Goal: Task Accomplishment & Management: Complete application form

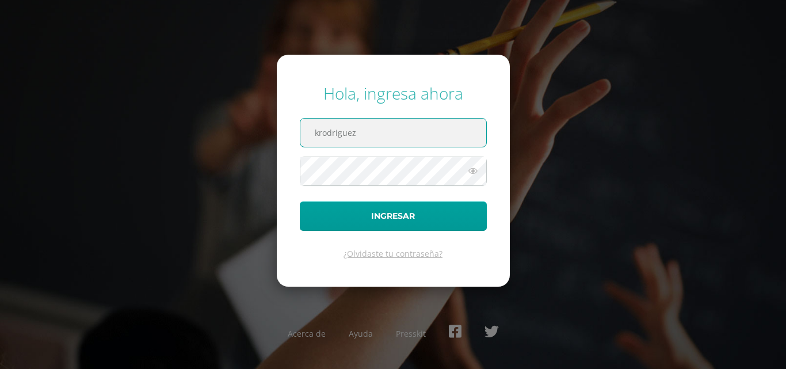
paste input "@"
type input "krodriguez@osoriosandoval.edu.gt"
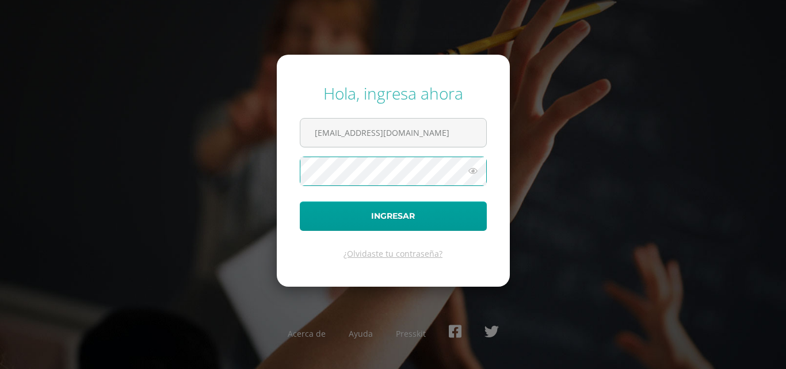
click at [300, 201] on button "Ingresar" at bounding box center [393, 215] width 187 height 29
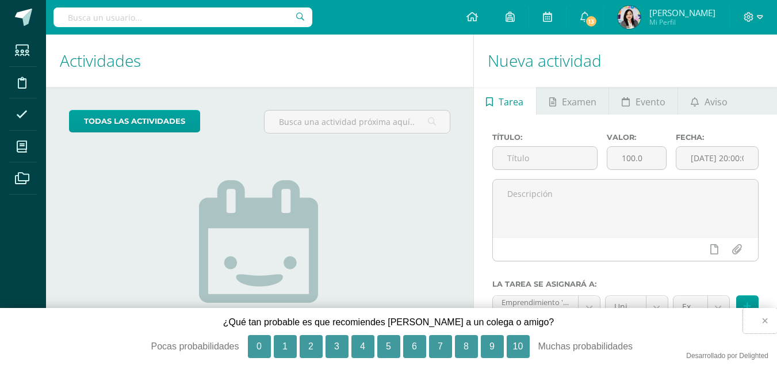
click at [763, 319] on button "×" at bounding box center [760, 320] width 34 height 25
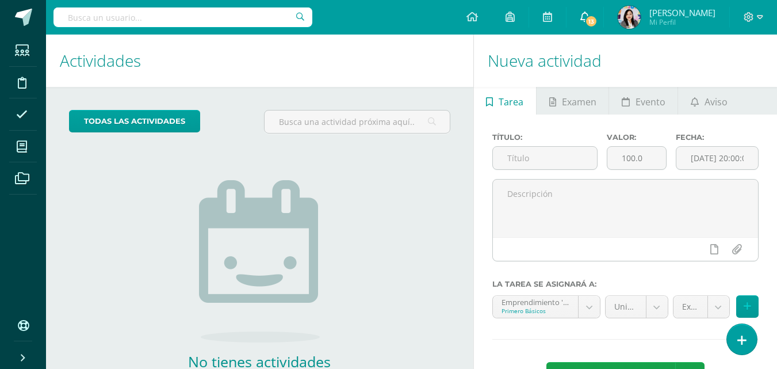
click at [597, 18] on span "13" at bounding box center [591, 21] width 13 height 13
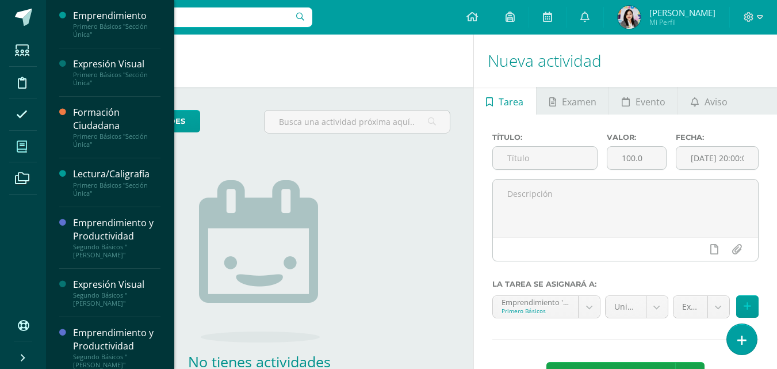
click at [20, 146] on icon at bounding box center [22, 147] width 10 height 12
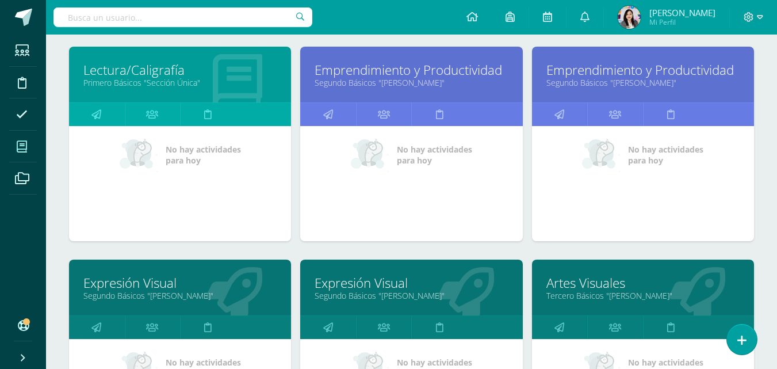
scroll to position [384, 0]
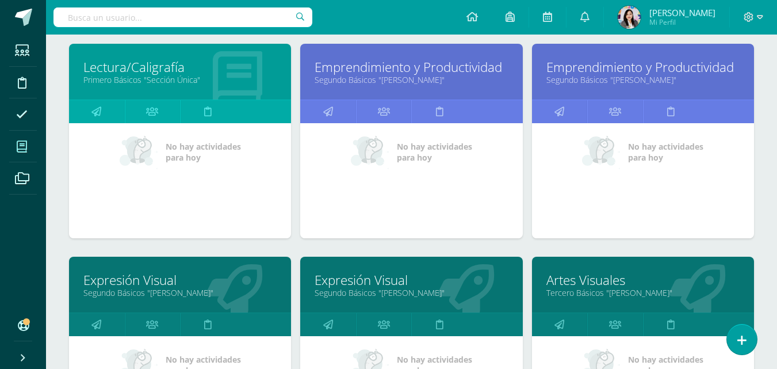
click at [454, 68] on link "Emprendimiento y Productividad" at bounding box center [411, 67] width 193 height 18
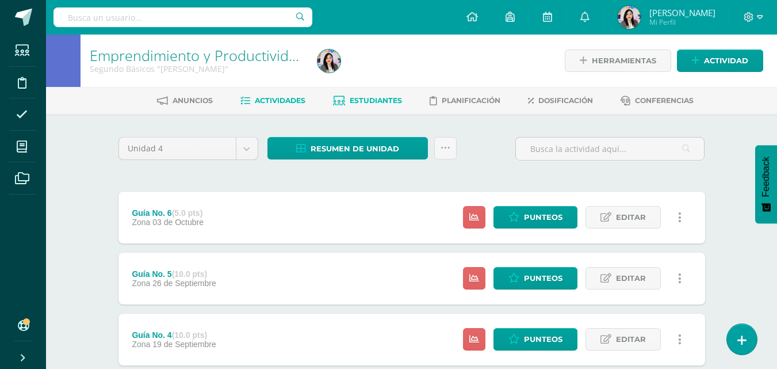
click at [361, 98] on span "Estudiantes" at bounding box center [376, 100] width 52 height 9
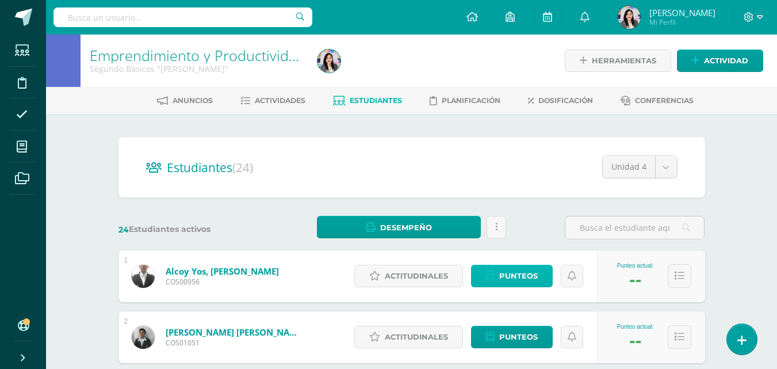
click at [533, 277] on span "Punteos" at bounding box center [518, 275] width 39 height 21
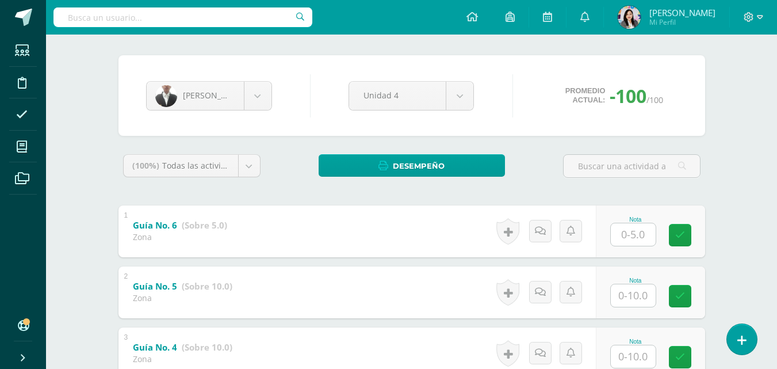
scroll to position [90, 0]
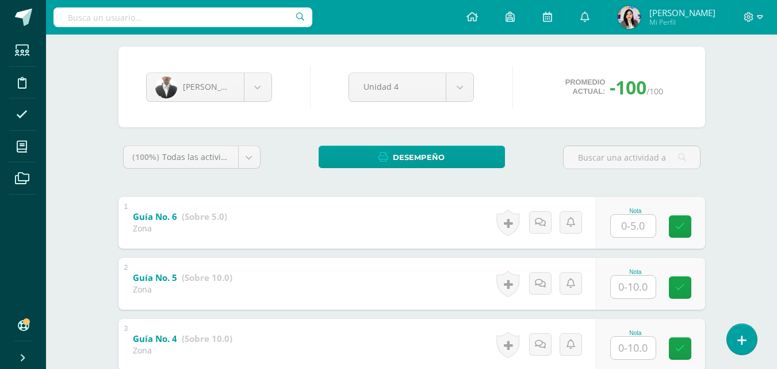
click at [637, 233] on input "text" at bounding box center [633, 226] width 45 height 22
type input "3"
click at [628, 290] on input "text" at bounding box center [633, 287] width 45 height 22
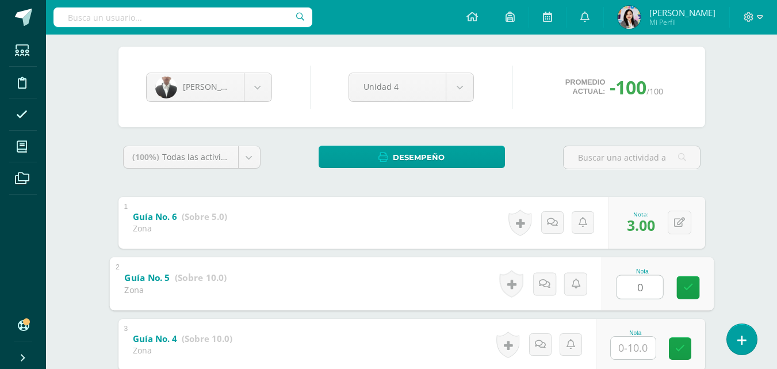
type input "0"
click at [626, 340] on input "text" at bounding box center [633, 347] width 45 height 22
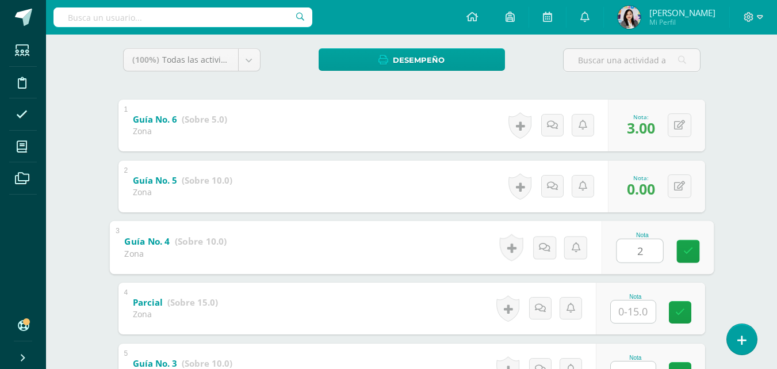
scroll to position [221, 0]
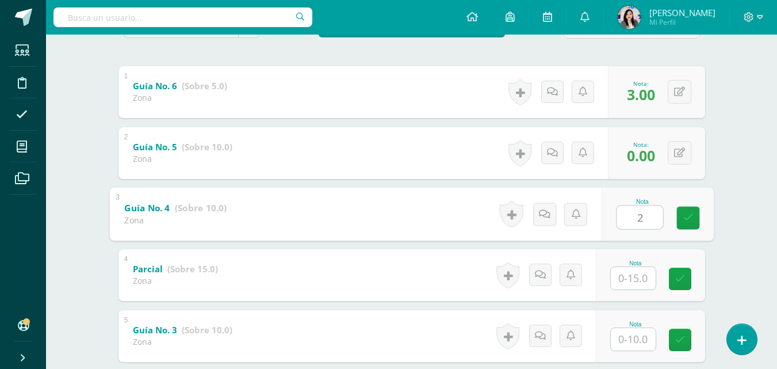
type input "2"
click at [638, 279] on input "text" at bounding box center [633, 278] width 45 height 22
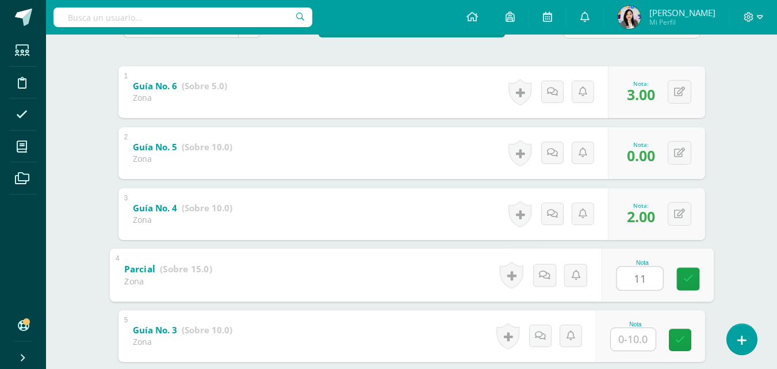
type input "11"
click at [621, 341] on input "text" at bounding box center [633, 339] width 45 height 22
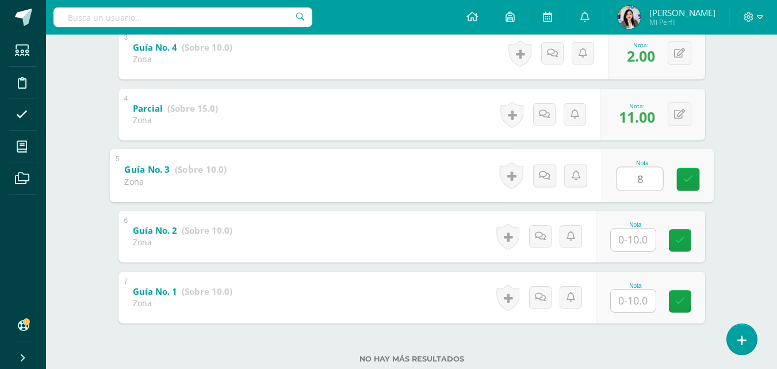
scroll to position [383, 0]
type input "8"
click at [634, 236] on input "text" at bounding box center [633, 238] width 45 height 22
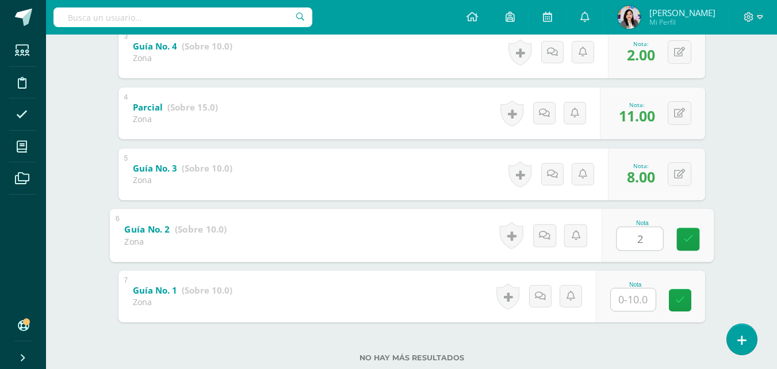
type input "2"
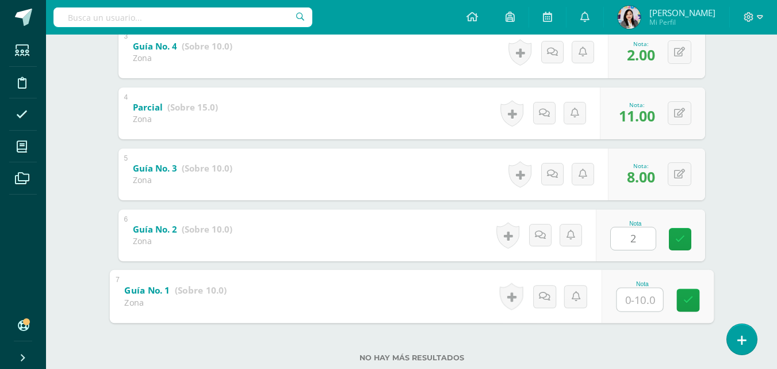
click at [637, 296] on input "text" at bounding box center [640, 299] width 46 height 23
type input "1"
click at [684, 299] on icon at bounding box center [688, 300] width 10 height 10
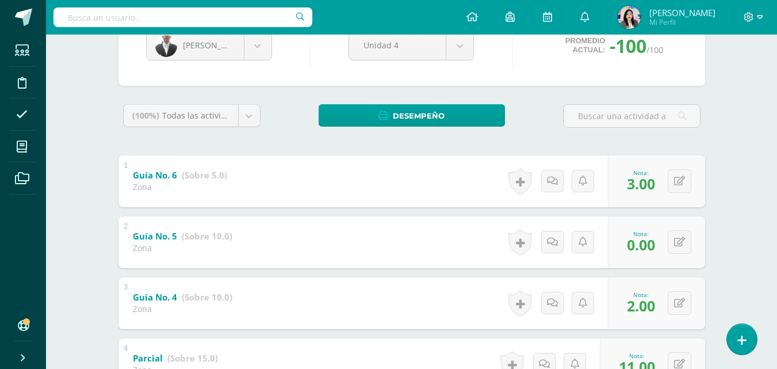
scroll to position [128, 0]
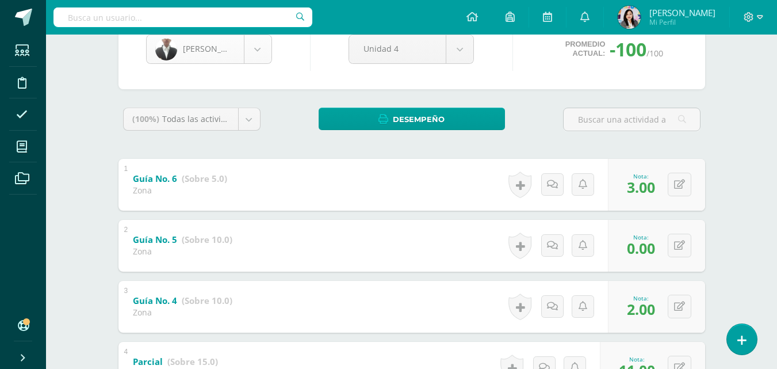
click at [253, 55] on body "Estudiantes Disciplina Asistencia Mis cursos Archivos Soporte Ayuda Reportar un…" at bounding box center [388, 262] width 777 height 781
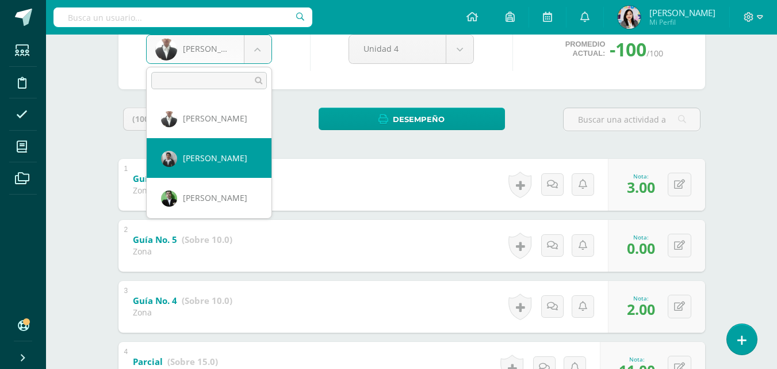
select select "1476"
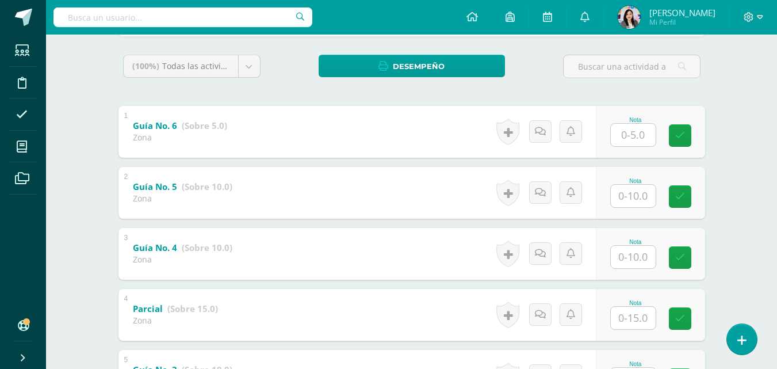
scroll to position [182, 0]
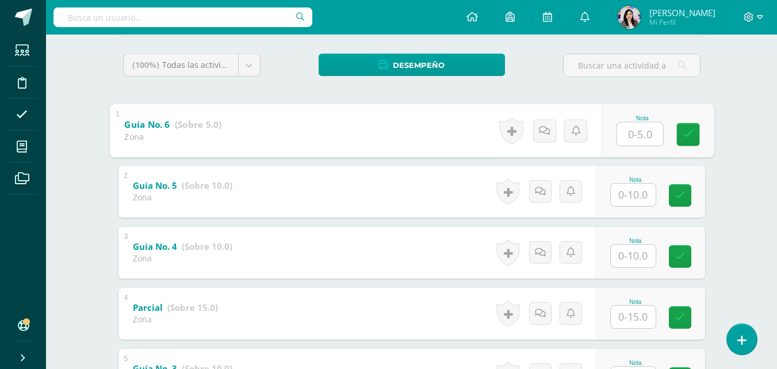
click at [617, 128] on input "text" at bounding box center [640, 133] width 46 height 23
type input "2"
click at [648, 194] on input "text" at bounding box center [633, 194] width 45 height 22
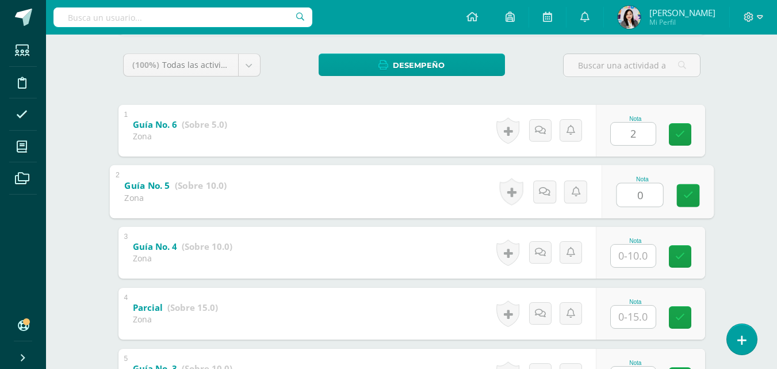
type input "0"
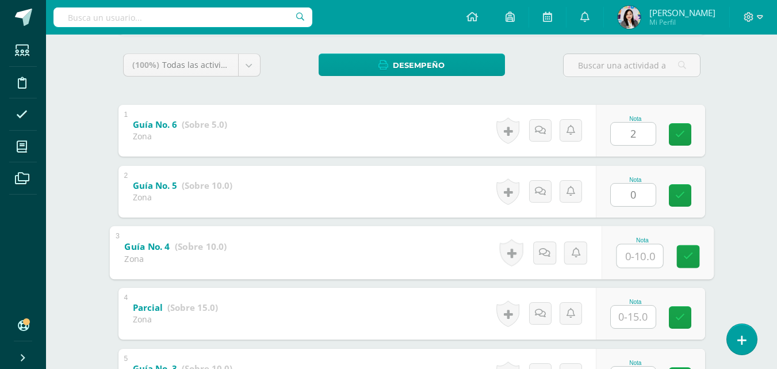
click at [641, 252] on input "text" at bounding box center [640, 255] width 46 height 23
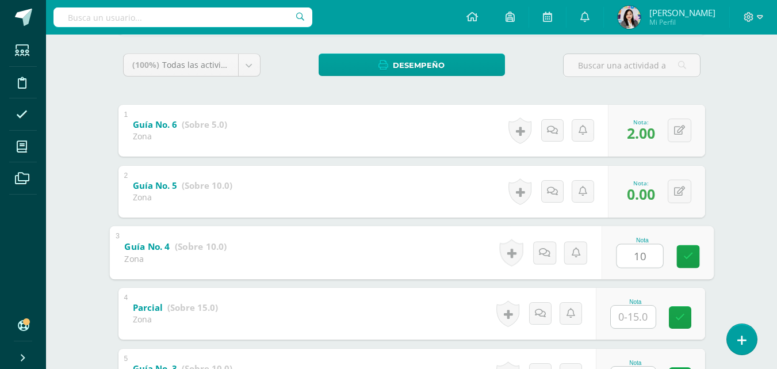
type input "10"
click at [648, 315] on input "text" at bounding box center [633, 316] width 45 height 22
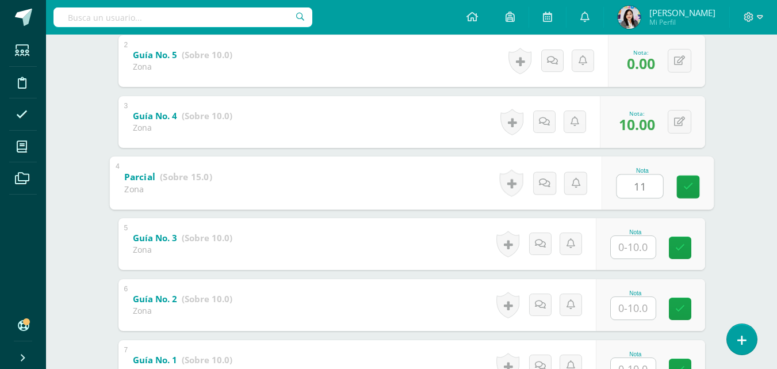
scroll to position [314, 0]
type input "11"
click at [639, 250] on input "text" at bounding box center [633, 246] width 45 height 22
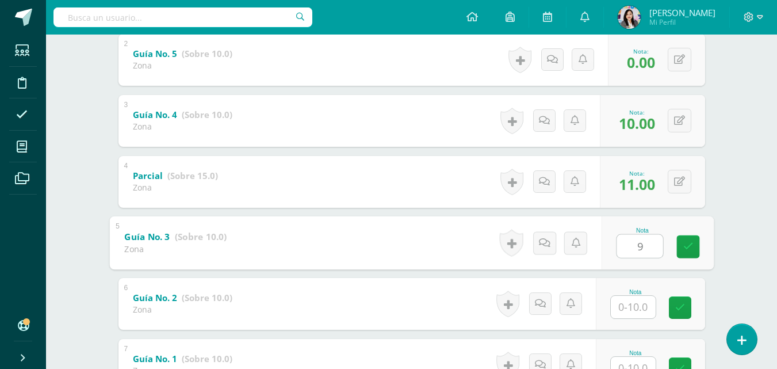
type input "9"
click at [625, 309] on input "text" at bounding box center [633, 307] width 45 height 22
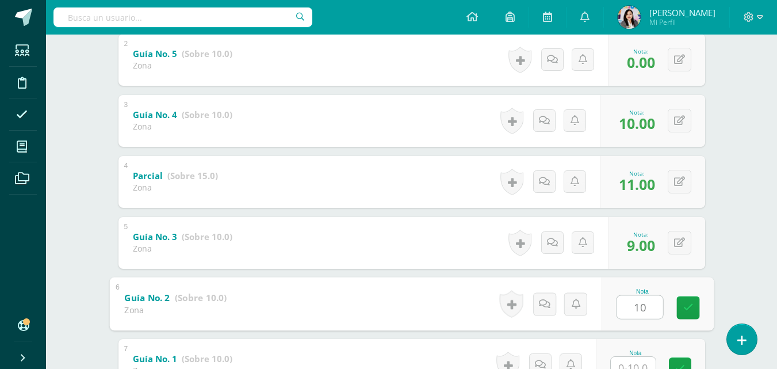
scroll to position [412, 0]
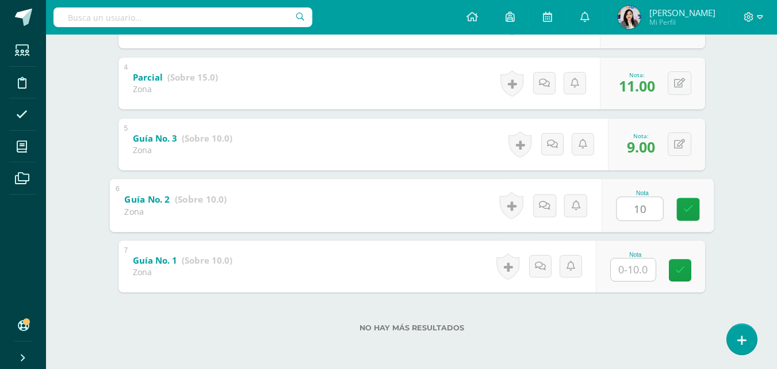
type input "10"
click at [639, 269] on input "text" at bounding box center [633, 269] width 45 height 22
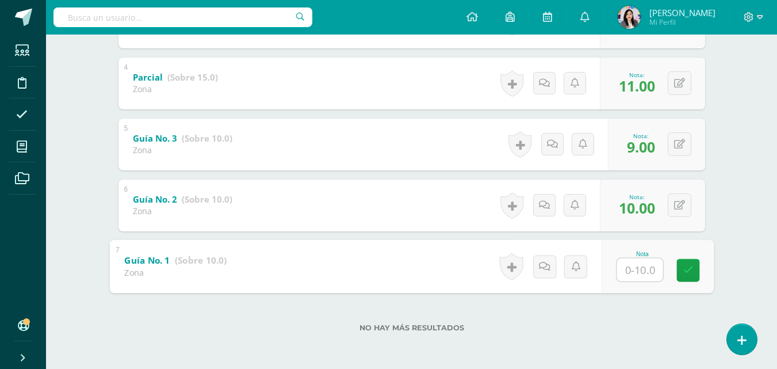
click at [639, 269] on input "text" at bounding box center [640, 269] width 46 height 23
type input "7"
click at [689, 269] on icon at bounding box center [688, 270] width 10 height 10
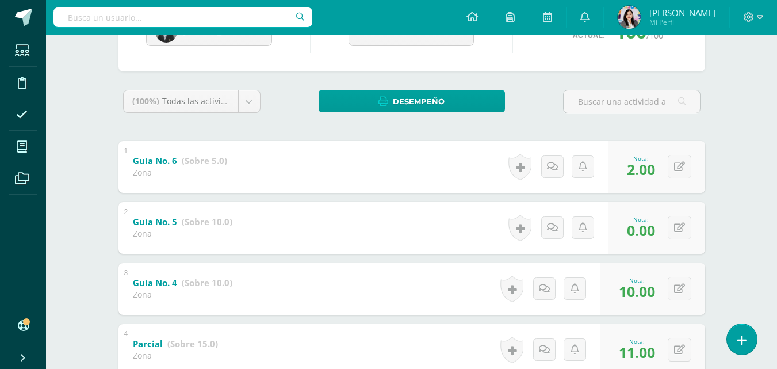
scroll to position [145, 0]
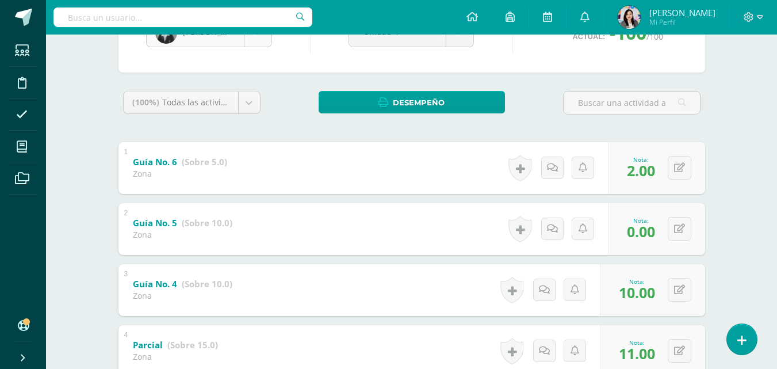
click at [271, 41] on body "Estudiantes Disciplina Asistencia Mis cursos Archivos Soporte Ayuda Reportar un…" at bounding box center [388, 245] width 777 height 781
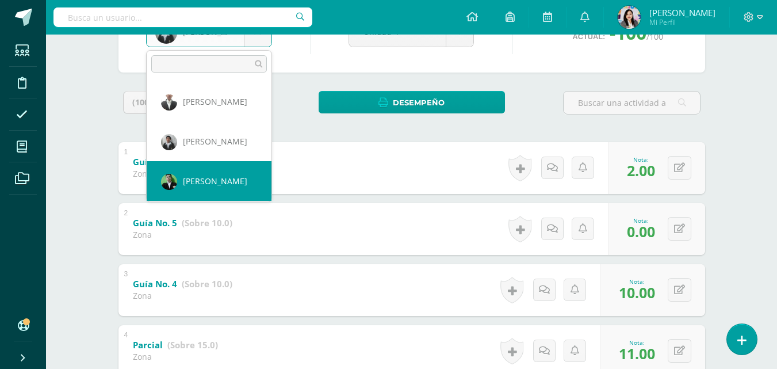
select select "1486"
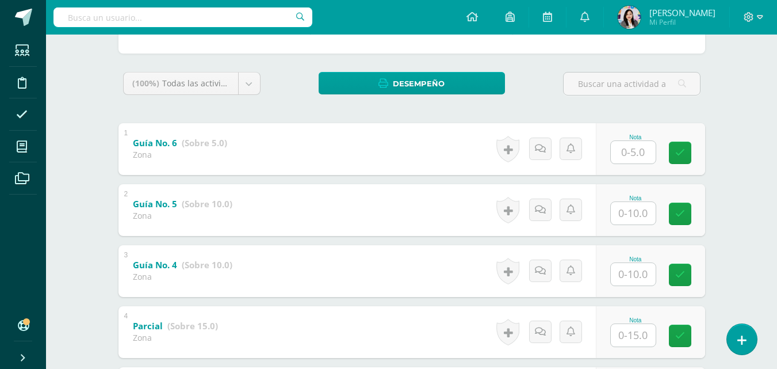
scroll to position [167, 0]
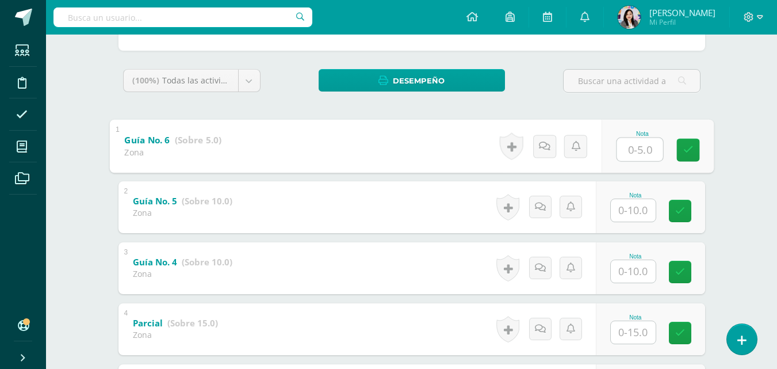
click at [625, 143] on input "text" at bounding box center [640, 148] width 46 height 23
type input "0"
click at [634, 211] on input "text" at bounding box center [633, 210] width 45 height 22
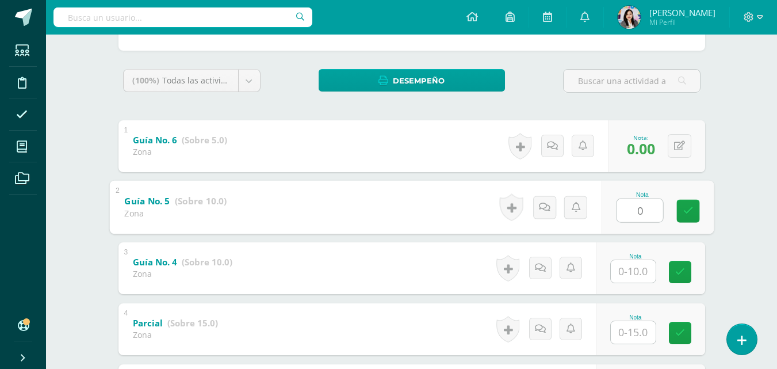
type input "0"
click at [640, 263] on input "text" at bounding box center [633, 271] width 45 height 22
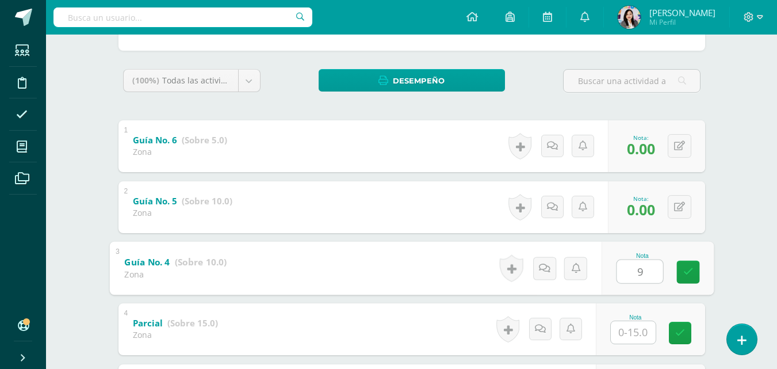
type input "9"
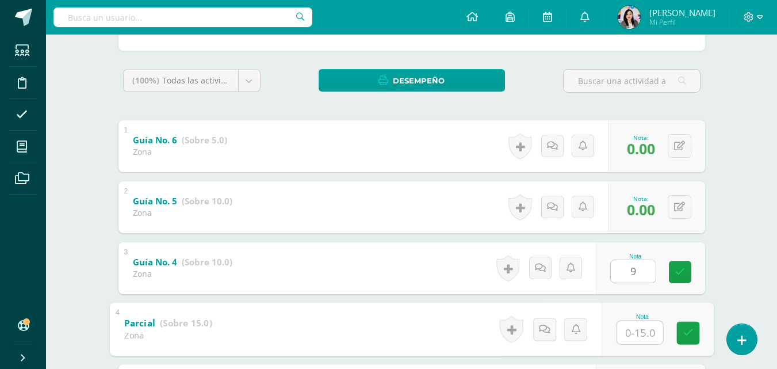
click at [634, 325] on input "text" at bounding box center [640, 331] width 46 height 23
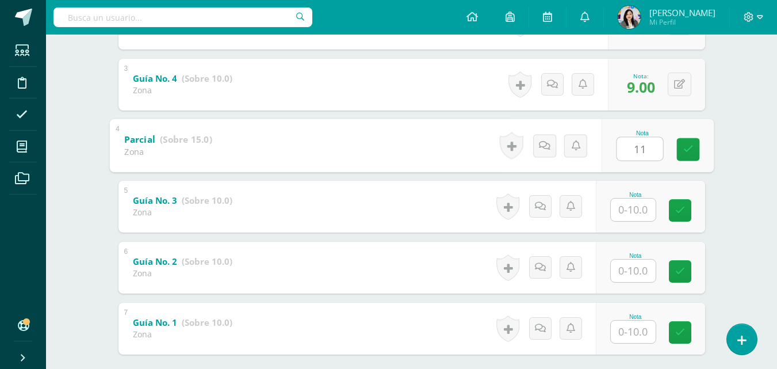
scroll to position [412, 0]
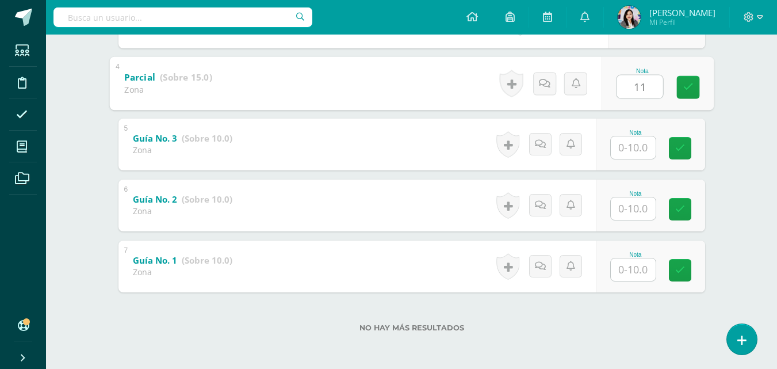
type input "11"
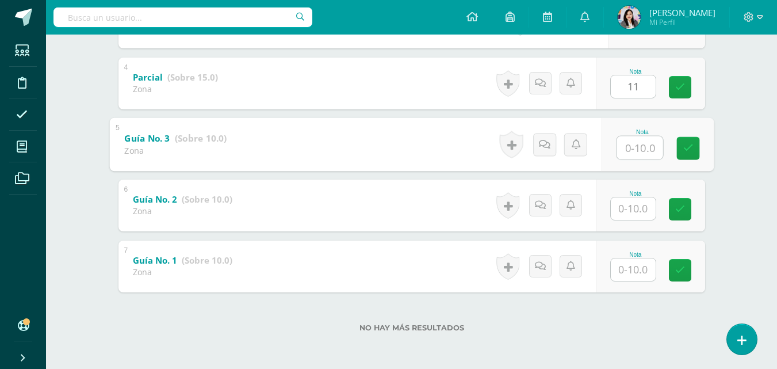
click at [630, 151] on input "text" at bounding box center [640, 147] width 46 height 23
type input "7"
click at [626, 205] on input "text" at bounding box center [633, 208] width 45 height 22
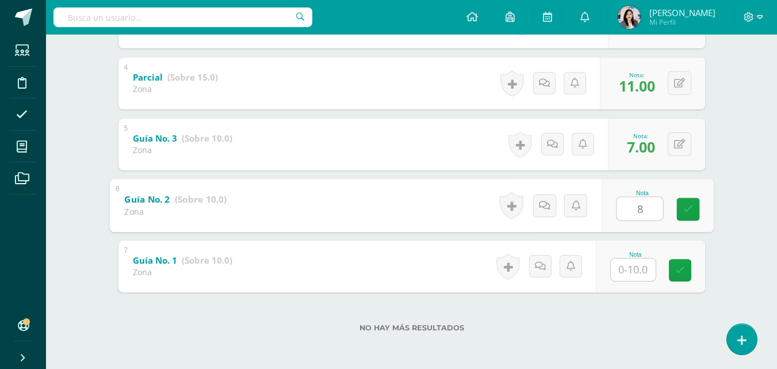
type input "8"
click at [632, 277] on input "text" at bounding box center [633, 269] width 45 height 22
type input "2"
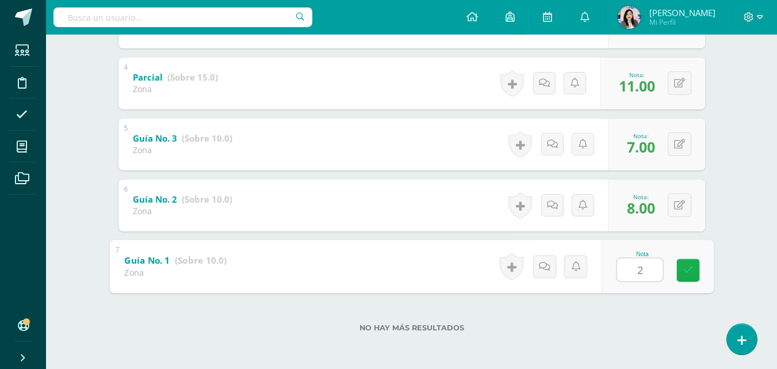
click at [687, 266] on icon at bounding box center [688, 270] width 10 height 10
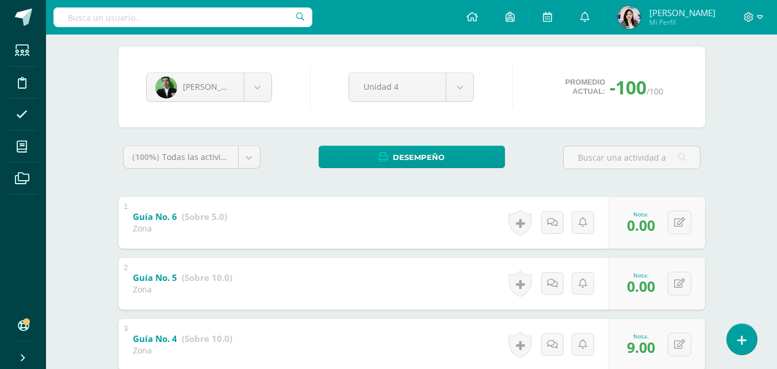
click at [272, 91] on div "Kenneth Escobar Haile Alcoy Josué Ecuté Kenneth Escobar Jason Flores Jaslyn Góm…" at bounding box center [209, 86] width 135 height 29
click at [267, 91] on body "Estudiantes Disciplina Asistencia Mis cursos Archivos Soporte Ayuda Reportar un…" at bounding box center [388, 300] width 777 height 781
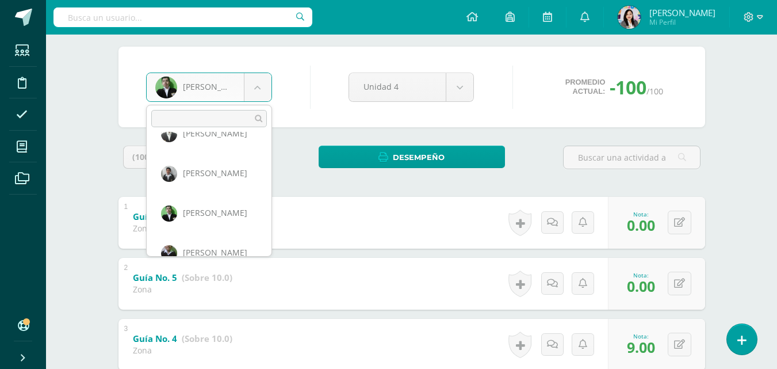
scroll to position [46, 0]
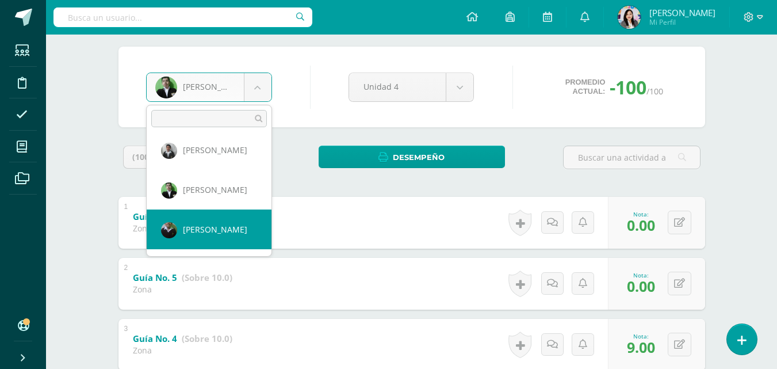
select select "943"
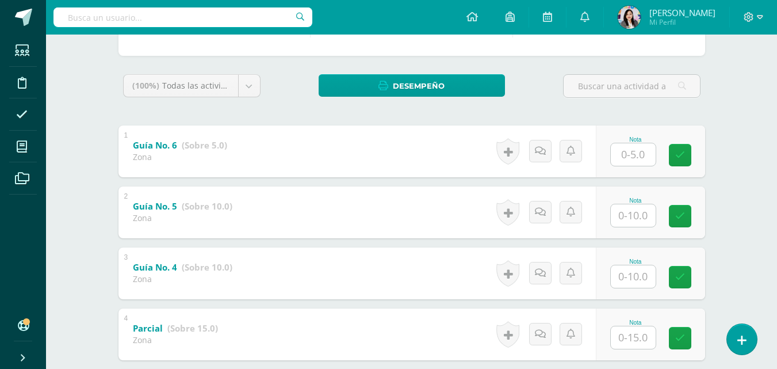
scroll to position [184, 0]
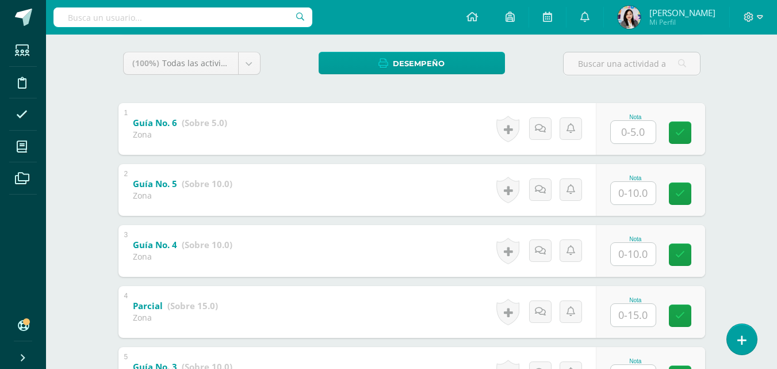
click at [641, 140] on input "text" at bounding box center [633, 132] width 45 height 22
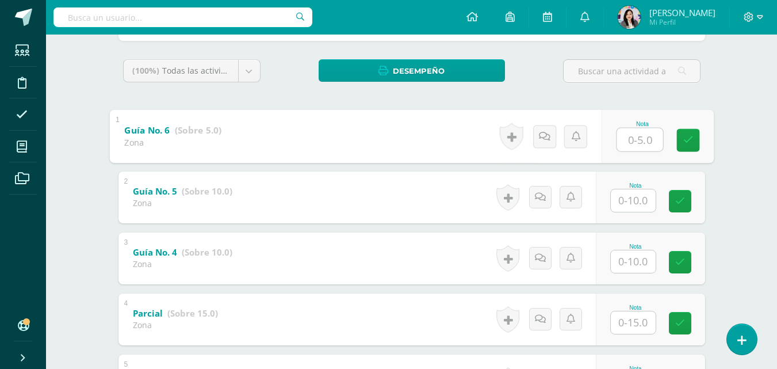
scroll to position [178, 0]
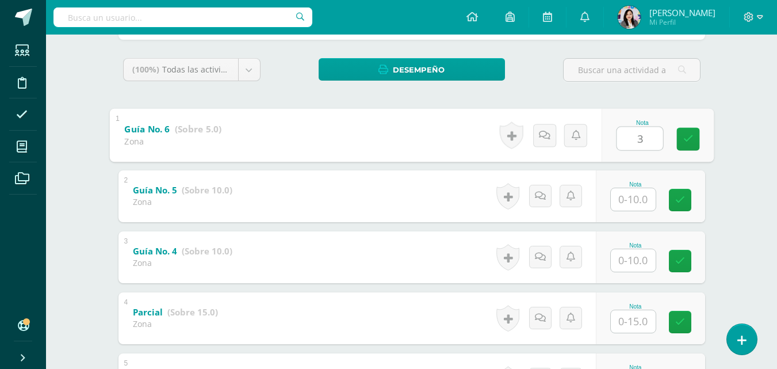
type input "3"
click at [618, 201] on input "text" at bounding box center [633, 199] width 45 height 22
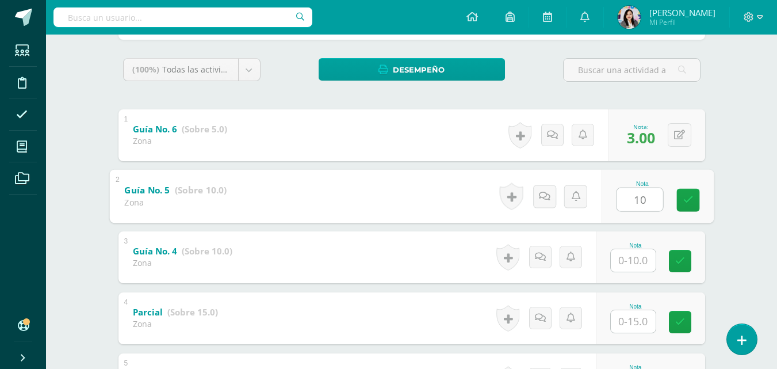
type input "10"
click at [637, 257] on input "text" at bounding box center [633, 260] width 45 height 22
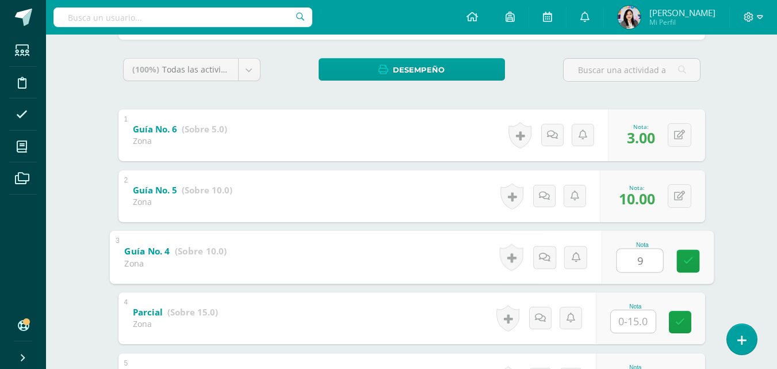
type input "9"
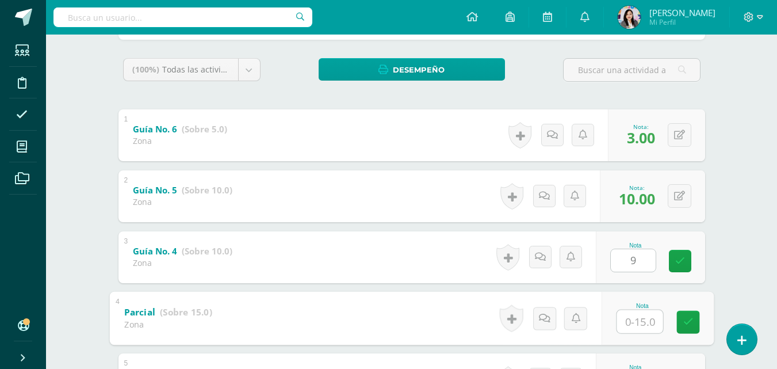
click at [634, 326] on input "text" at bounding box center [640, 320] width 46 height 23
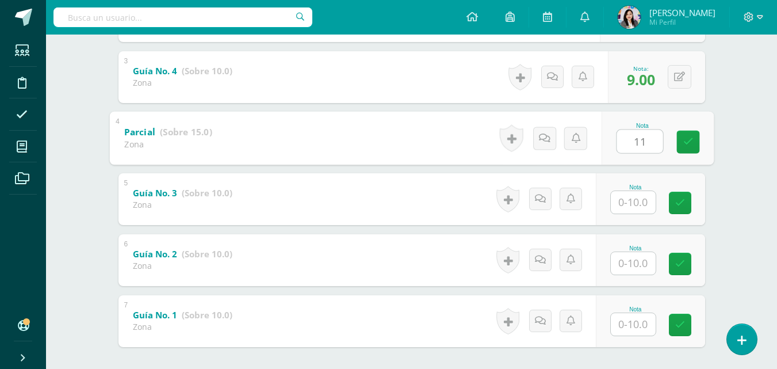
scroll to position [362, 0]
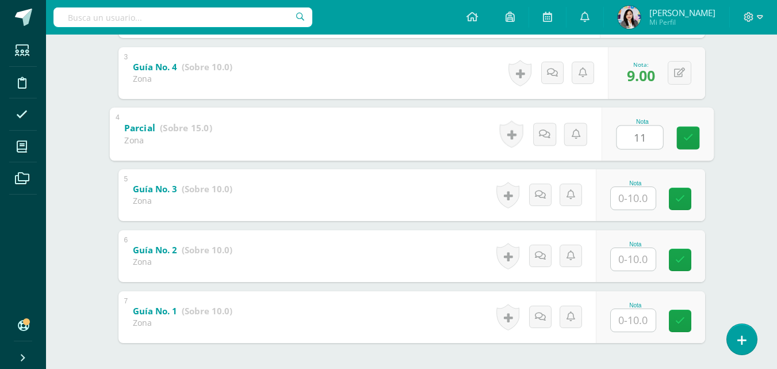
type input "11"
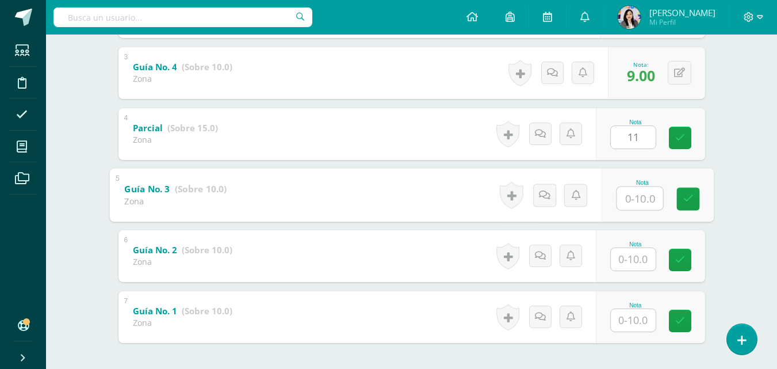
click at [645, 197] on input "text" at bounding box center [640, 197] width 46 height 23
type input "10"
click at [643, 255] on input "text" at bounding box center [633, 259] width 45 height 22
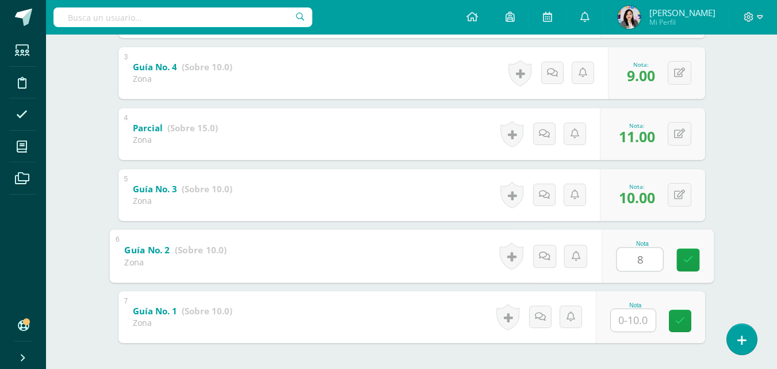
type input "8"
click at [634, 321] on input "text" at bounding box center [633, 320] width 45 height 22
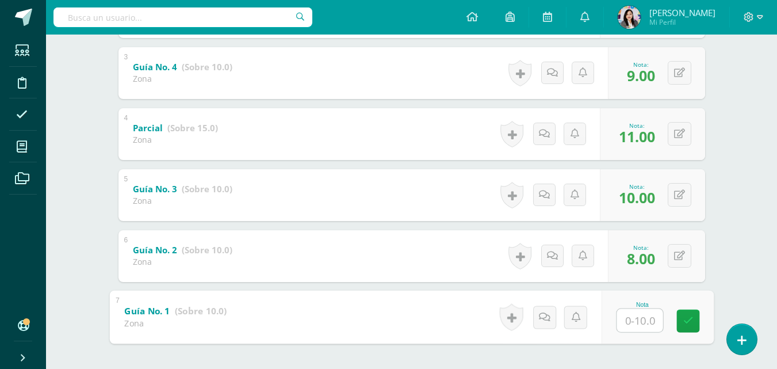
type input "8"
click at [691, 316] on icon at bounding box center [688, 321] width 10 height 10
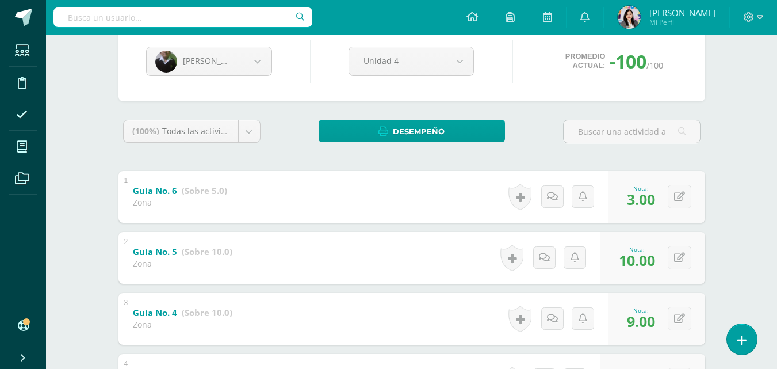
scroll to position [70, 0]
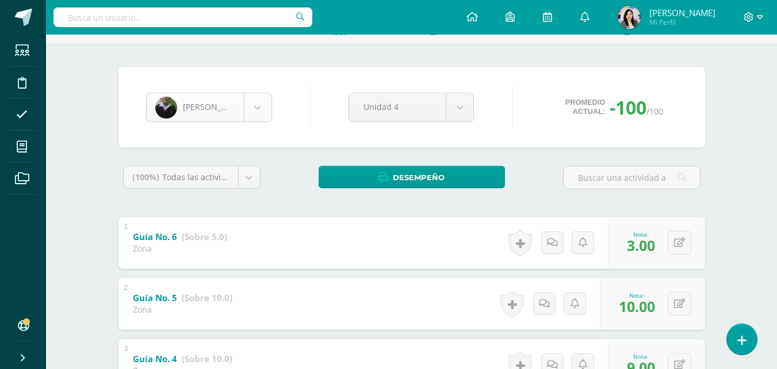
click at [260, 108] on body "Estudiantes Disciplina Asistencia Mis cursos Archivos Soporte Ayuda Reportar un…" at bounding box center [388, 320] width 777 height 781
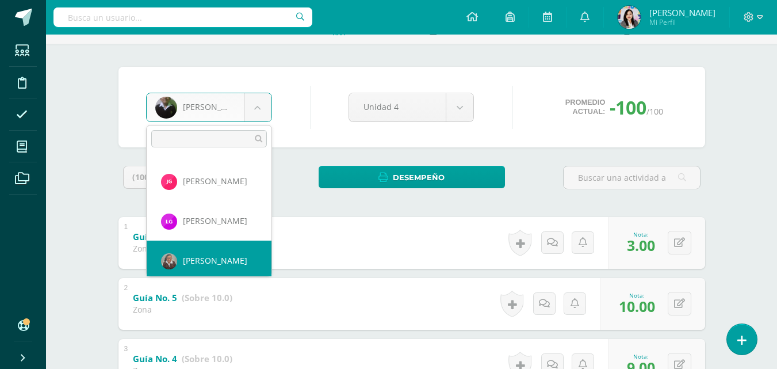
scroll to position [158, 0]
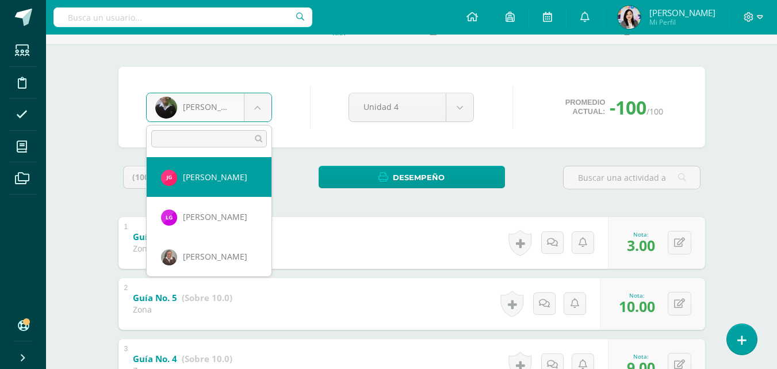
select select "1696"
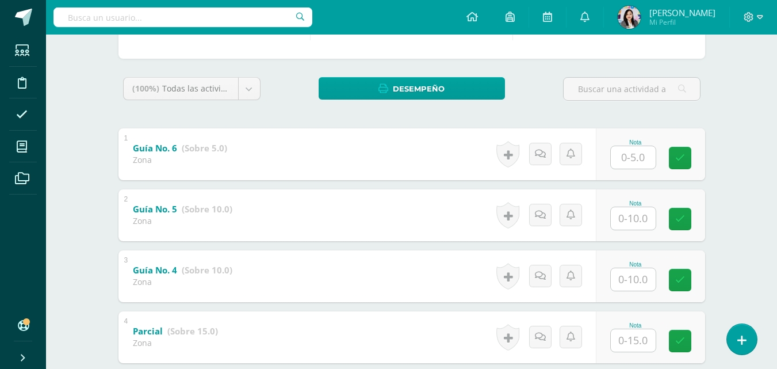
scroll to position [161, 0]
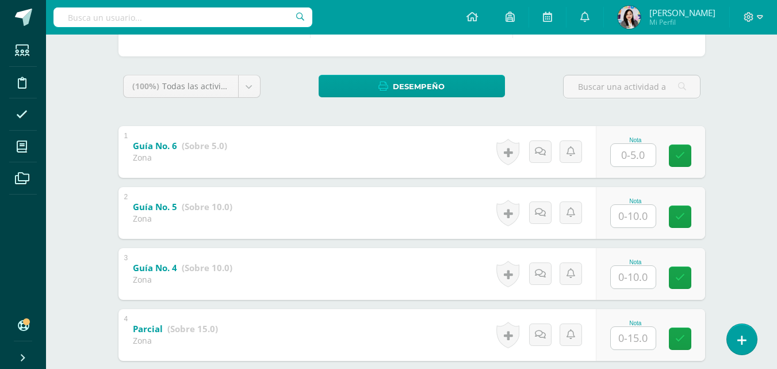
click at [642, 159] on input "text" at bounding box center [633, 155] width 45 height 22
type input "5"
click at [634, 209] on input "text" at bounding box center [640, 215] width 46 height 23
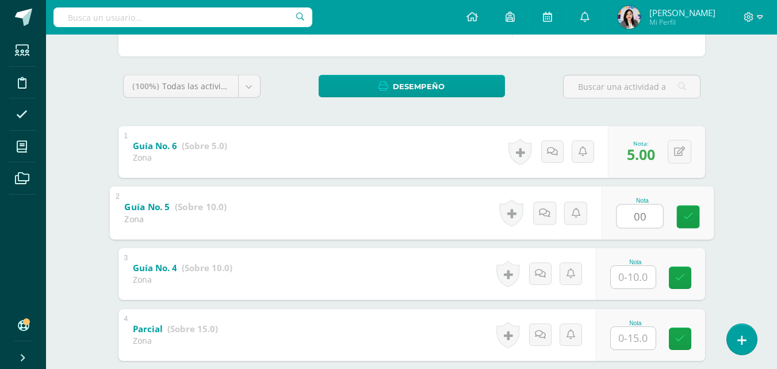
type input "00"
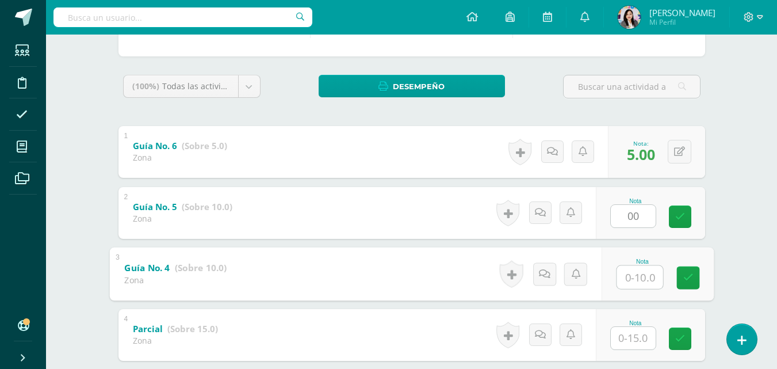
click at [632, 274] on input "text" at bounding box center [640, 276] width 46 height 23
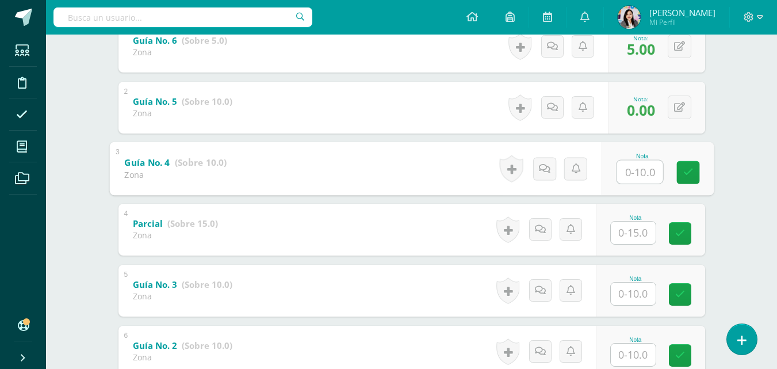
scroll to position [276, 0]
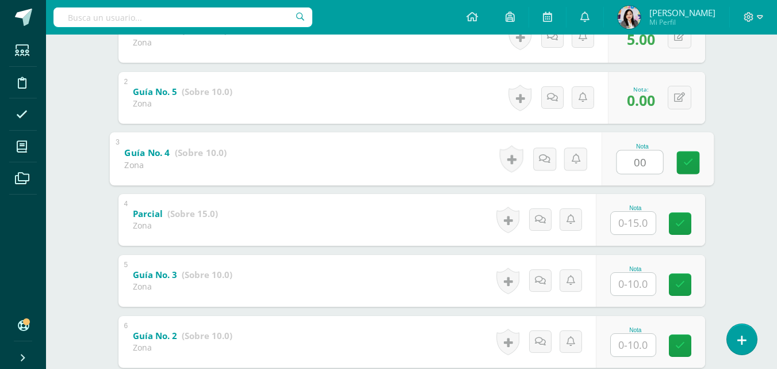
type input "00"
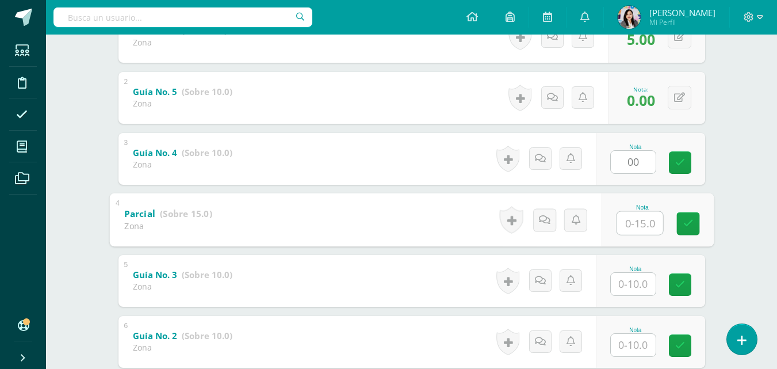
click at [635, 224] on input "text" at bounding box center [640, 222] width 46 height 23
type input "15"
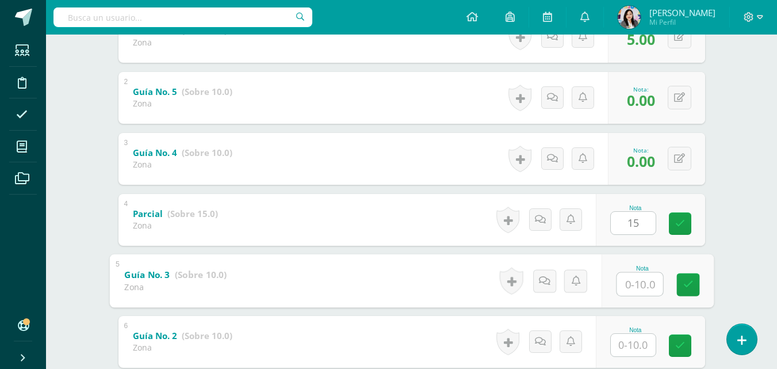
click at [631, 281] on input "text" at bounding box center [640, 283] width 46 height 23
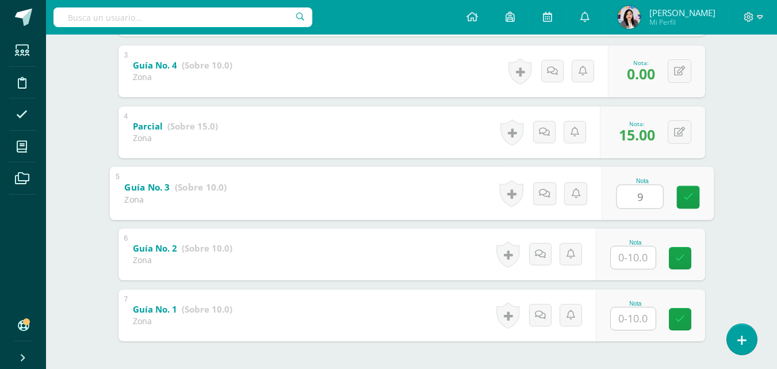
scroll to position [368, 0]
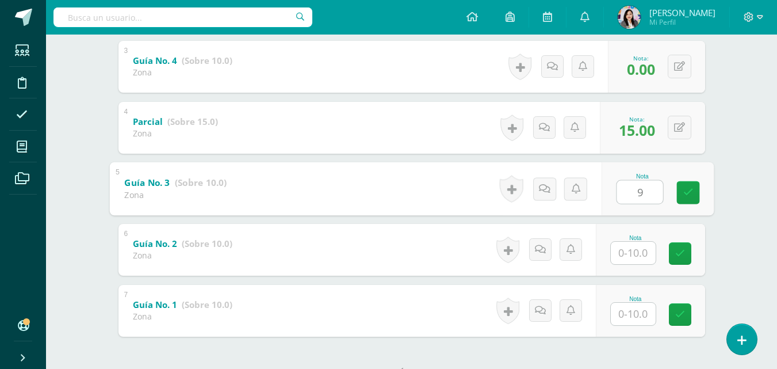
type input "9"
click at [647, 257] on input "text" at bounding box center [633, 253] width 45 height 22
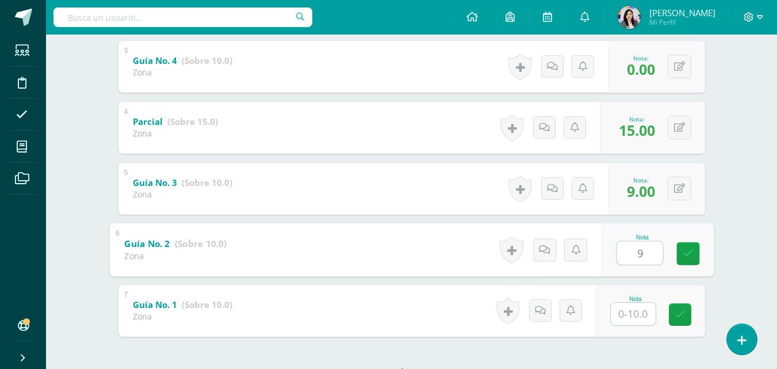
type input "9"
click at [632, 312] on input "text" at bounding box center [633, 314] width 45 height 22
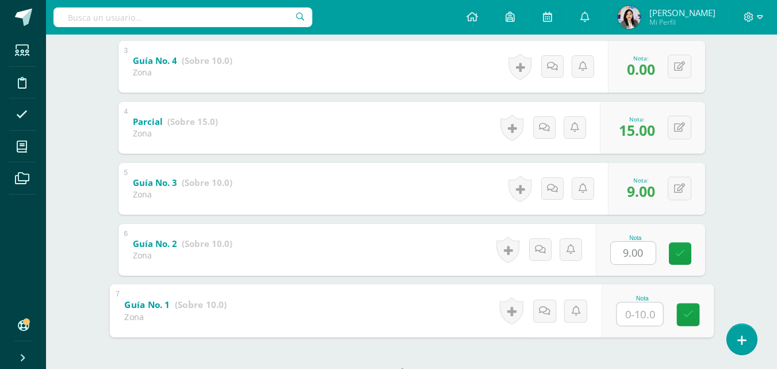
type input "9"
click at [685, 315] on icon at bounding box center [688, 314] width 10 height 10
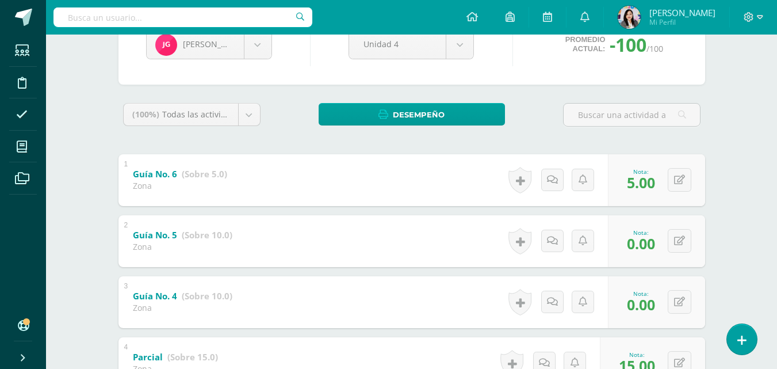
scroll to position [132, 0]
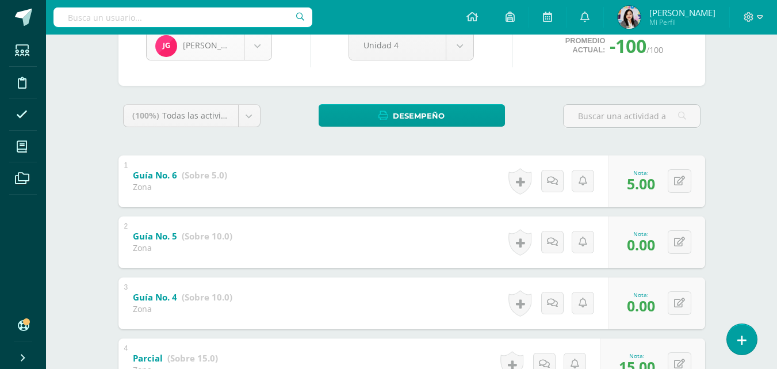
click at [251, 41] on body "Estudiantes Disciplina Asistencia Mis cursos Archivos Soporte Ayuda Reportar un…" at bounding box center [388, 258] width 777 height 781
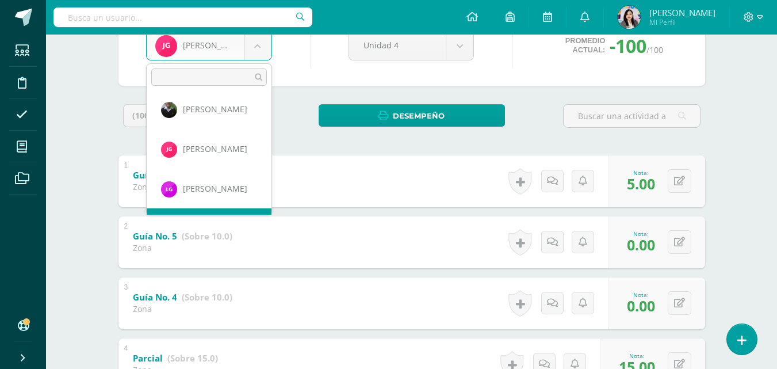
scroll to position [158, 0]
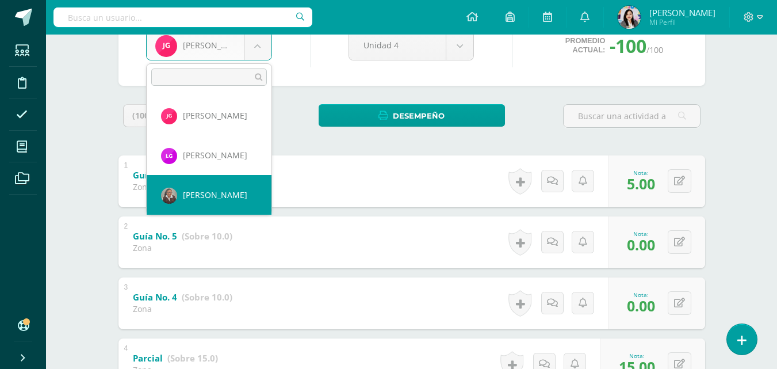
select select "1345"
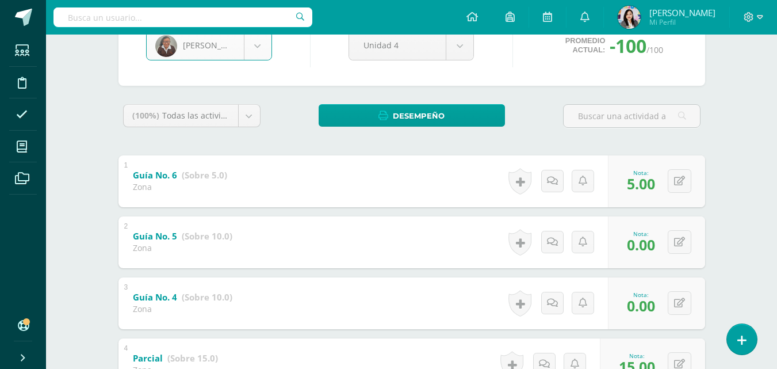
click at [265, 41] on body "Estudiantes Disciplina Asistencia Mis cursos Archivos Soporte Ayuda Reportar un…" at bounding box center [388, 258] width 777 height 781
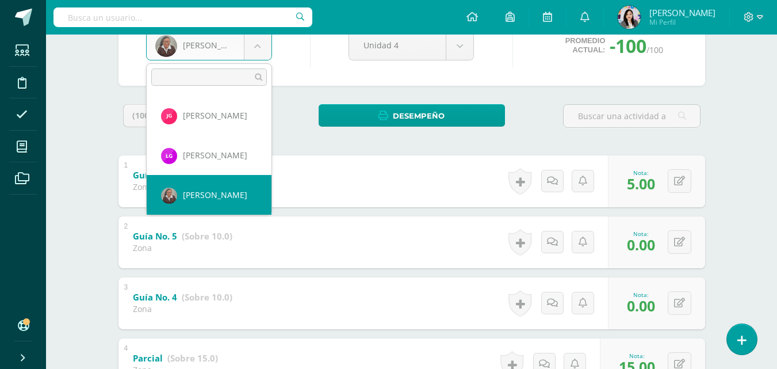
scroll to position [124, 0]
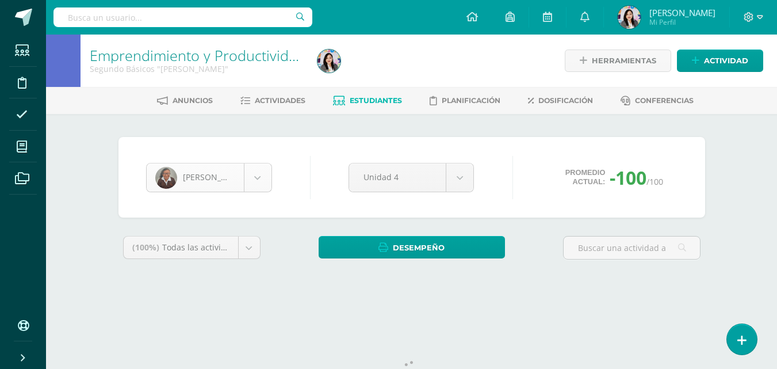
click at [259, 172] on body "Estudiantes Disciplina Asistencia Mis cursos Archivos Soporte Ayuda Reportar un…" at bounding box center [388, 155] width 777 height 310
select select "1682"
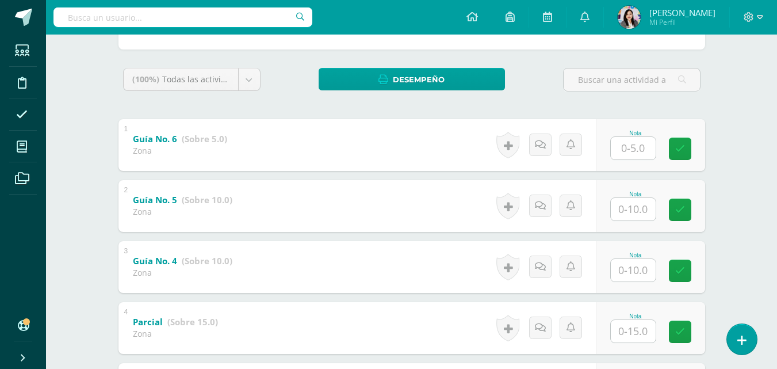
scroll to position [171, 0]
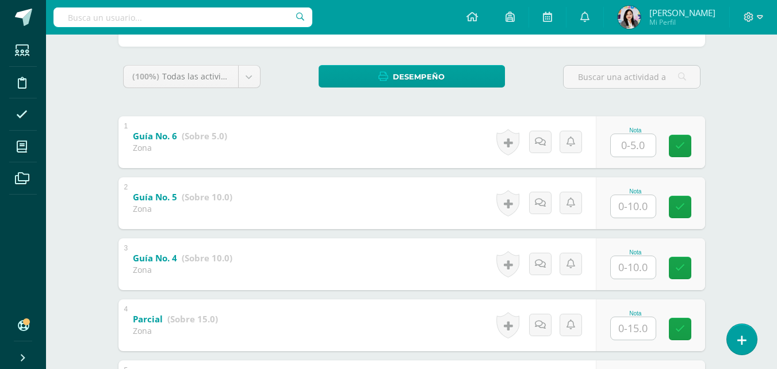
click at [628, 149] on input "text" at bounding box center [633, 145] width 45 height 22
type input "3"
click at [626, 204] on input "text" at bounding box center [633, 206] width 45 height 22
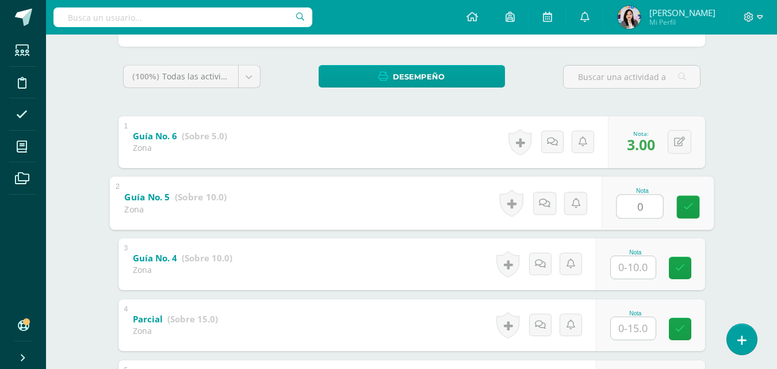
type input "0"
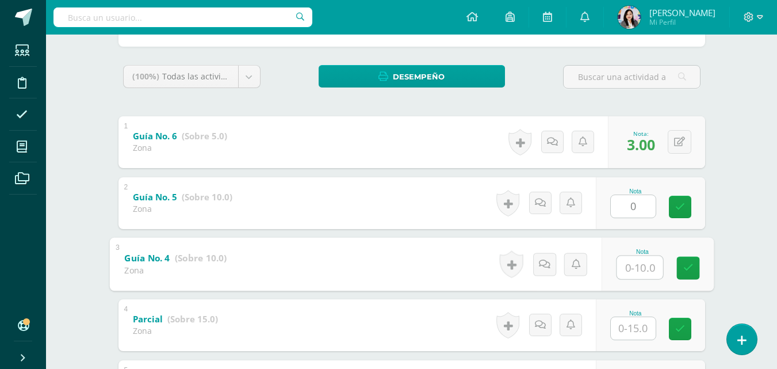
click at [628, 268] on input "text" at bounding box center [640, 266] width 46 height 23
type input "0"
click at [633, 327] on input "text" at bounding box center [633, 328] width 45 height 22
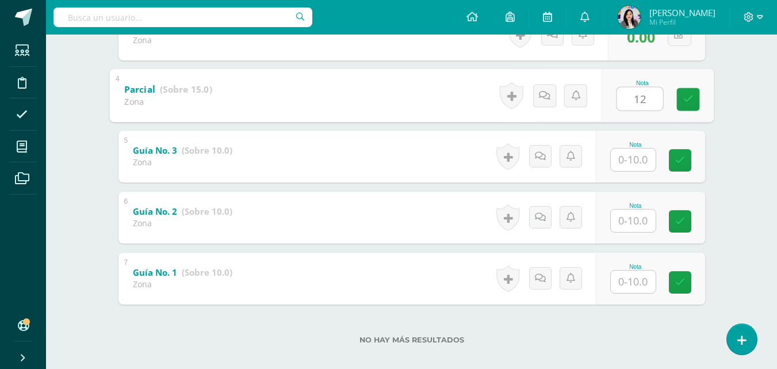
scroll to position [401, 0]
type input "12"
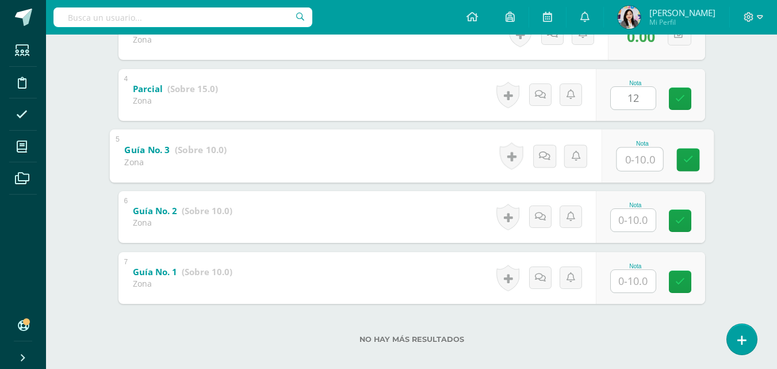
click at [630, 164] on input "text" at bounding box center [640, 158] width 46 height 23
type input "8"
click at [633, 218] on input "text" at bounding box center [633, 220] width 45 height 22
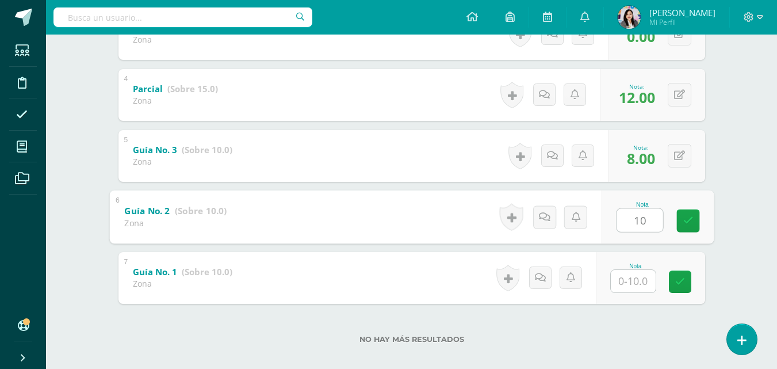
type input "10"
click at [644, 283] on input "text" at bounding box center [633, 281] width 45 height 22
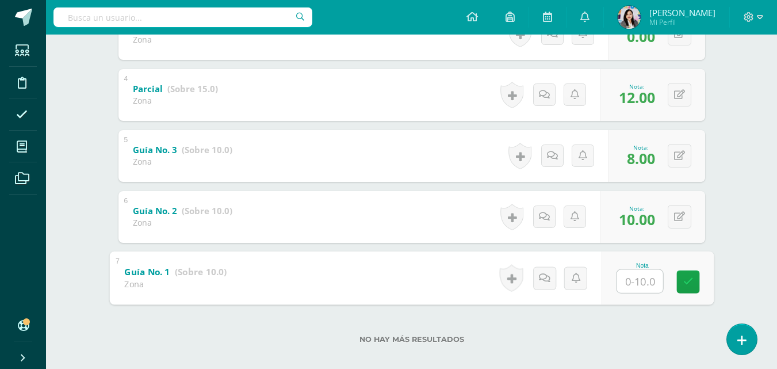
type input "4"
click at [693, 278] on link at bounding box center [687, 281] width 23 height 23
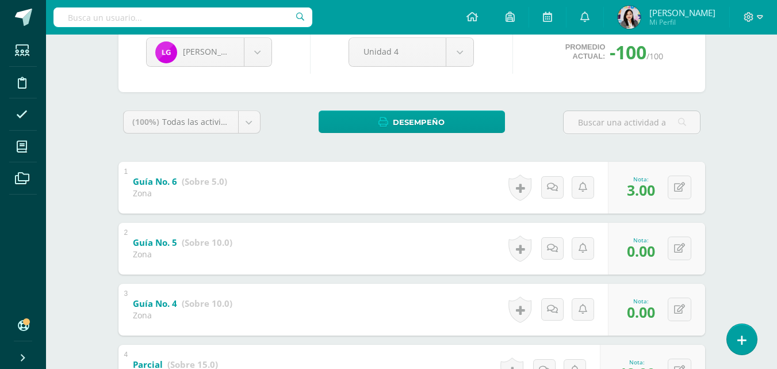
scroll to position [124, 0]
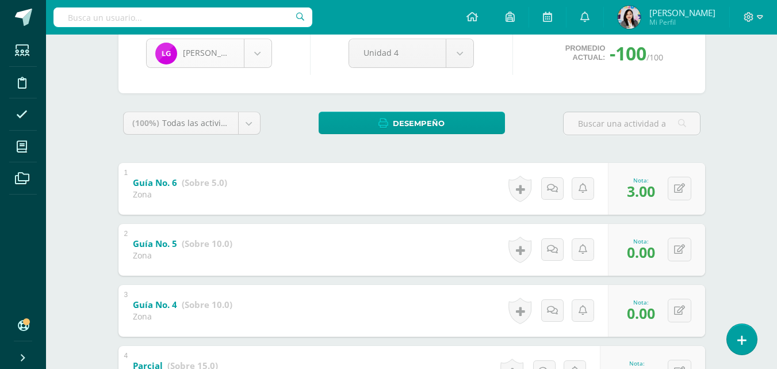
click at [265, 64] on body "Estudiantes Disciplina Asistencia Mis cursos Archivos Soporte Ayuda Reportar un…" at bounding box center [388, 266] width 777 height 781
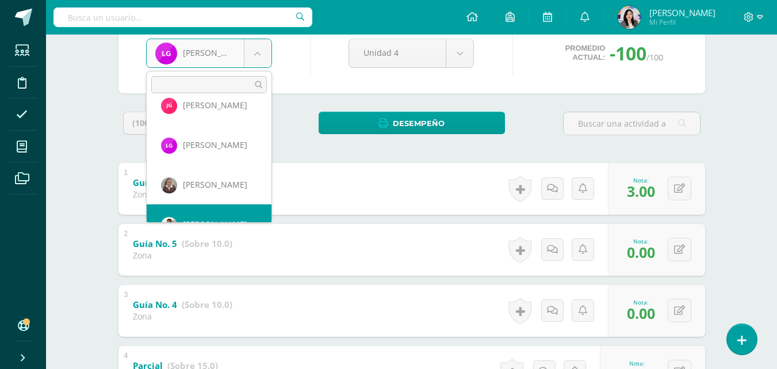
scroll to position [198, 0]
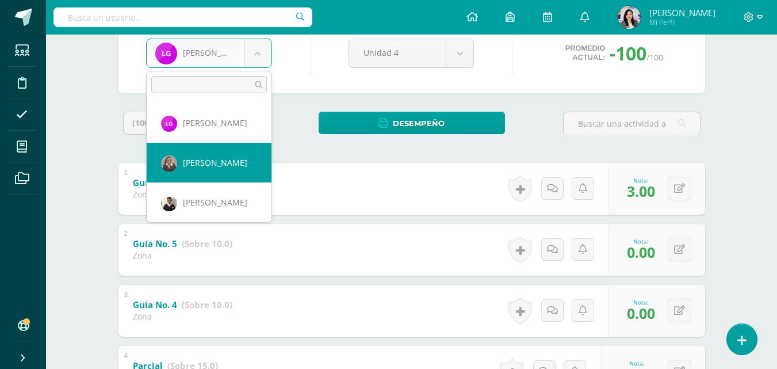
select select "1345"
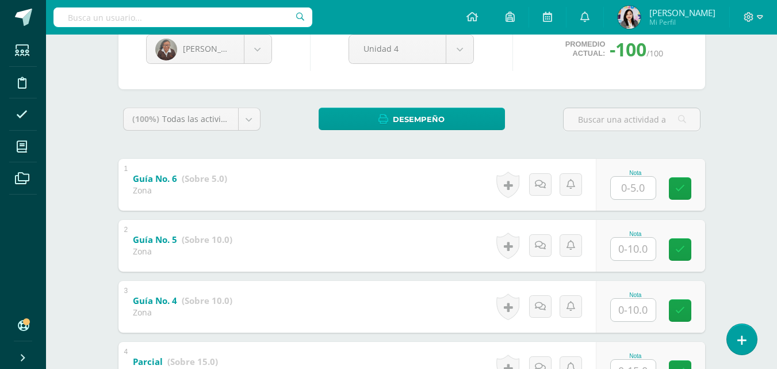
scroll to position [133, 0]
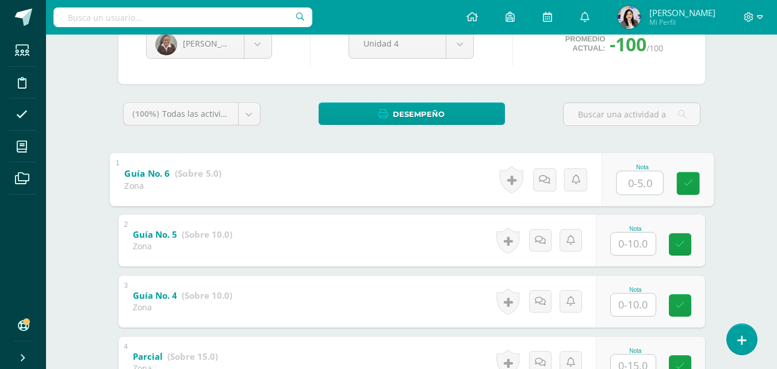
click at [636, 190] on input "text" at bounding box center [640, 182] width 46 height 23
type input "5"
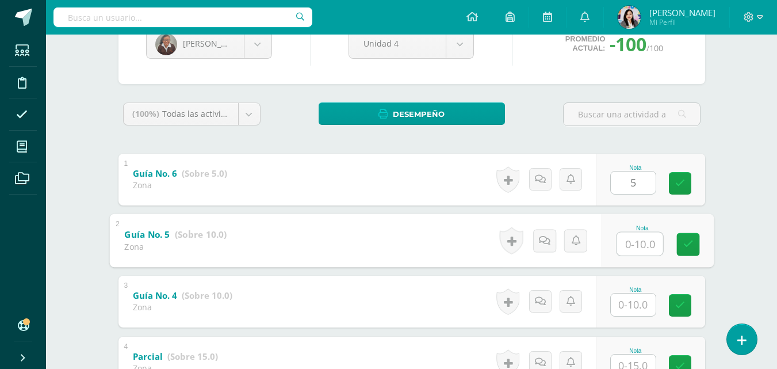
click at [619, 243] on input "text" at bounding box center [640, 243] width 46 height 23
type input "5"
click at [633, 303] on input "text" at bounding box center [633, 304] width 45 height 22
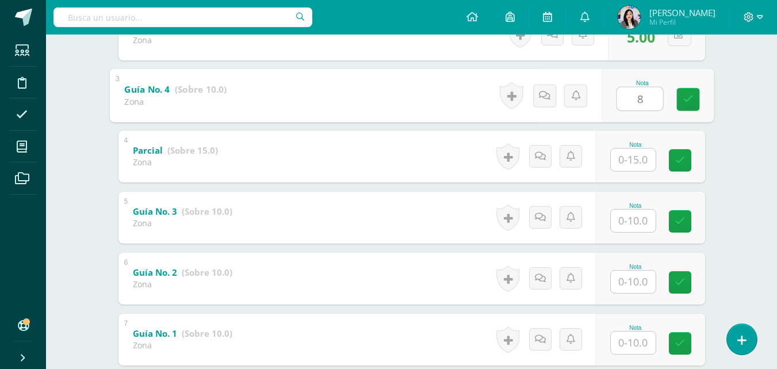
scroll to position [341, 0]
type input "8"
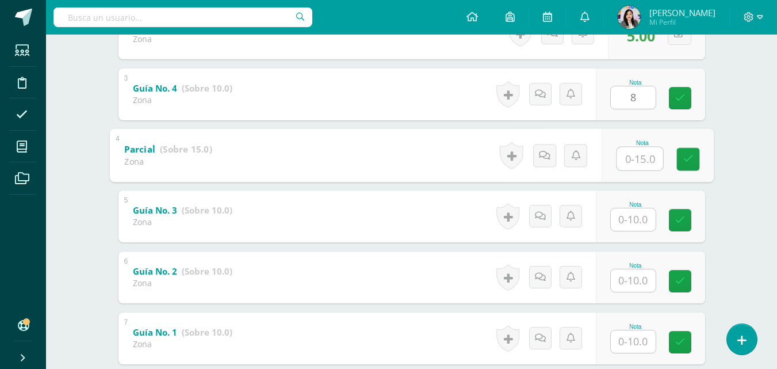
click at [618, 161] on input "text" at bounding box center [640, 158] width 46 height 23
type input "14"
click at [626, 211] on input "text" at bounding box center [633, 219] width 45 height 22
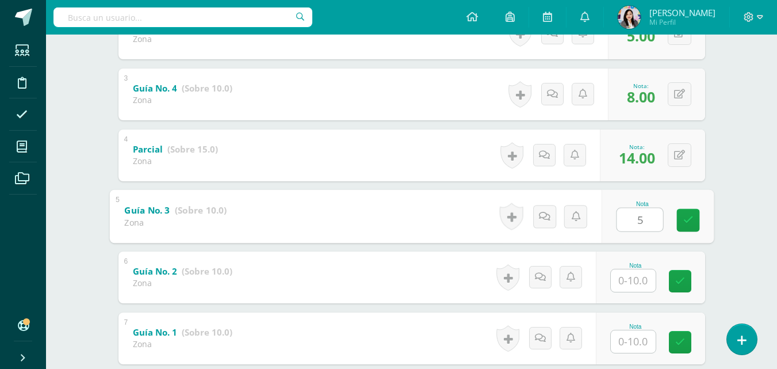
type input "5"
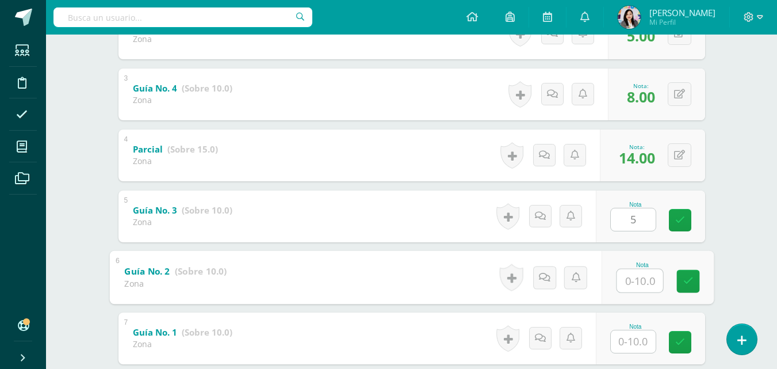
click at [626, 282] on input "text" at bounding box center [640, 280] width 46 height 23
type input "8"
click at [638, 345] on input "text" at bounding box center [633, 341] width 45 height 22
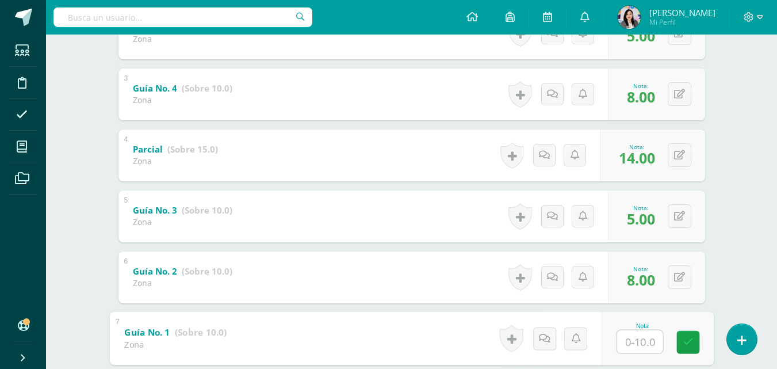
type input "8"
click at [688, 331] on link at bounding box center [687, 341] width 23 height 23
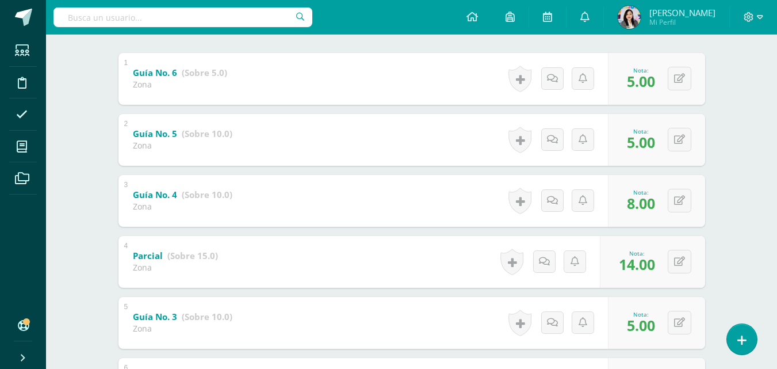
scroll to position [146, 0]
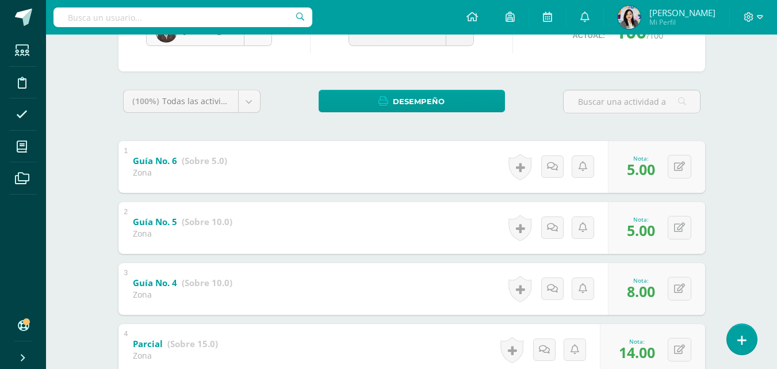
click at [248, 45] on body "Estudiantes Disciplina Asistencia Mis cursos Archivos Soporte Ayuda Reportar un…" at bounding box center [388, 244] width 777 height 781
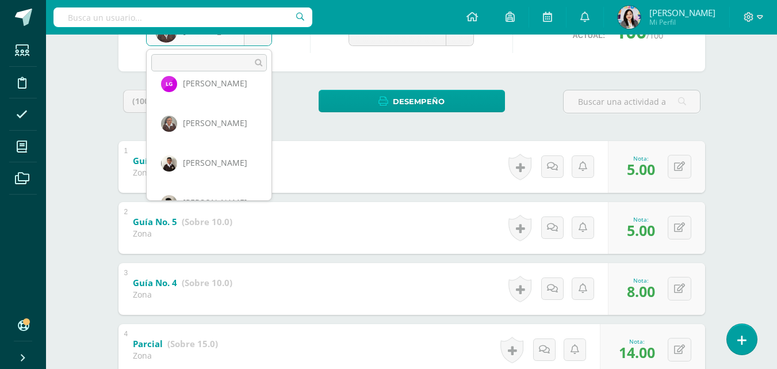
scroll to position [238, 0]
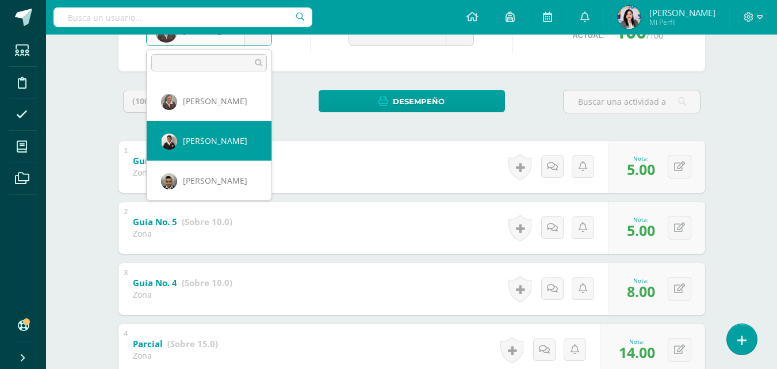
select select "841"
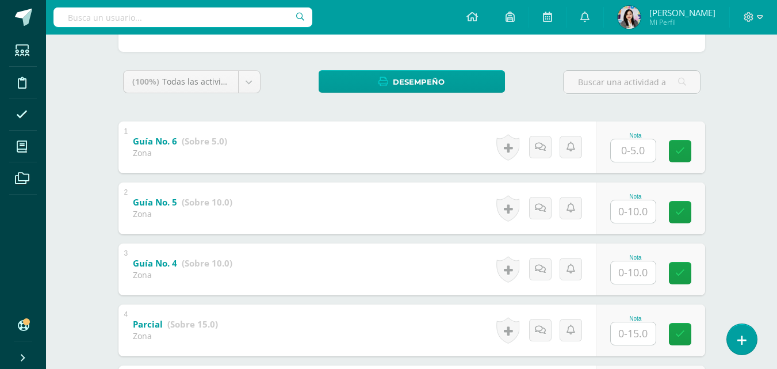
scroll to position [167, 0]
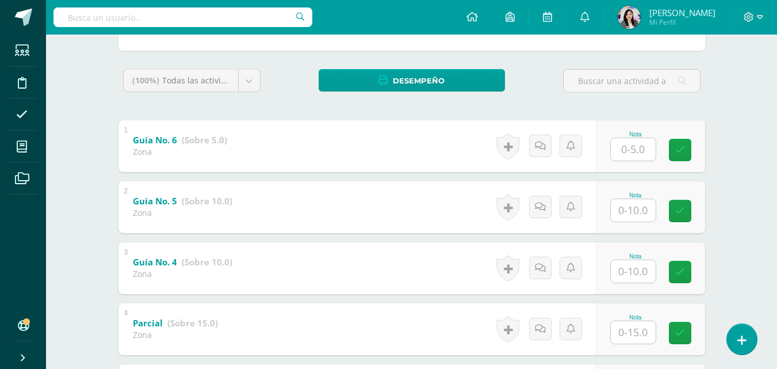
click at [622, 155] on input "text" at bounding box center [633, 149] width 45 height 22
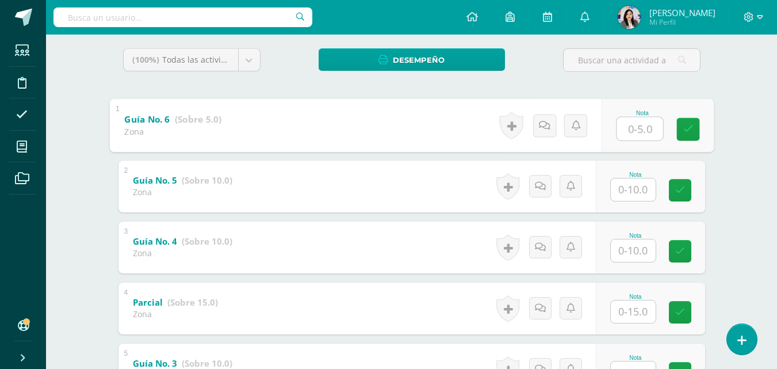
scroll to position [190, 0]
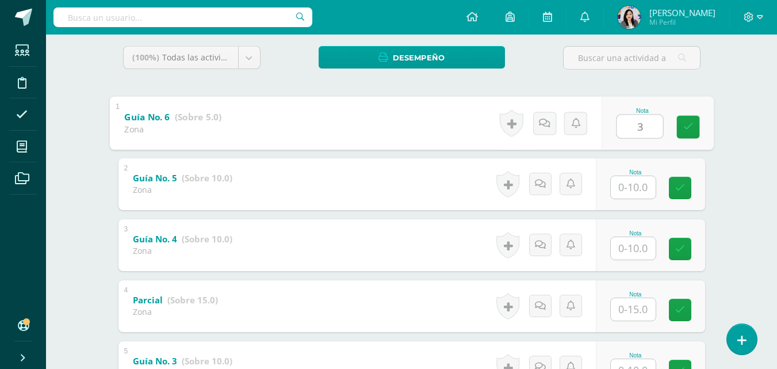
type input "3"
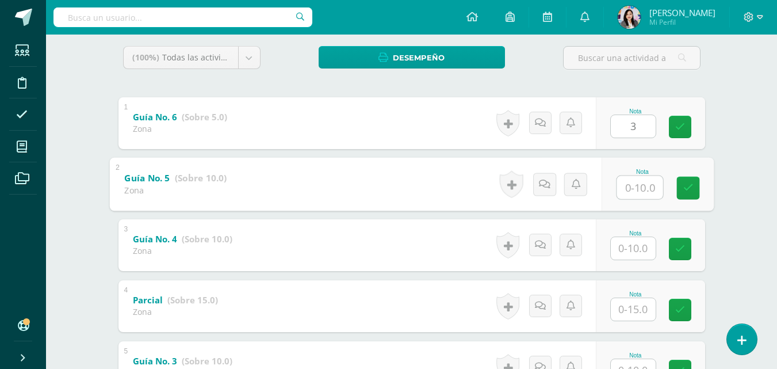
click at [636, 187] on input "text" at bounding box center [640, 186] width 46 height 23
type input "6"
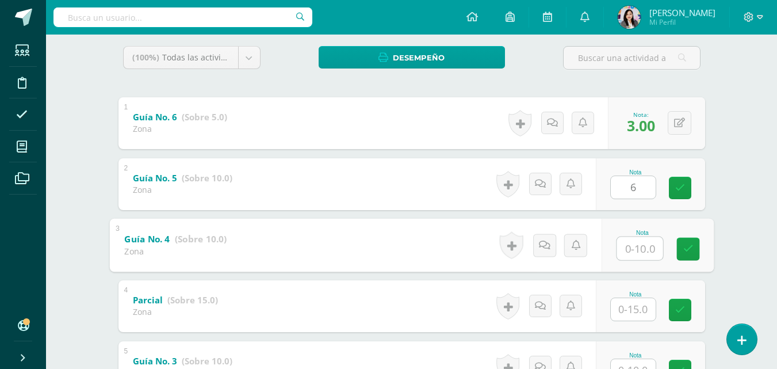
click at [630, 251] on input "text" at bounding box center [640, 247] width 46 height 23
type input "6"
click at [633, 315] on input "text" at bounding box center [633, 309] width 45 height 22
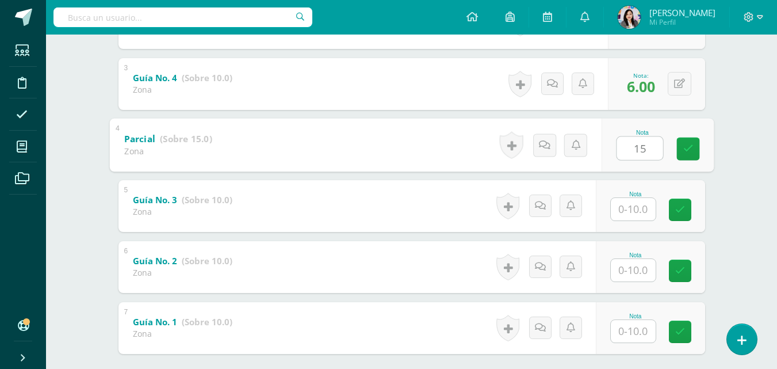
scroll to position [374, 0]
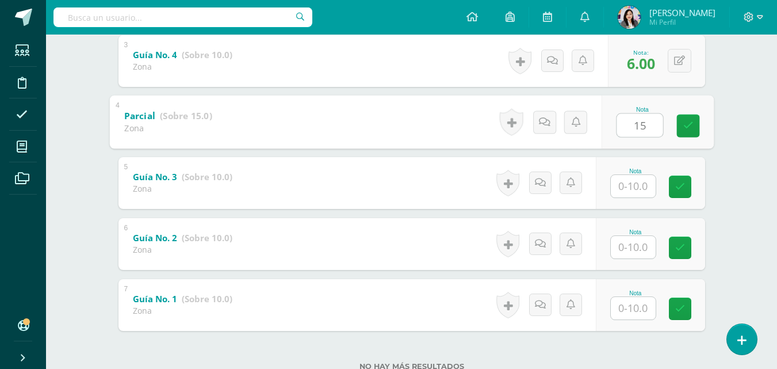
type input "15"
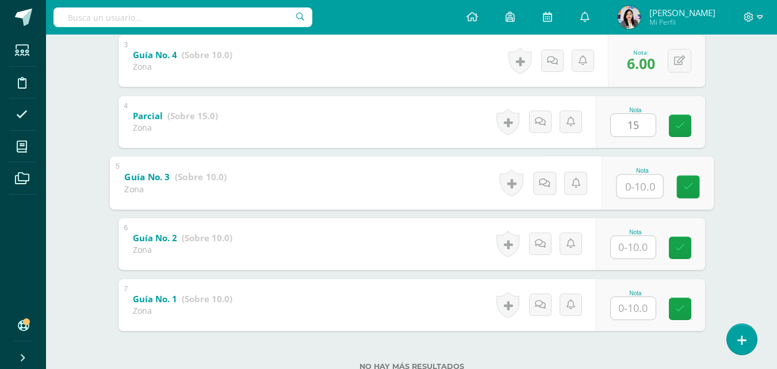
click at [628, 193] on input "text" at bounding box center [640, 185] width 46 height 23
type input "10"
click at [640, 243] on input "text" at bounding box center [633, 247] width 45 height 22
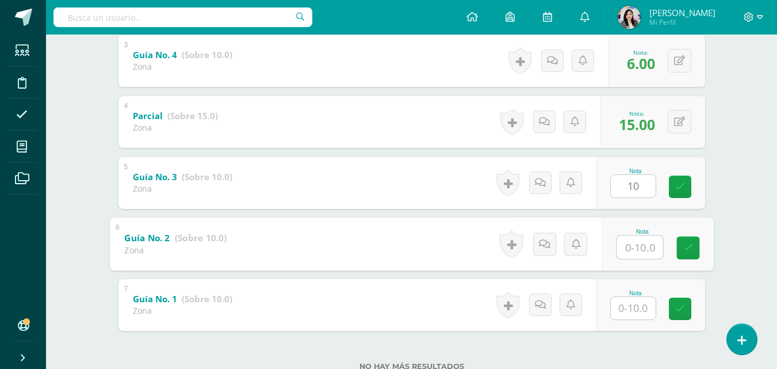
click at [640, 243] on input "text" at bounding box center [640, 246] width 46 height 23
type input "10"
click at [640, 305] on input "text" at bounding box center [633, 308] width 45 height 22
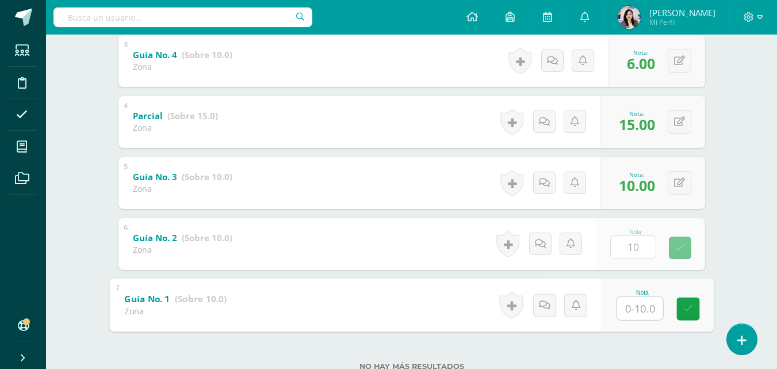
type input "7"
click at [680, 311] on link at bounding box center [687, 308] width 23 height 23
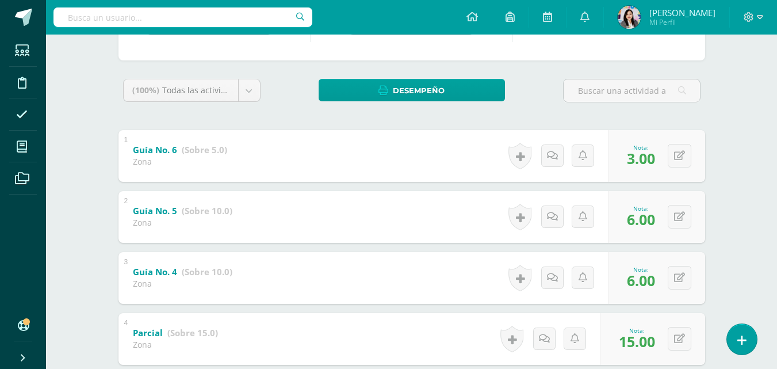
scroll to position [110, 0]
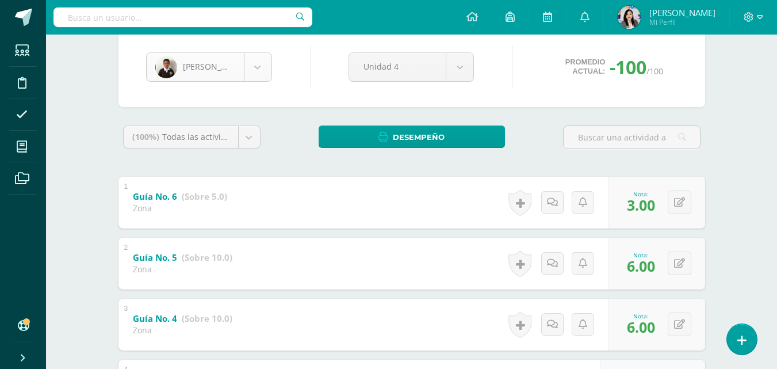
click at [255, 66] on body "Estudiantes Disciplina Asistencia Mis cursos Archivos Soporte Ayuda Reportar un…" at bounding box center [388, 280] width 777 height 781
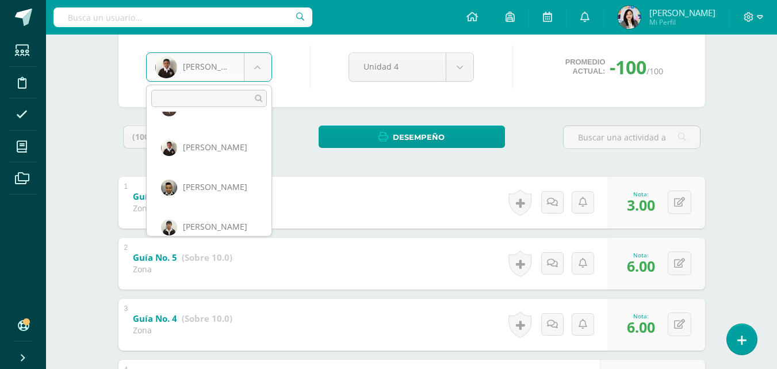
scroll to position [277, 0]
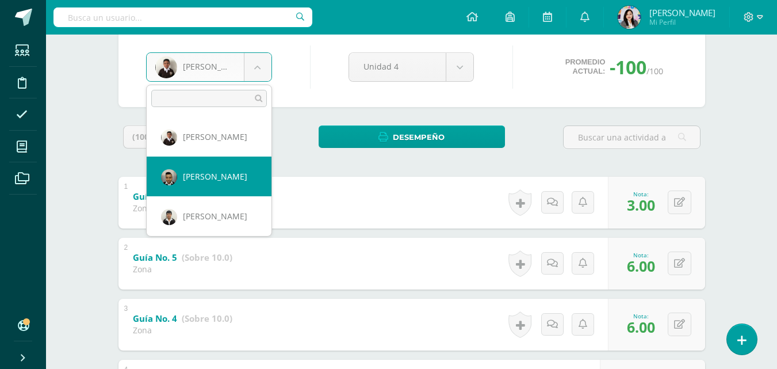
select select "838"
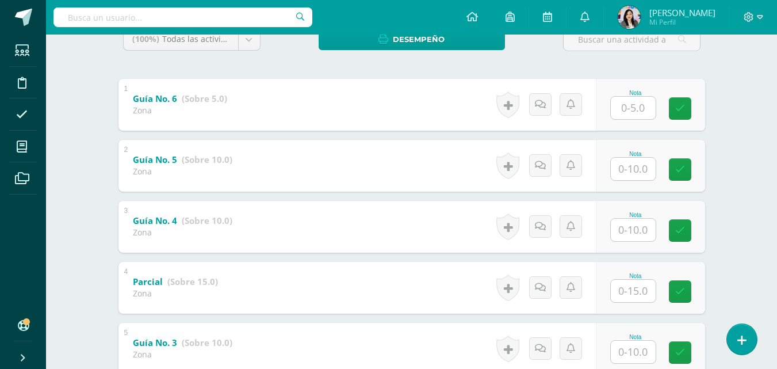
scroll to position [209, 0]
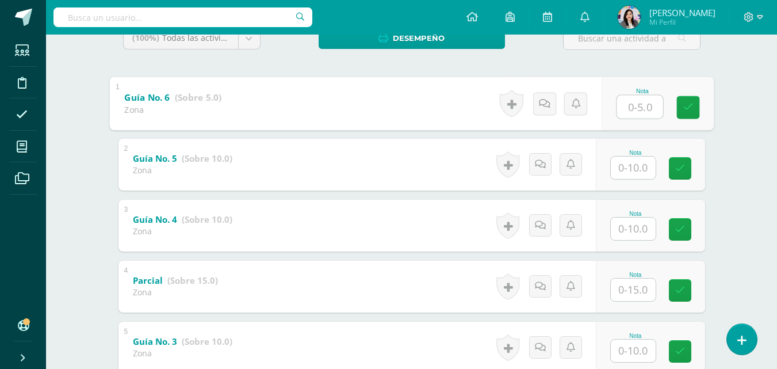
click at [631, 102] on input "text" at bounding box center [640, 106] width 46 height 23
type input "3"
click at [643, 174] on input "text" at bounding box center [633, 167] width 45 height 22
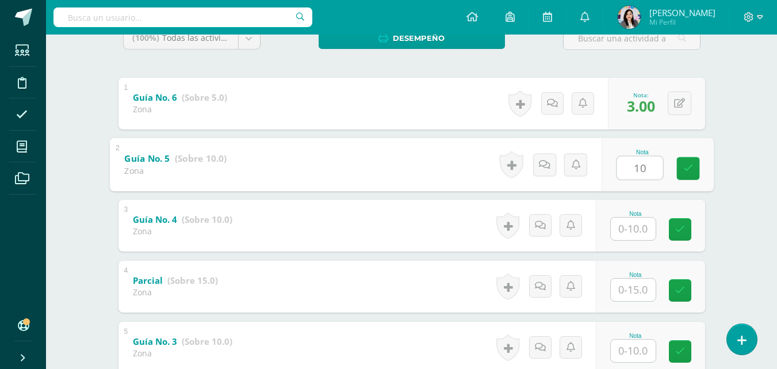
type input "10"
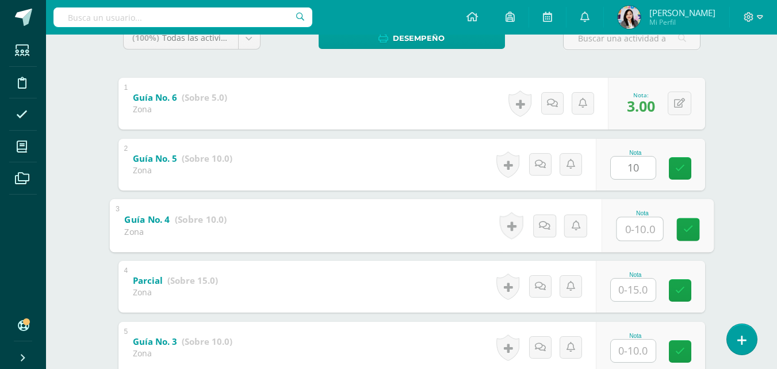
click at [634, 236] on input "text" at bounding box center [640, 228] width 46 height 23
type input "10"
click at [638, 289] on input "text" at bounding box center [633, 289] width 45 height 22
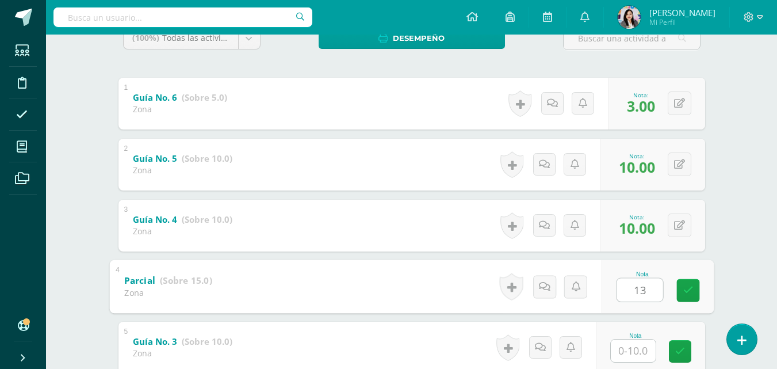
type input "13"
click at [626, 355] on input "text" at bounding box center [633, 350] width 45 height 22
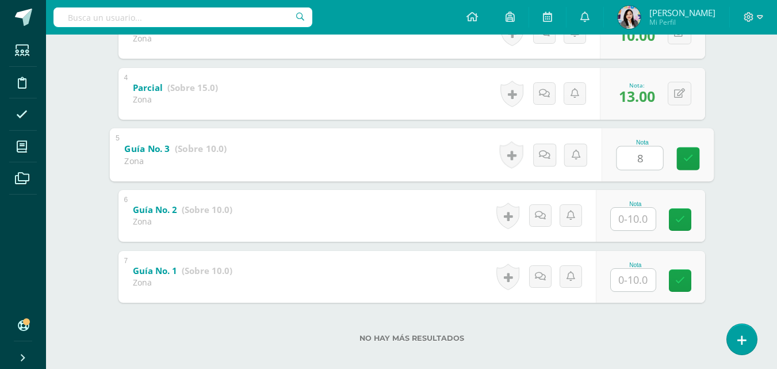
scroll to position [403, 0]
type input "8"
click at [644, 219] on input "text" at bounding box center [633, 217] width 45 height 22
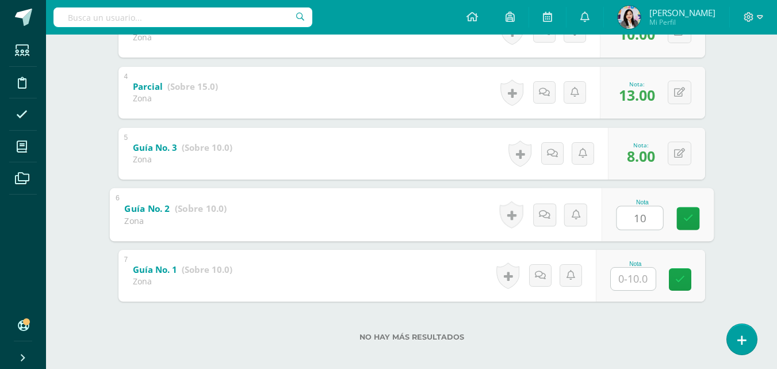
type input "10"
click at [634, 285] on input "text" at bounding box center [633, 278] width 45 height 22
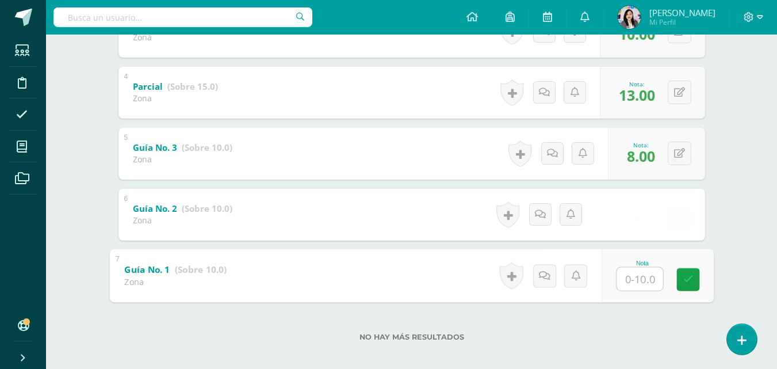
type input "7"
click at [689, 280] on icon at bounding box center [688, 279] width 10 height 10
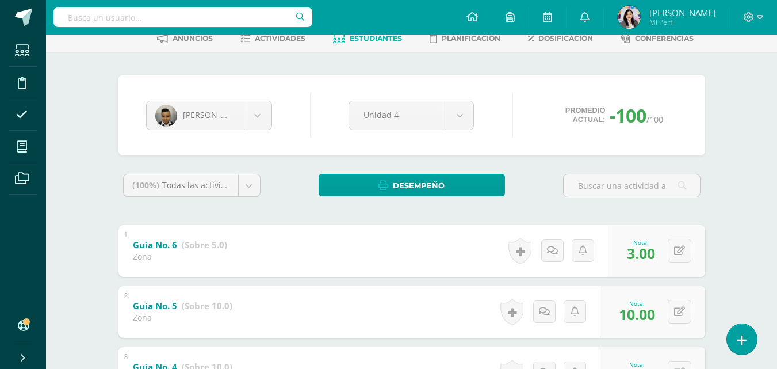
scroll to position [59, 0]
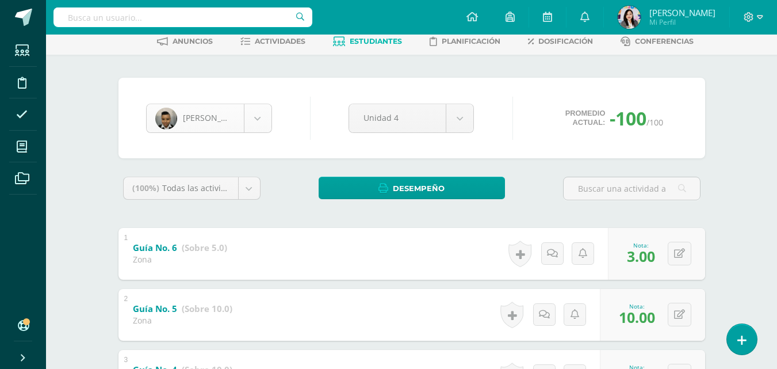
click at [251, 125] on body "Estudiantes Disciplina Asistencia Mis cursos Archivos Soporte Ayuda Reportar un…" at bounding box center [388, 331] width 777 height 781
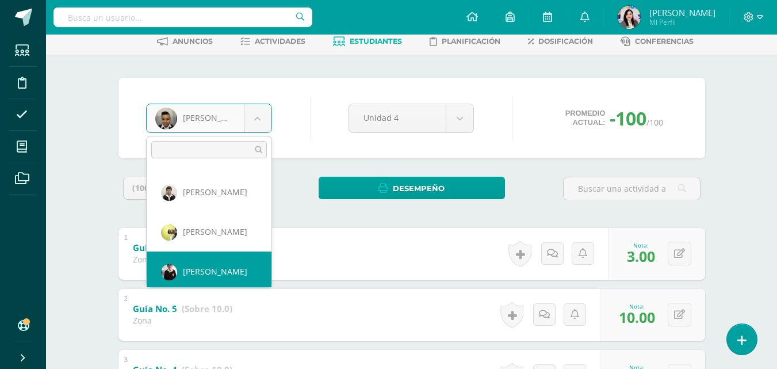
scroll to position [357, 0]
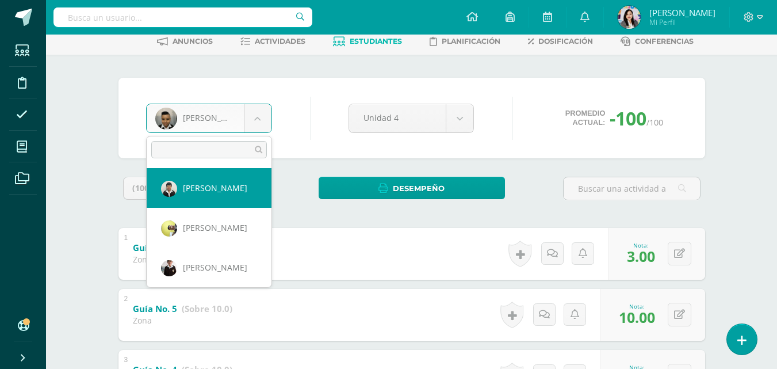
select select "1465"
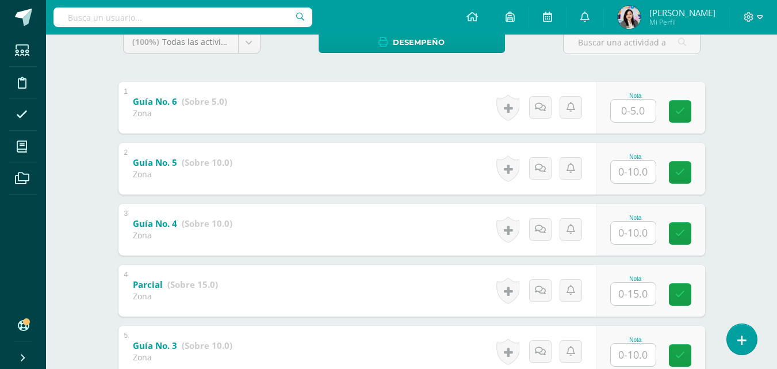
scroll to position [207, 0]
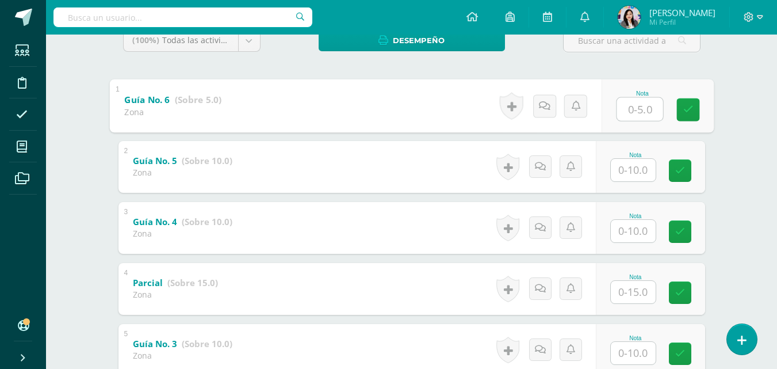
click at [637, 104] on input "text" at bounding box center [640, 108] width 46 height 23
type input "3"
click at [635, 167] on input "text" at bounding box center [633, 170] width 45 height 22
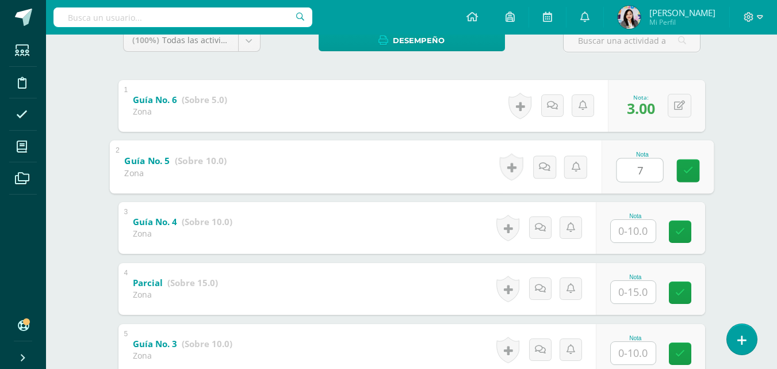
type input "7"
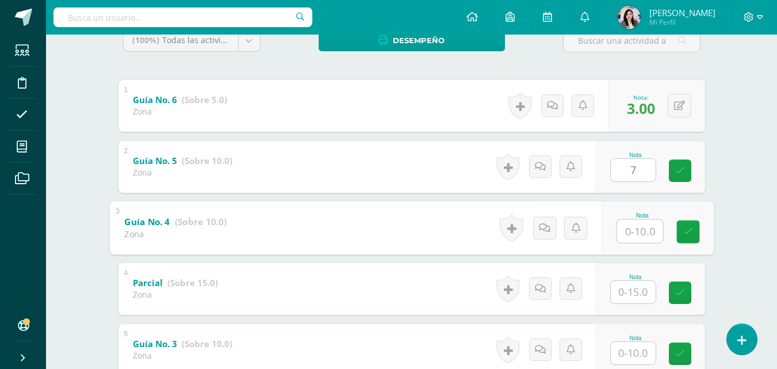
click at [617, 232] on input "text" at bounding box center [640, 230] width 46 height 23
type input "7"
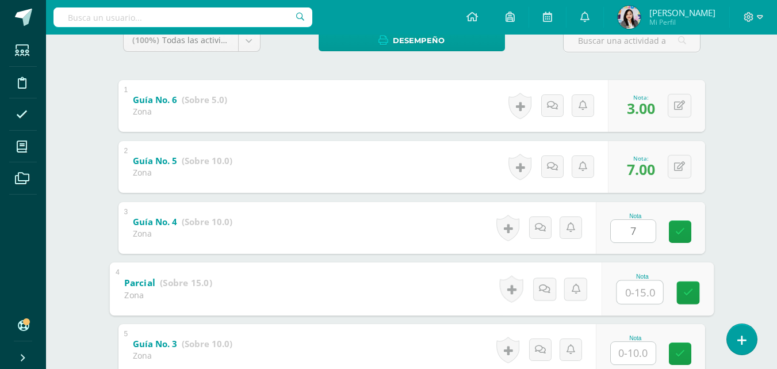
click at [637, 289] on input "text" at bounding box center [640, 291] width 46 height 23
type input "12"
click at [641, 351] on input "text" at bounding box center [633, 353] width 45 height 22
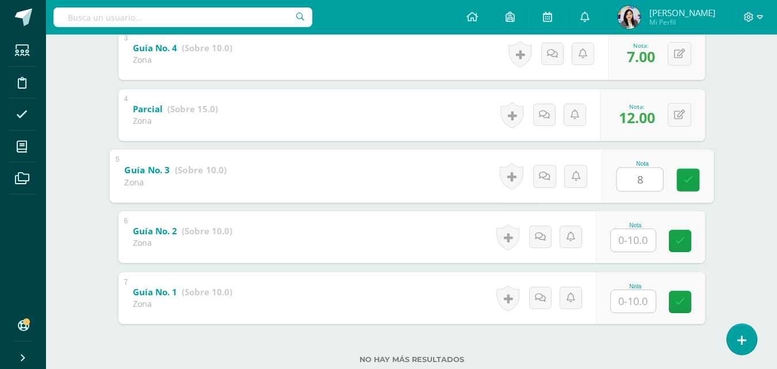
scroll to position [399, 0]
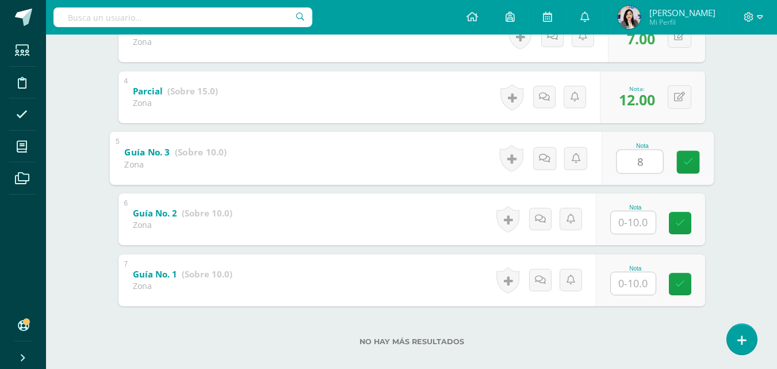
type input "8"
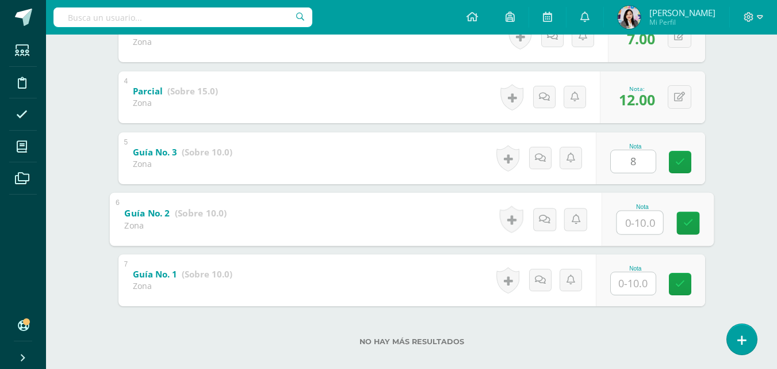
click at [638, 224] on input "text" at bounding box center [640, 222] width 46 height 23
type input "8"
click at [635, 278] on input "text" at bounding box center [633, 283] width 45 height 22
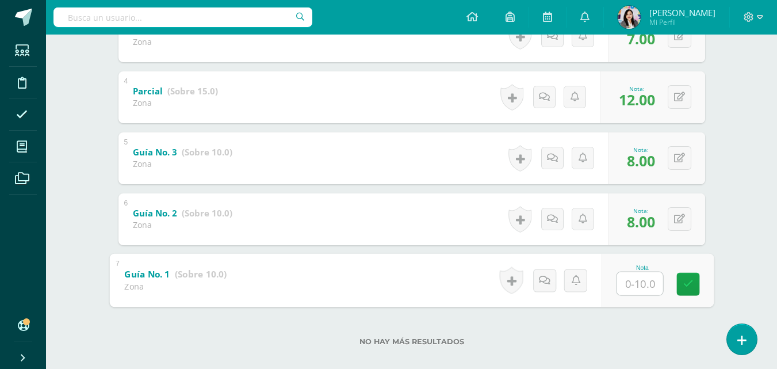
type input "8"
click at [682, 290] on link at bounding box center [687, 283] width 23 height 23
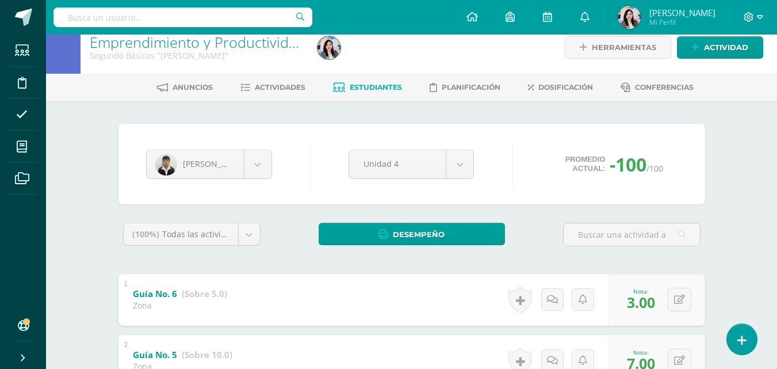
scroll to position [6, 0]
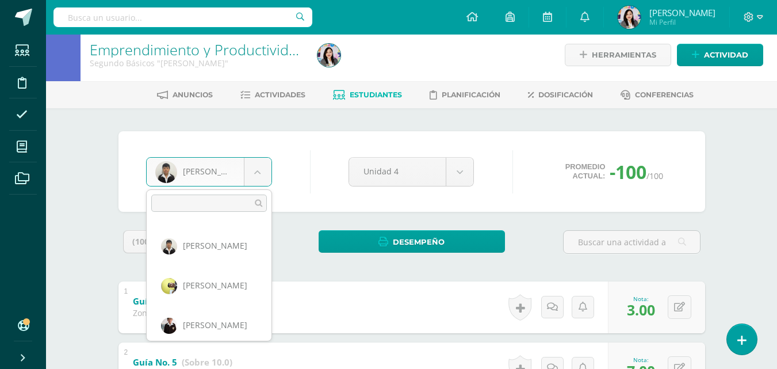
scroll to position [369, 0]
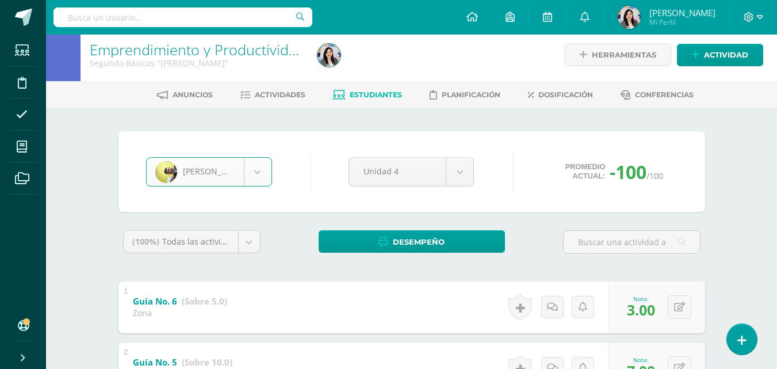
click at [215, 255] on div "(100%) Todas las actividades de esta unidad Todas las actividades de esta unida…" at bounding box center [191, 246] width 147 height 32
select select "1469"
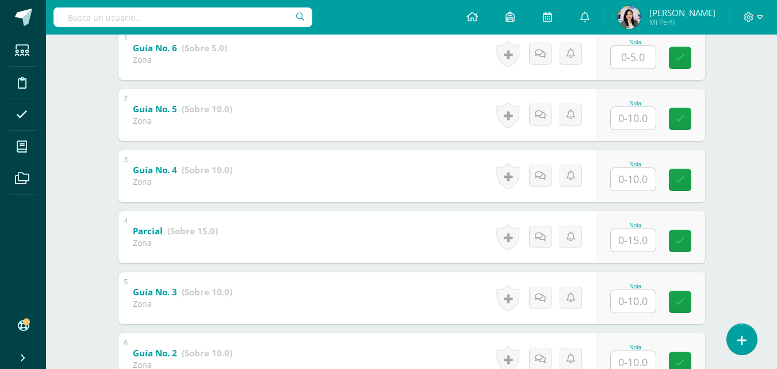
scroll to position [260, 0]
click at [640, 57] on input "text" at bounding box center [633, 56] width 45 height 22
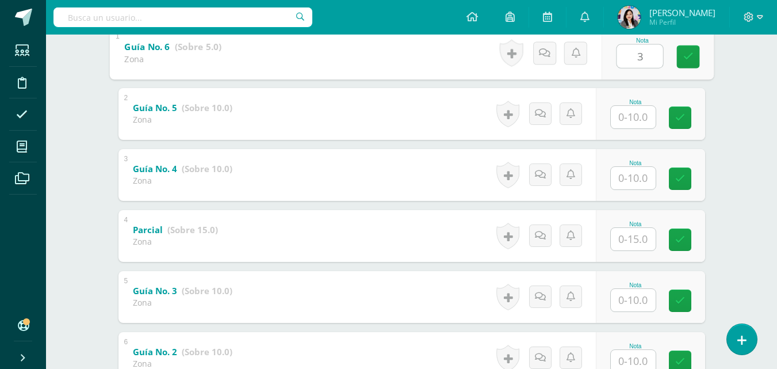
type input "3"
click at [649, 120] on input "text" at bounding box center [633, 117] width 45 height 22
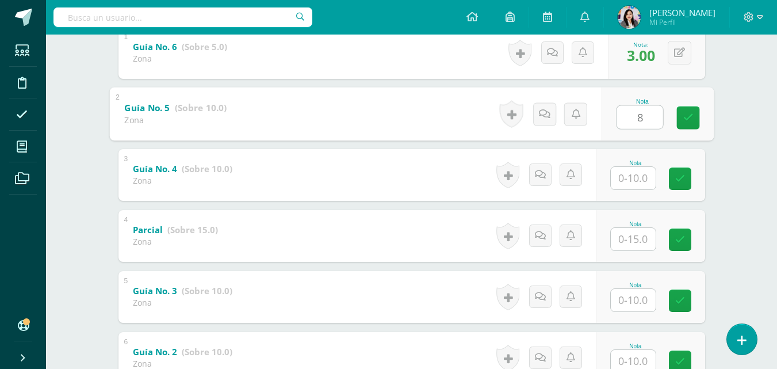
type input "8"
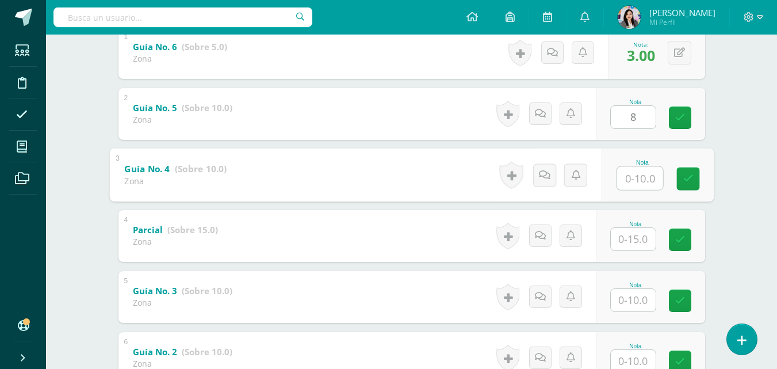
click at [638, 182] on input "text" at bounding box center [640, 177] width 46 height 23
type input "8"
click at [638, 242] on input "text" at bounding box center [633, 239] width 45 height 22
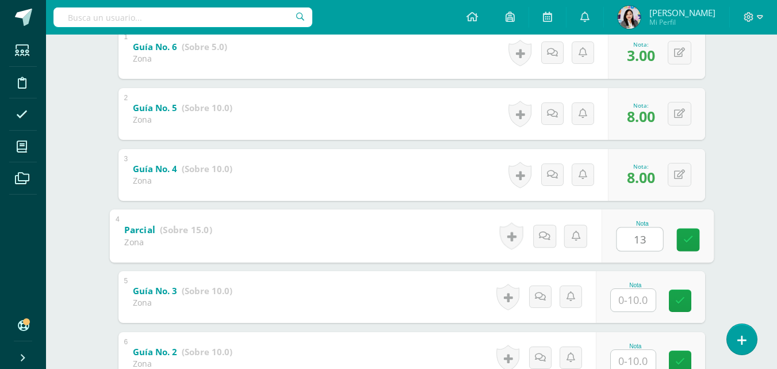
type input "13"
click at [633, 297] on input "text" at bounding box center [633, 300] width 45 height 22
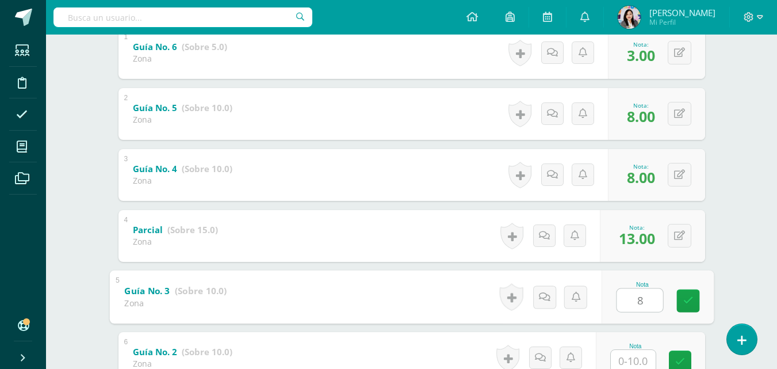
type input "8"
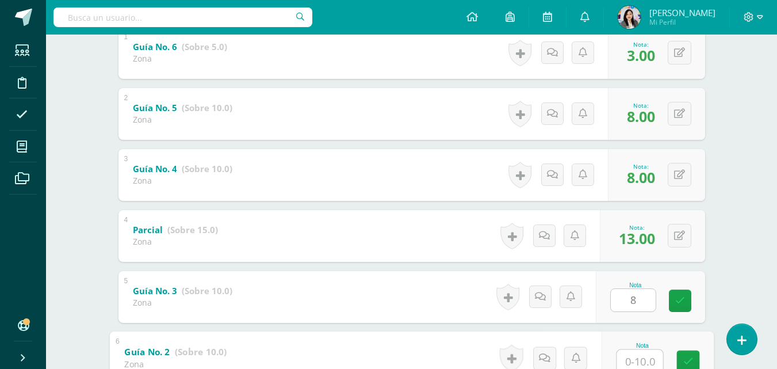
click at [634, 355] on input "text" at bounding box center [640, 360] width 46 height 23
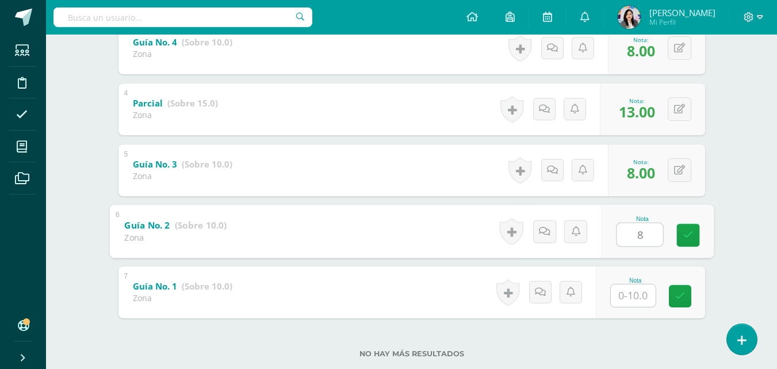
scroll to position [389, 0]
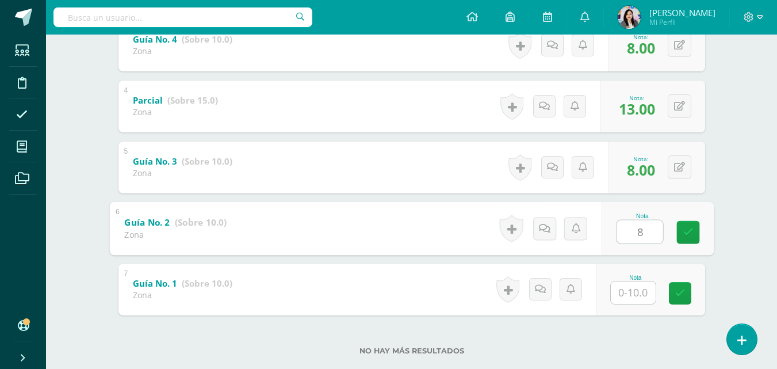
type input "8"
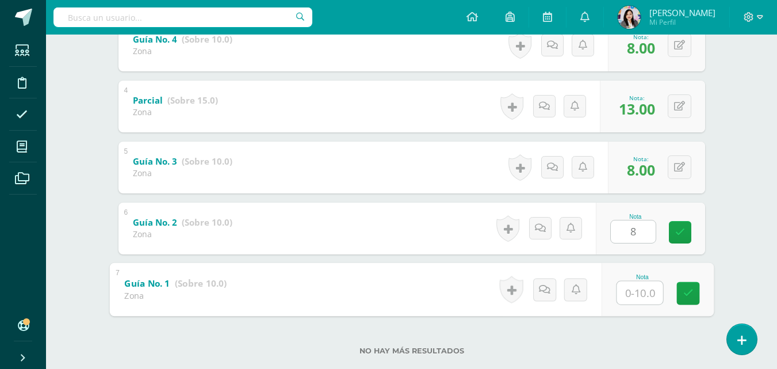
click at [628, 290] on input "text" at bounding box center [640, 292] width 46 height 23
type input "7"
click at [679, 295] on link at bounding box center [687, 292] width 23 height 23
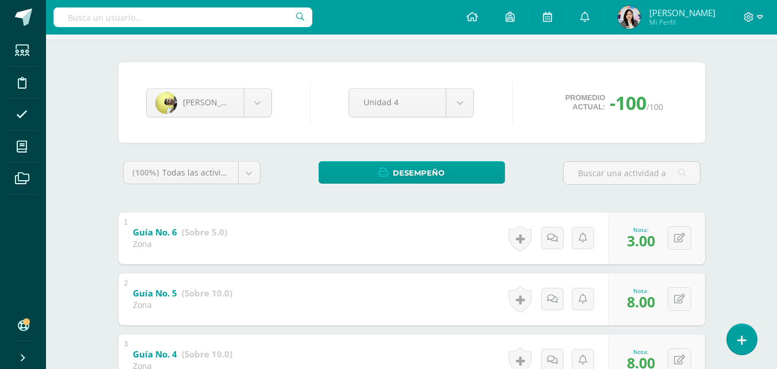
scroll to position [7, 0]
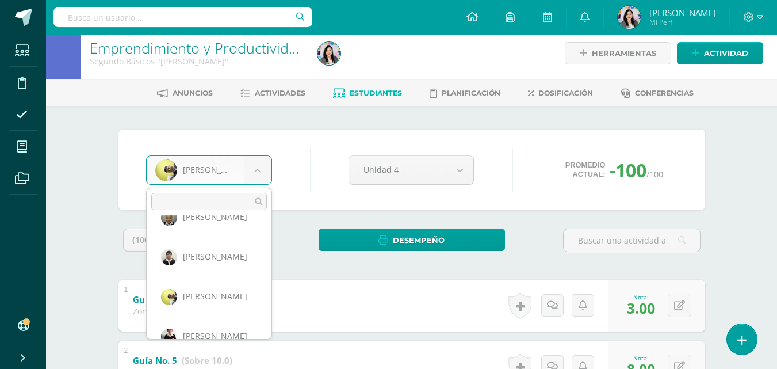
scroll to position [363, 0]
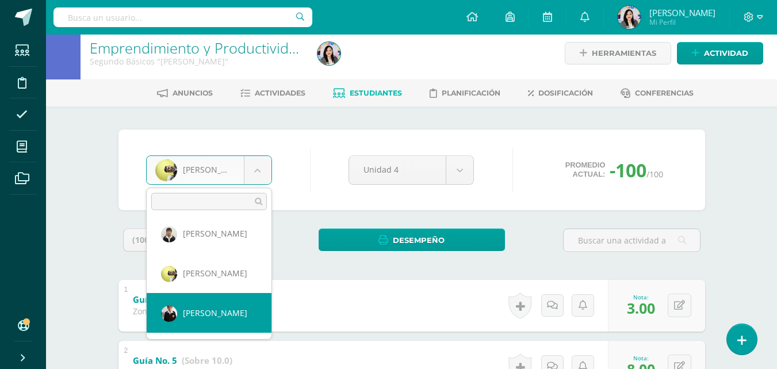
select select "1150"
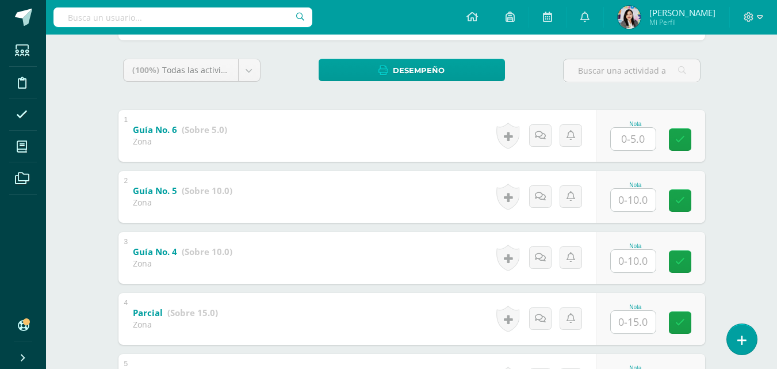
scroll to position [184, 0]
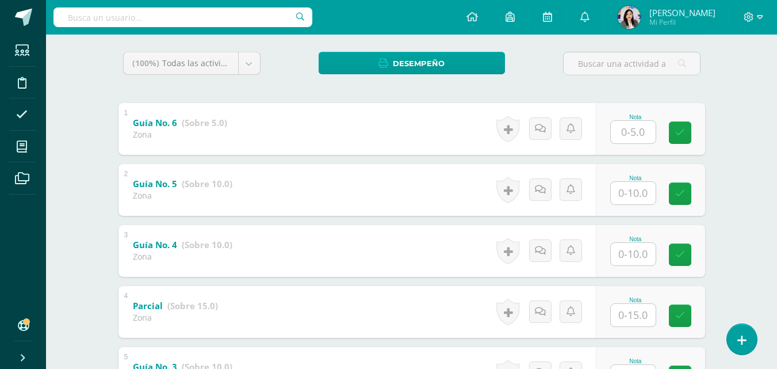
click at [629, 133] on input "text" at bounding box center [633, 132] width 45 height 22
type input "3"
click at [635, 187] on input "text" at bounding box center [640, 192] width 46 height 23
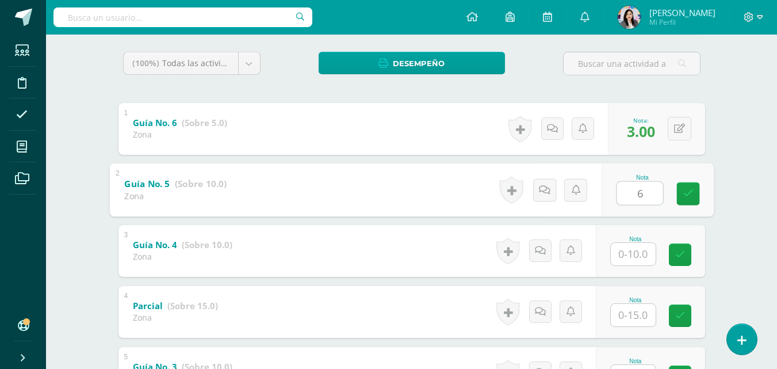
type input "6"
click at [639, 253] on input "text" at bounding box center [633, 254] width 45 height 22
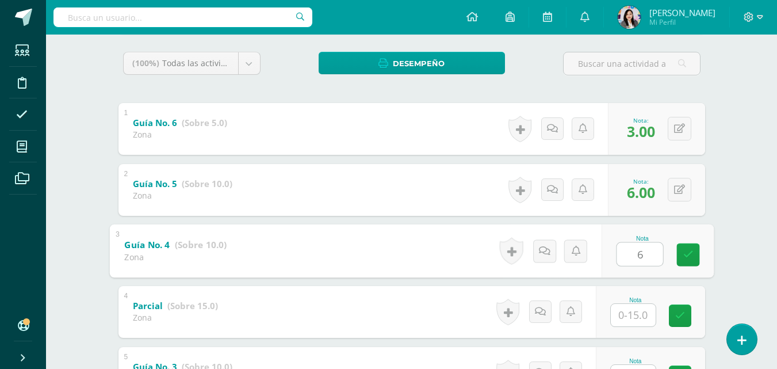
type input "6"
click at [640, 315] on input "text" at bounding box center [633, 315] width 45 height 22
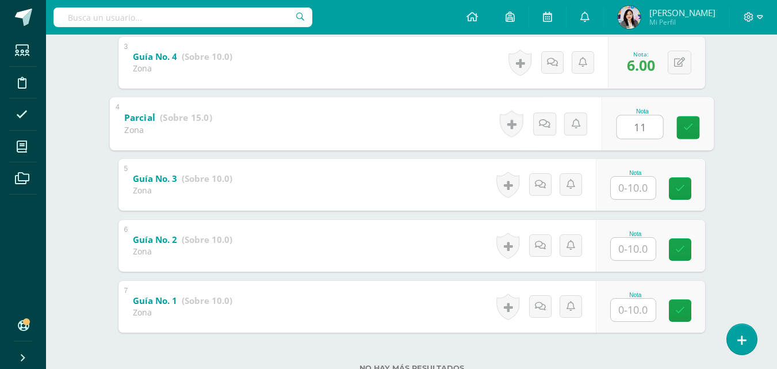
scroll to position [376, 0]
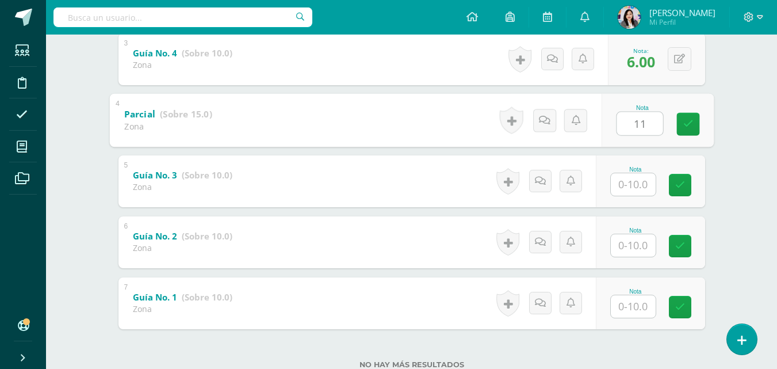
type input "11"
click at [637, 188] on input "text" at bounding box center [633, 184] width 45 height 22
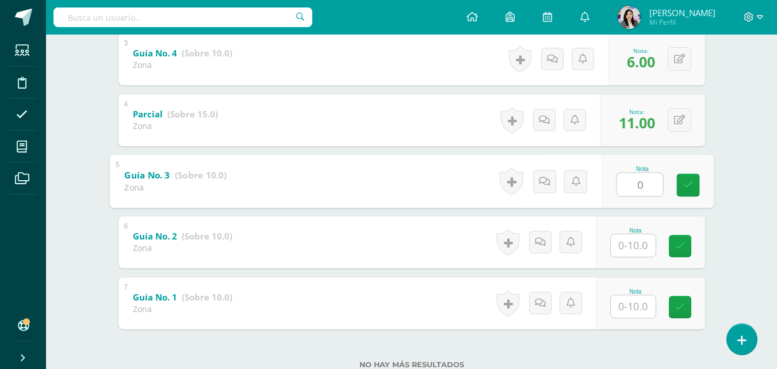
type input "0"
click at [649, 251] on input "text" at bounding box center [633, 245] width 45 height 22
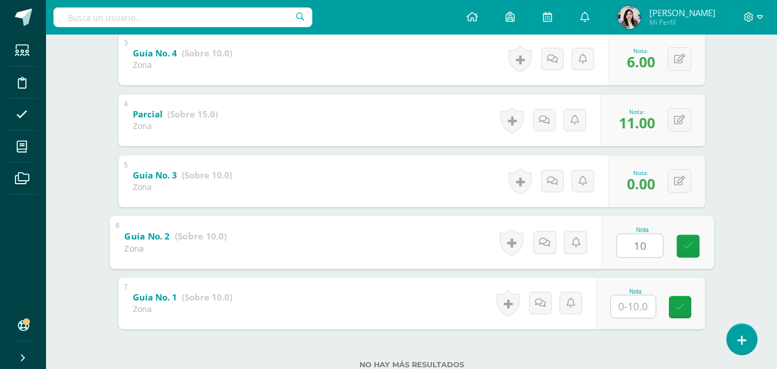
type input "10"
click at [639, 304] on input "text" at bounding box center [633, 306] width 45 height 22
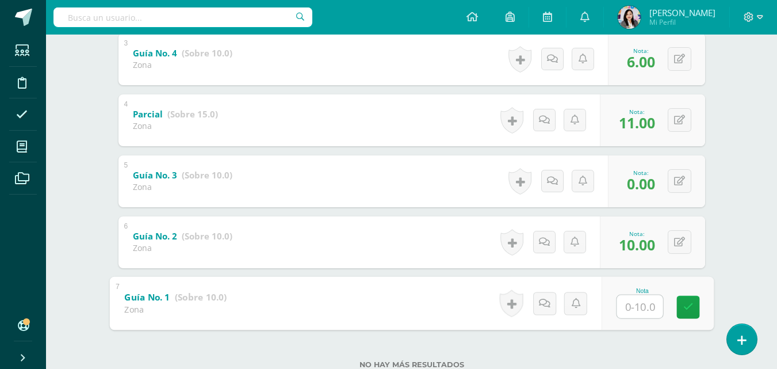
type input "0"
click at [681, 307] on link at bounding box center [687, 306] width 23 height 23
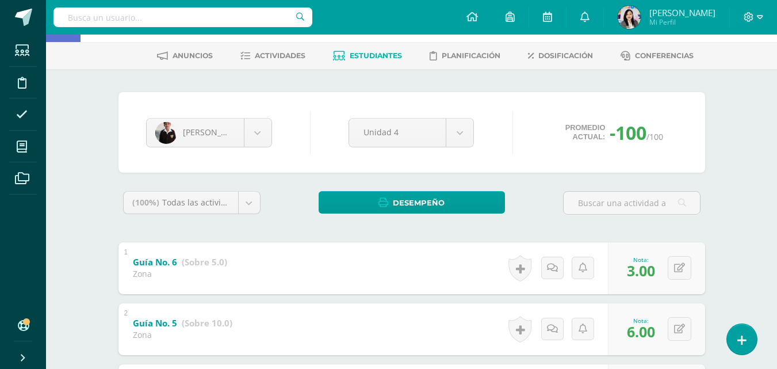
scroll to position [40, 0]
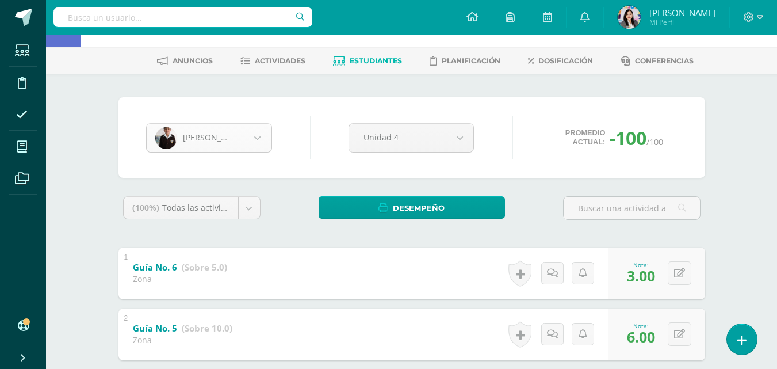
click at [254, 147] on body "Estudiantes Disciplina Asistencia Mis cursos Archivos Soporte Ayuda Reportar un…" at bounding box center [388, 350] width 777 height 781
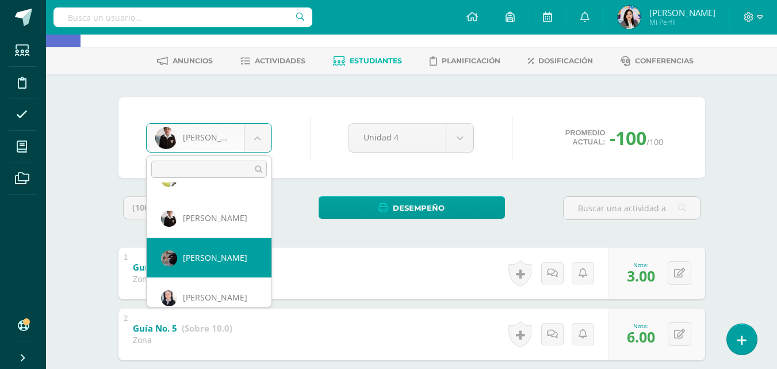
scroll to position [449, 0]
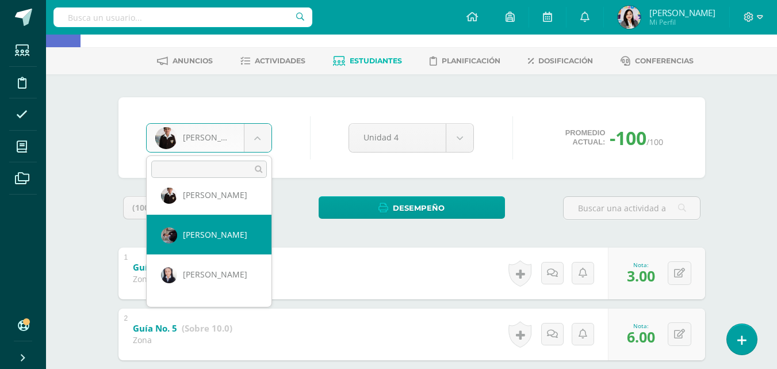
select select "1464"
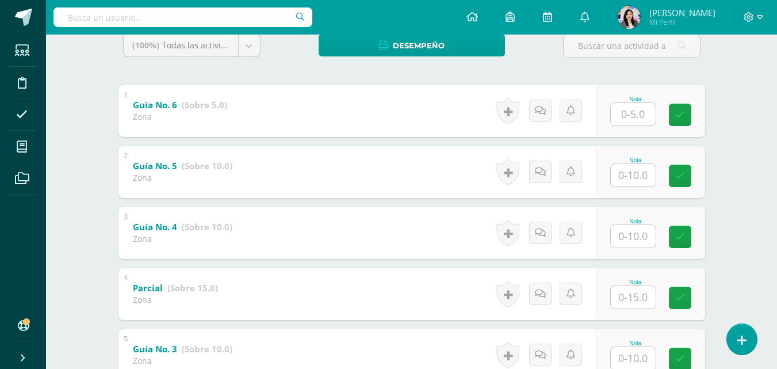
scroll to position [207, 0]
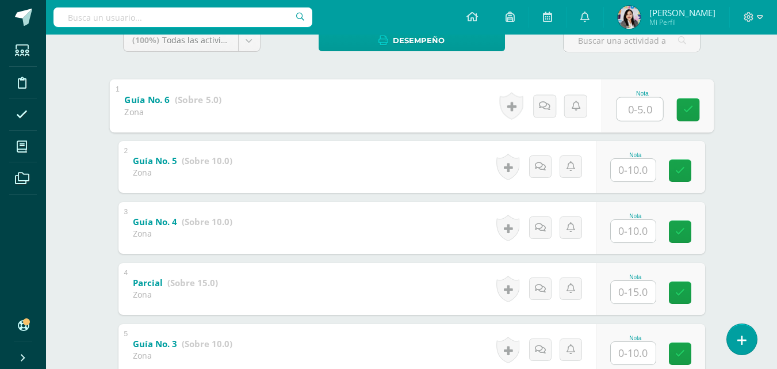
click at [626, 106] on input "text" at bounding box center [640, 108] width 46 height 23
type input "3"
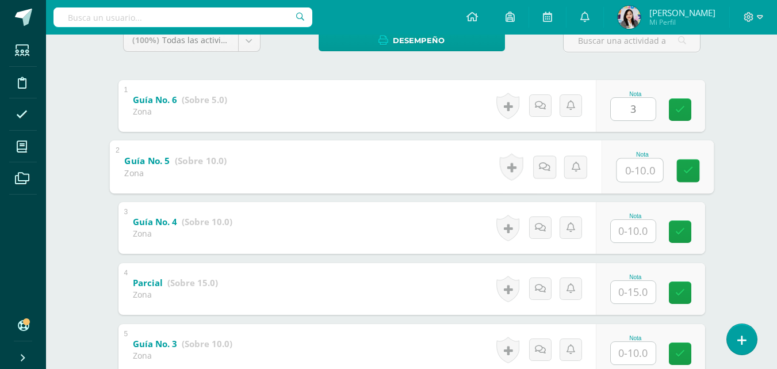
click at [637, 166] on input "text" at bounding box center [640, 169] width 46 height 23
type input "7"
click at [635, 227] on input "text" at bounding box center [633, 231] width 45 height 22
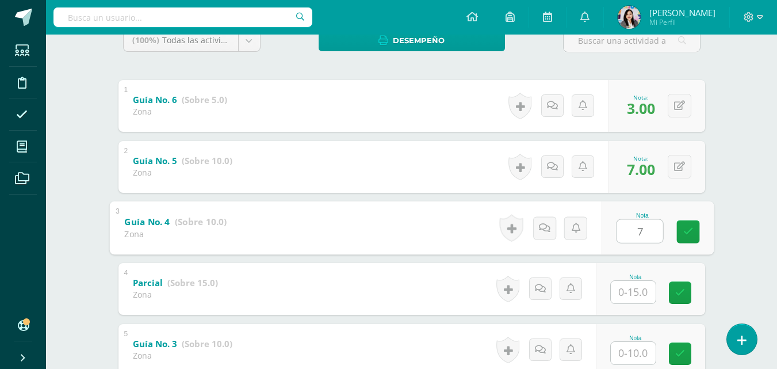
type input "7"
click at [634, 295] on input "text" at bounding box center [633, 292] width 45 height 22
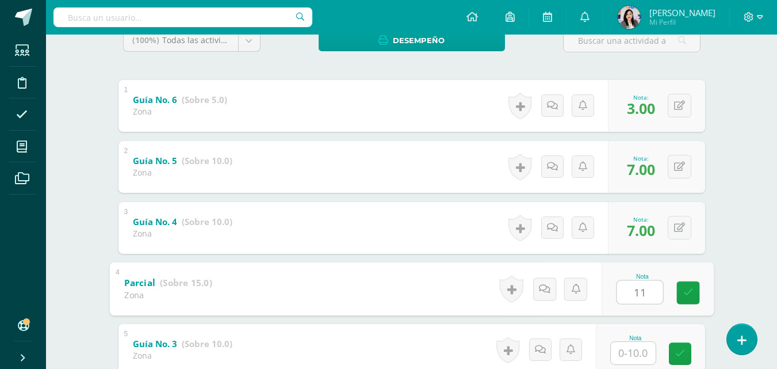
type input "11"
click at [642, 362] on input "text" at bounding box center [633, 353] width 45 height 22
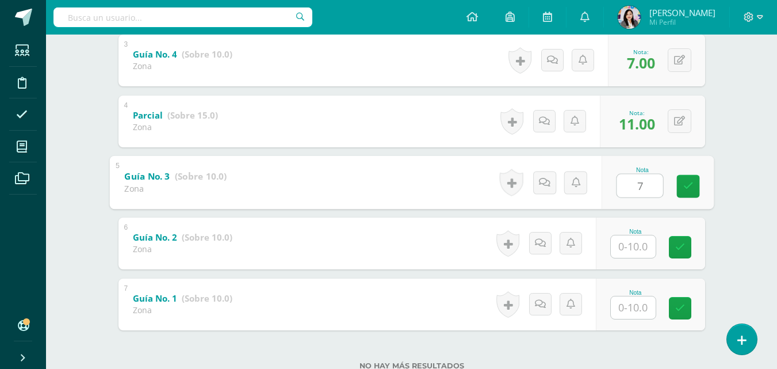
scroll to position [391, 0]
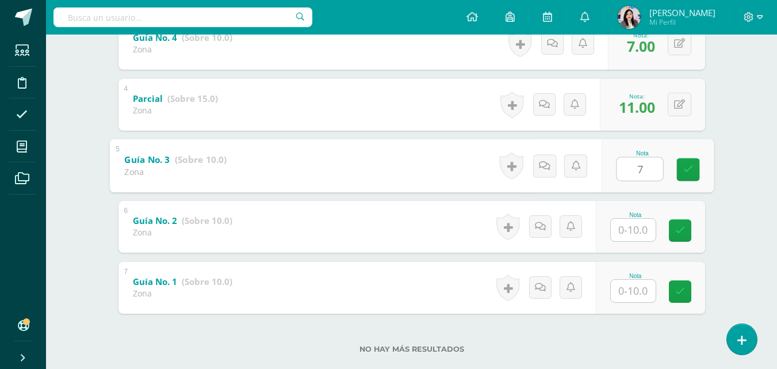
type input "7"
click at [643, 233] on input "text" at bounding box center [633, 230] width 45 height 22
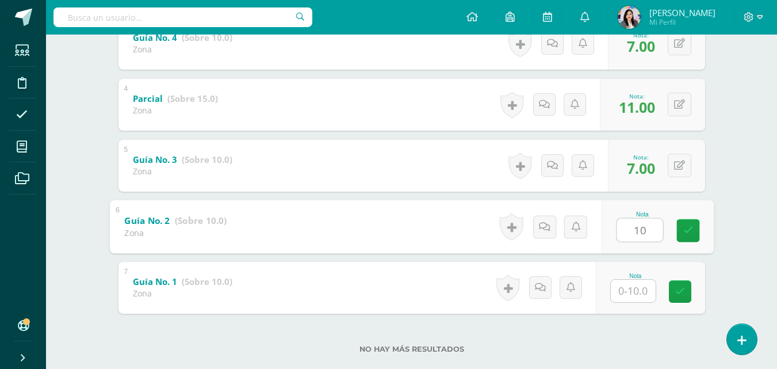
type input "10"
click at [630, 290] on input "text" at bounding box center [633, 291] width 45 height 22
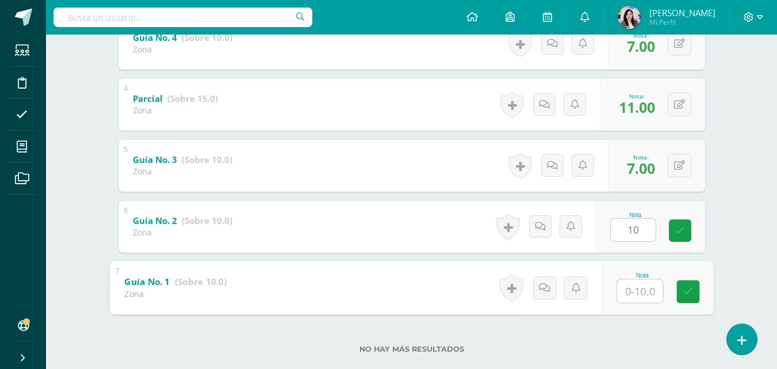
type input "7"
click at [683, 288] on icon at bounding box center [688, 291] width 10 height 10
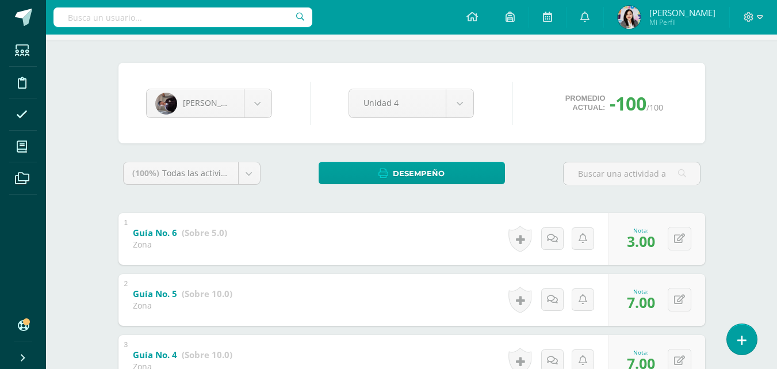
scroll to position [72, 0]
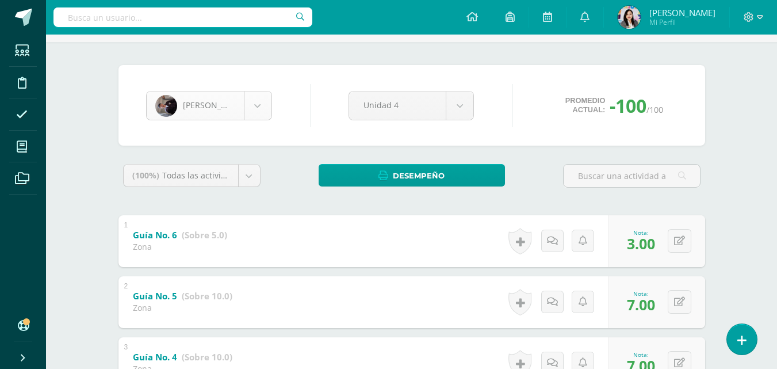
click at [265, 109] on body "Estudiantes Disciplina Asistencia Mis cursos Archivos Soporte Ayuda Reportar un…" at bounding box center [388, 318] width 777 height 781
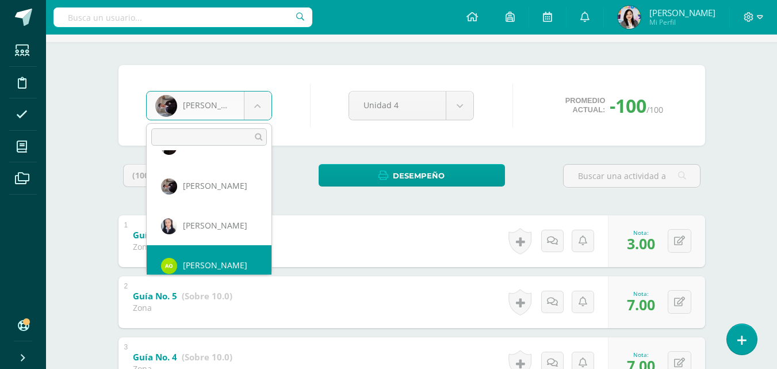
scroll to position [476, 0]
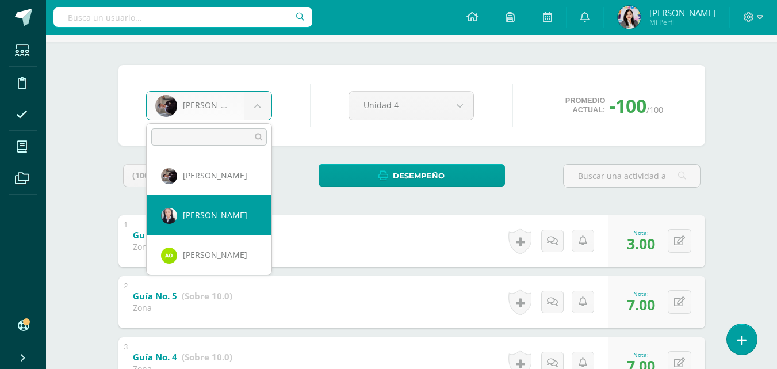
select select "227"
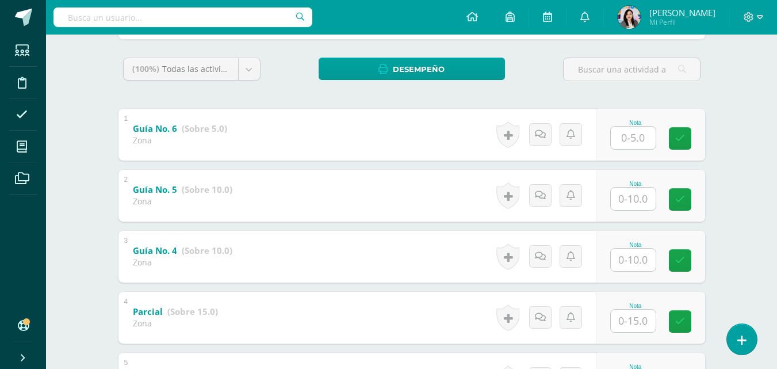
scroll to position [179, 0]
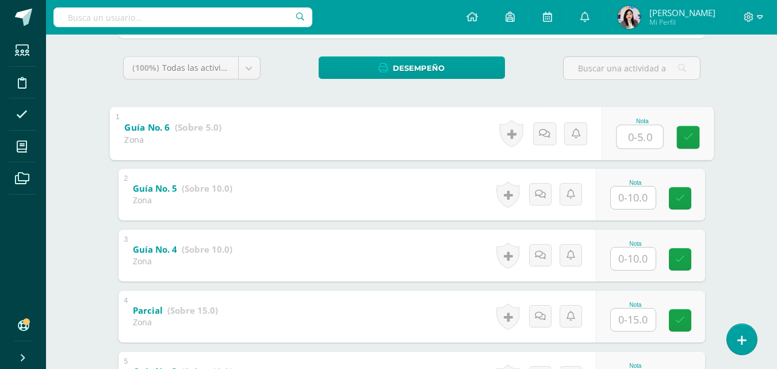
click at [644, 141] on input "text" at bounding box center [640, 136] width 46 height 23
type input "5"
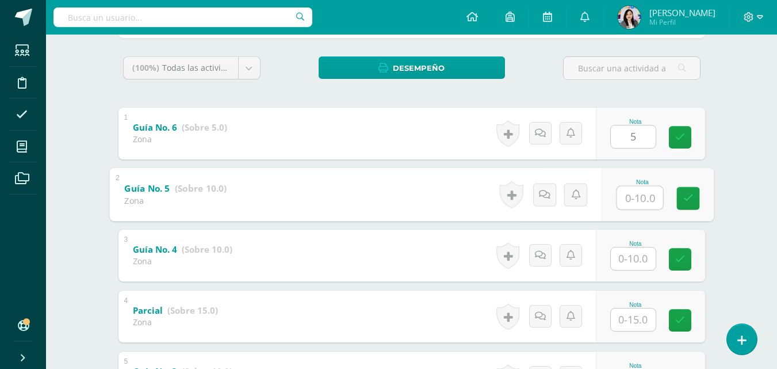
click at [634, 191] on input "text" at bounding box center [640, 197] width 46 height 23
type input "10"
click at [641, 267] on input "text" at bounding box center [633, 258] width 45 height 22
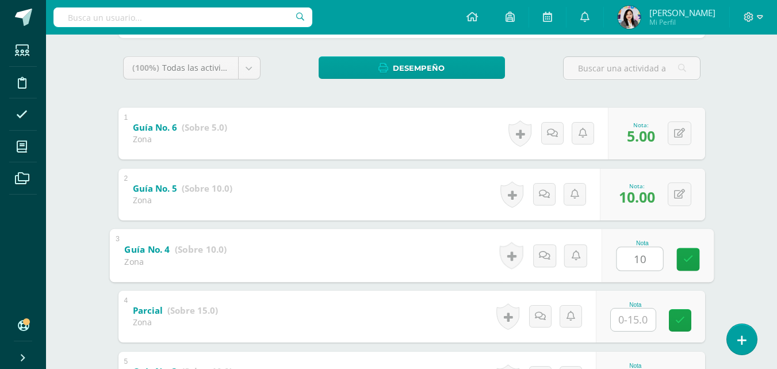
type input "10"
click at [630, 322] on input "text" at bounding box center [633, 319] width 45 height 22
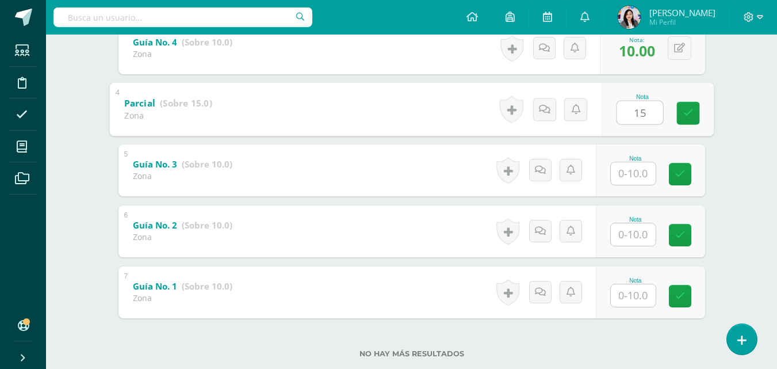
scroll to position [389, 0]
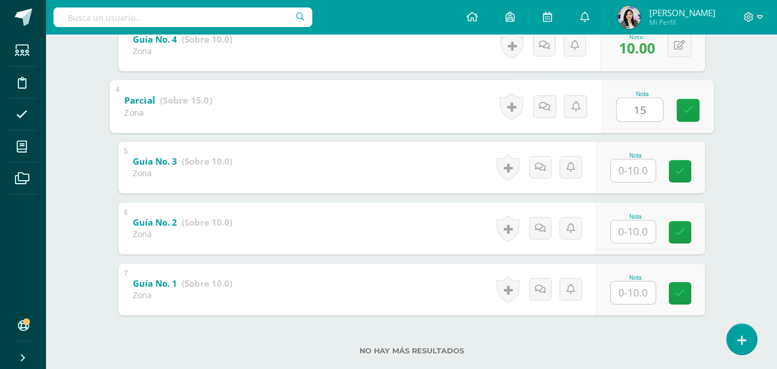
type input "15"
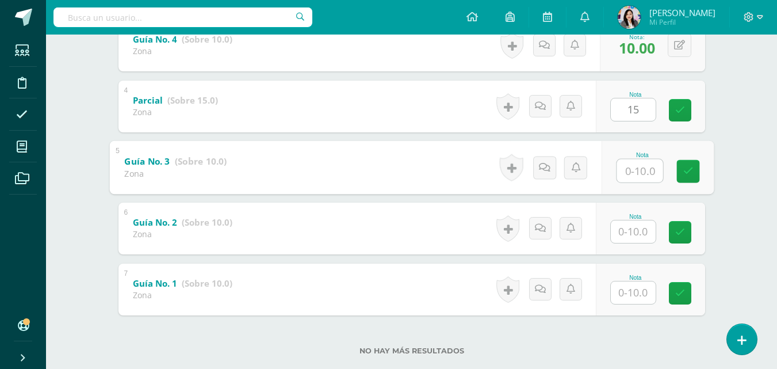
click at [637, 174] on input "text" at bounding box center [640, 170] width 46 height 23
type input "10"
click at [637, 230] on input "text" at bounding box center [633, 231] width 45 height 22
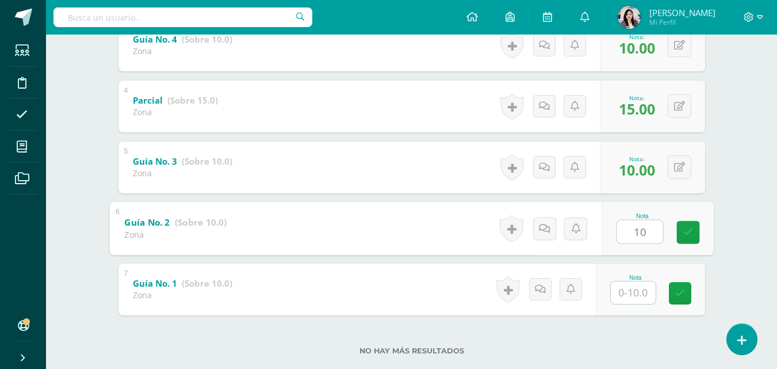
type input "10"
click at [637, 287] on input "text" at bounding box center [633, 292] width 45 height 22
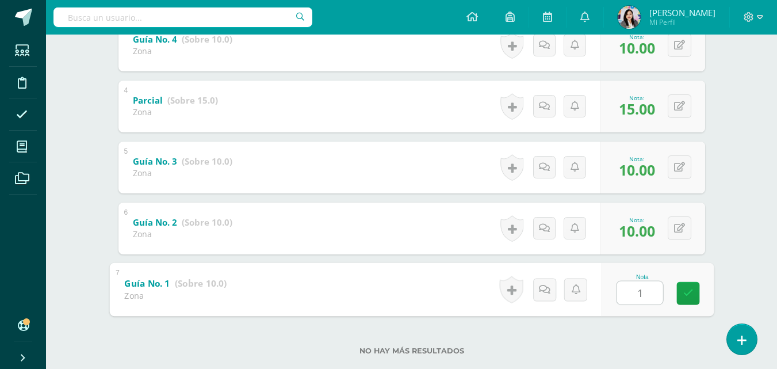
type input "10"
click at [686, 293] on icon at bounding box center [688, 293] width 10 height 10
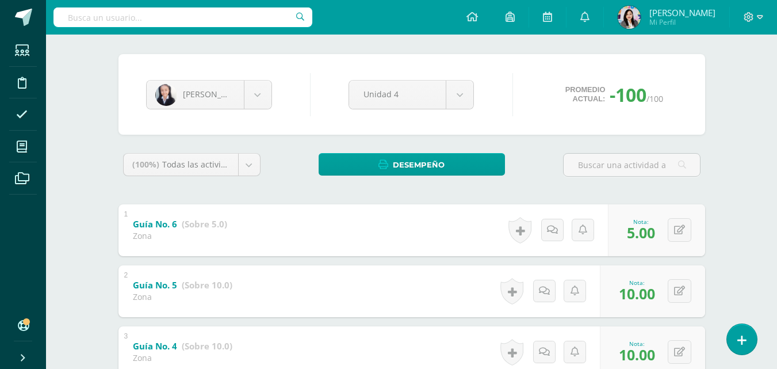
scroll to position [64, 0]
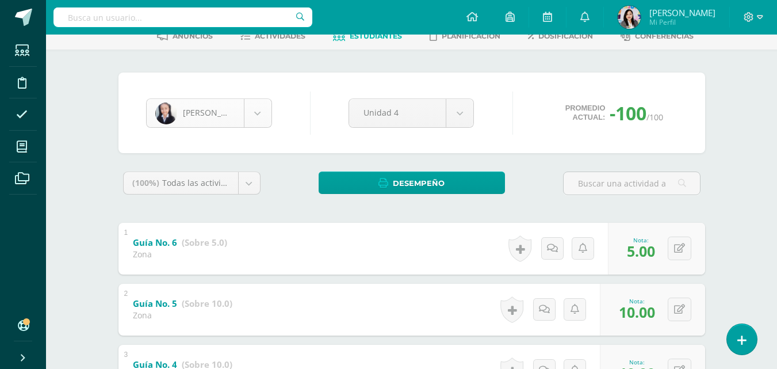
click at [262, 116] on body "Estudiantes Disciplina Asistencia Mis cursos Archivos Soporte Ayuda Reportar un…" at bounding box center [388, 326] width 777 height 781
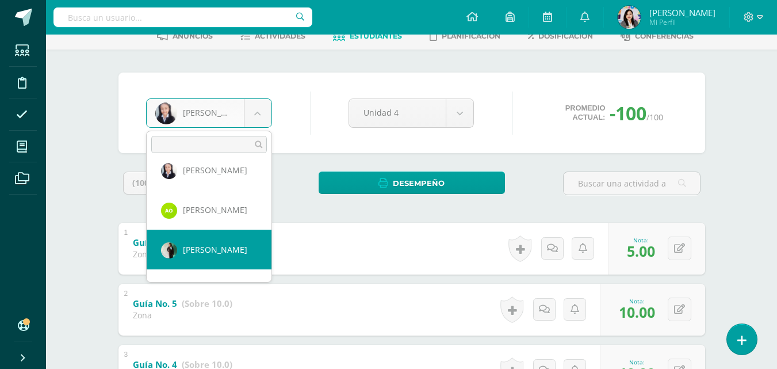
scroll to position [555, 0]
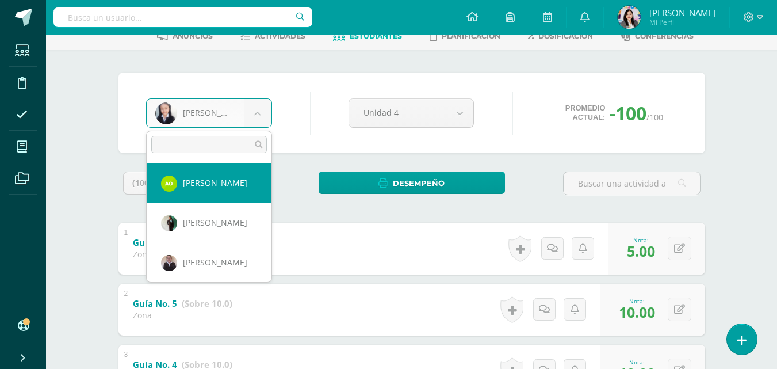
select select "1686"
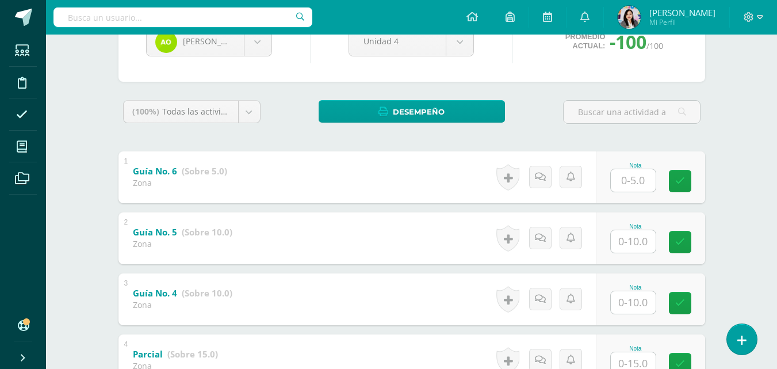
scroll to position [156, 0]
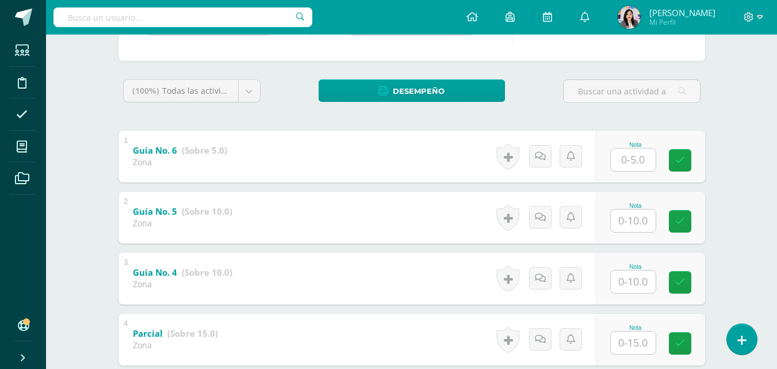
click at [644, 158] on input "text" at bounding box center [633, 159] width 45 height 22
type input "5"
click at [635, 216] on input "text" at bounding box center [633, 220] width 45 height 22
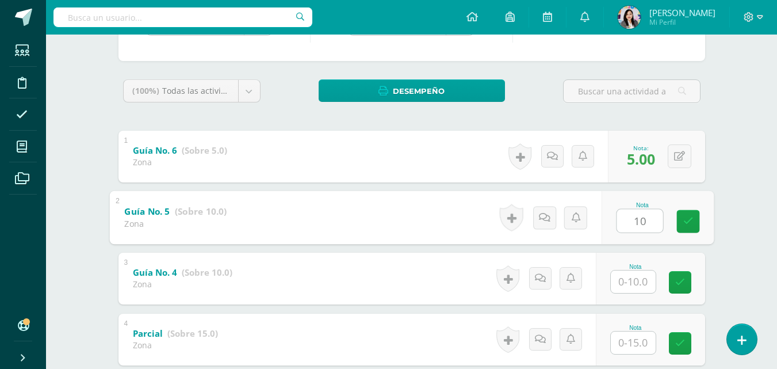
type input "10"
click at [638, 280] on input "text" at bounding box center [633, 281] width 45 height 22
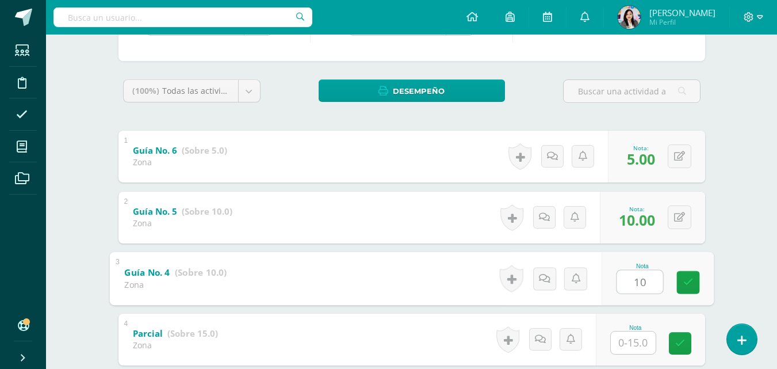
type input "10"
click at [631, 346] on input "text" at bounding box center [633, 342] width 45 height 22
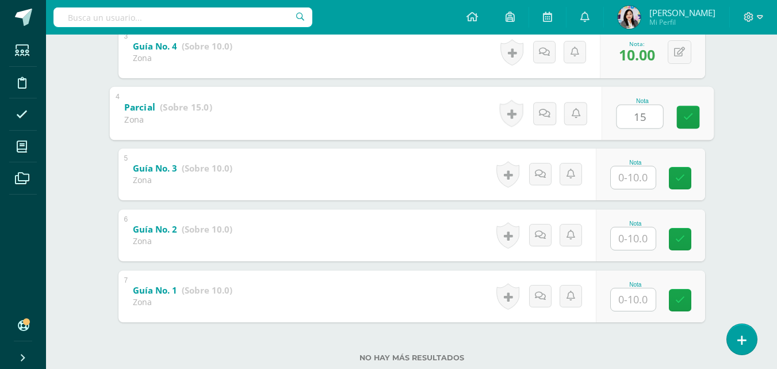
scroll to position [385, 0]
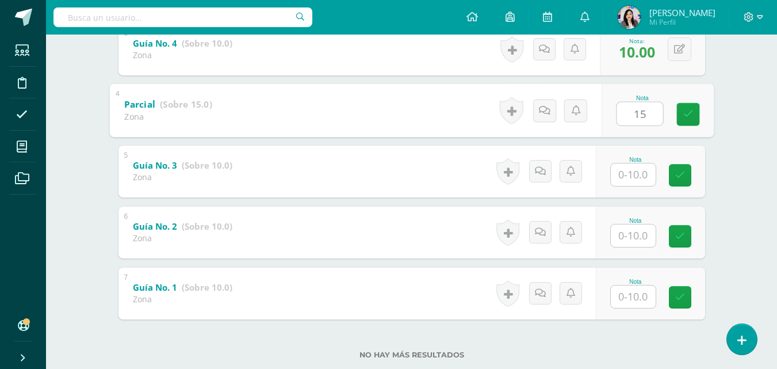
type input "15"
click at [649, 167] on input "text" at bounding box center [633, 174] width 45 height 22
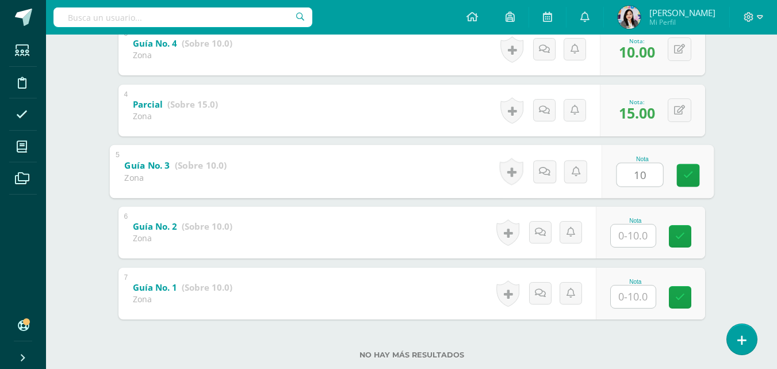
type input "10"
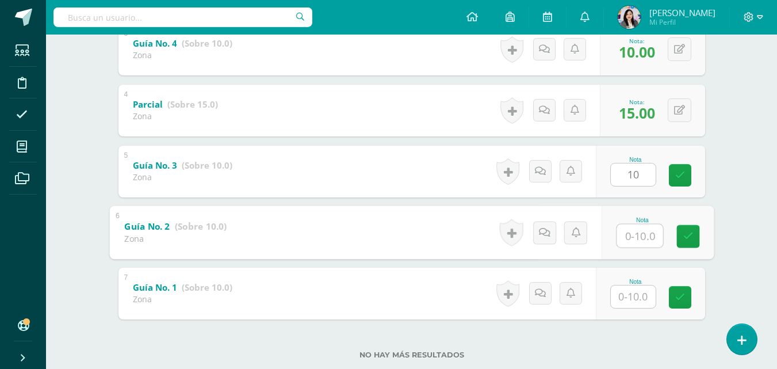
click at [638, 230] on input "text" at bounding box center [640, 235] width 46 height 23
type input "10"
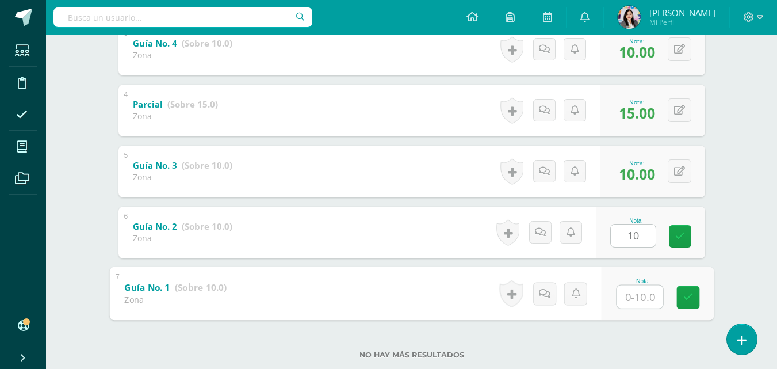
click at [631, 303] on input "text" at bounding box center [640, 296] width 46 height 23
type input "8"
click at [683, 300] on icon at bounding box center [688, 297] width 10 height 10
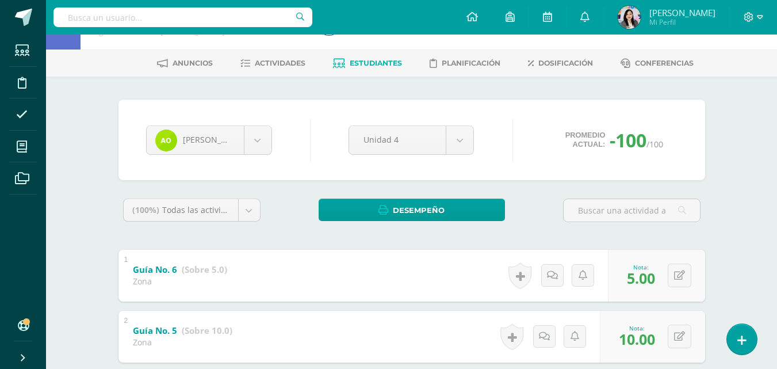
scroll to position [36, 0]
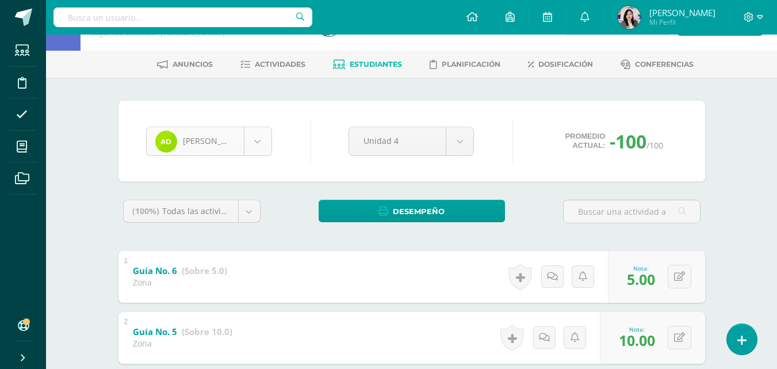
click at [264, 148] on body "Estudiantes Disciplina Asistencia Mis cursos Archivos Soporte Ayuda Reportar un…" at bounding box center [388, 354] width 777 height 781
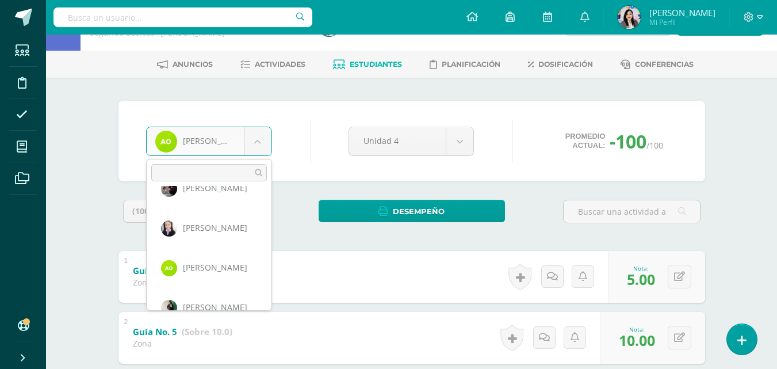
scroll to position [515, 0]
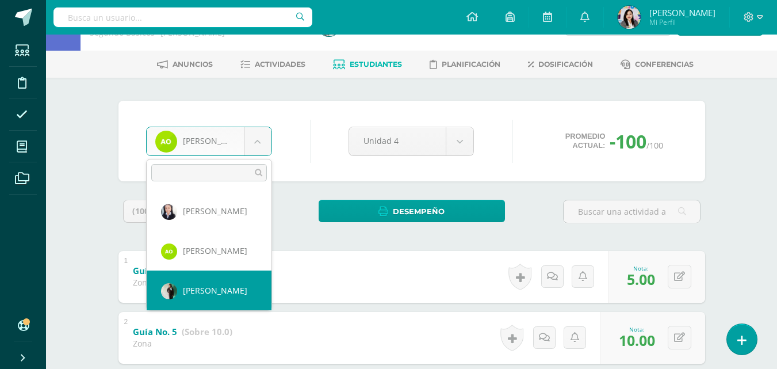
select select "226"
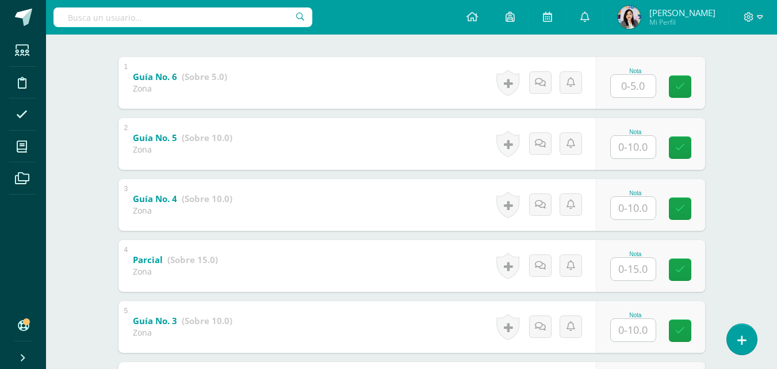
scroll to position [233, 0]
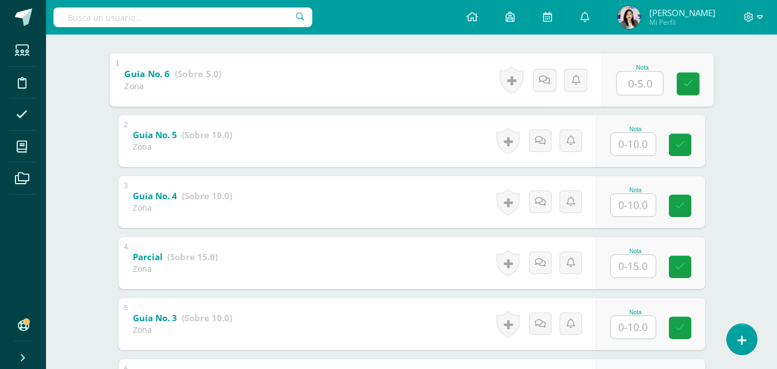
click at [628, 79] on input "text" at bounding box center [640, 82] width 46 height 23
type input "5"
click at [644, 142] on input "text" at bounding box center [633, 144] width 45 height 22
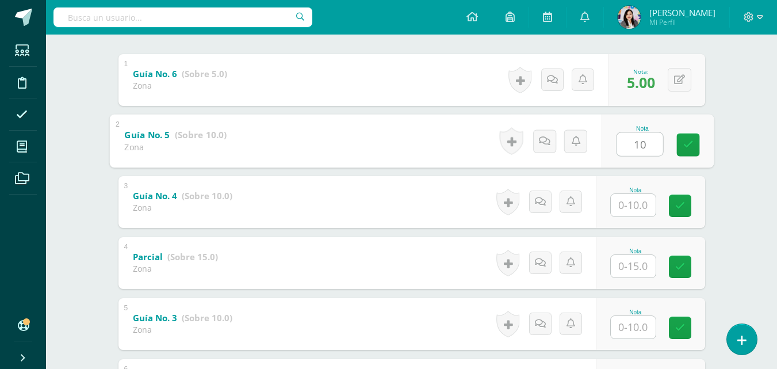
type input "10"
click at [639, 208] on input "text" at bounding box center [633, 205] width 45 height 22
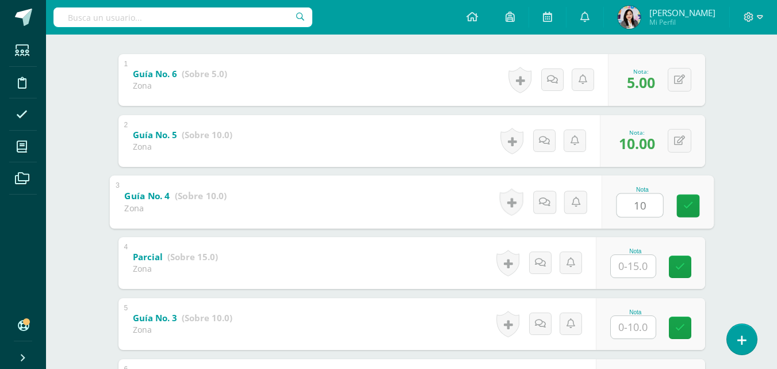
type input "10"
click at [633, 267] on input "text" at bounding box center [633, 266] width 45 height 22
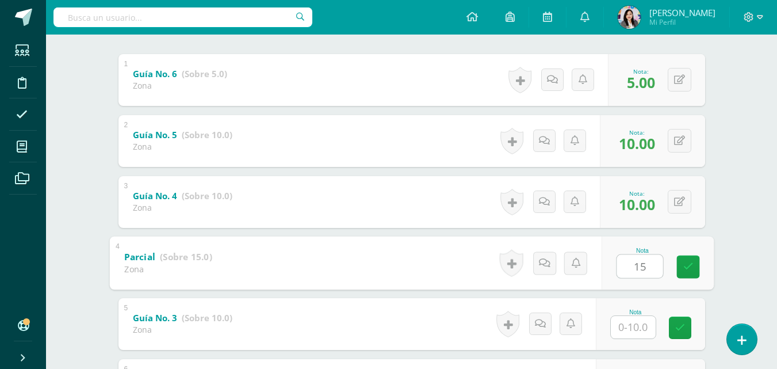
type input "15"
click at [624, 328] on input "text" at bounding box center [633, 327] width 45 height 22
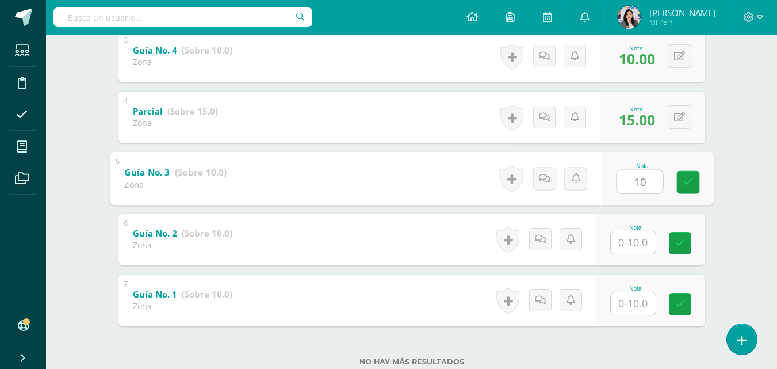
scroll to position [401, 0]
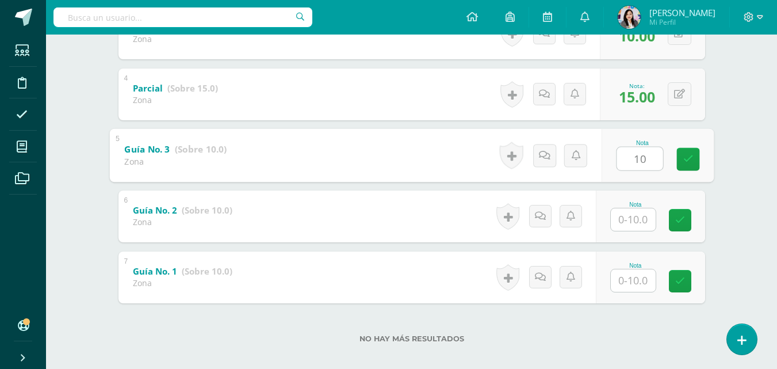
type input "10"
click at [643, 224] on input "text" at bounding box center [633, 219] width 45 height 22
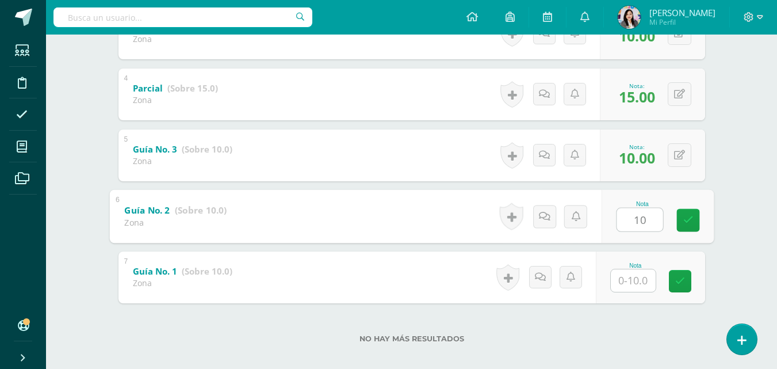
type input "10"
click at [633, 284] on input "text" at bounding box center [633, 280] width 45 height 22
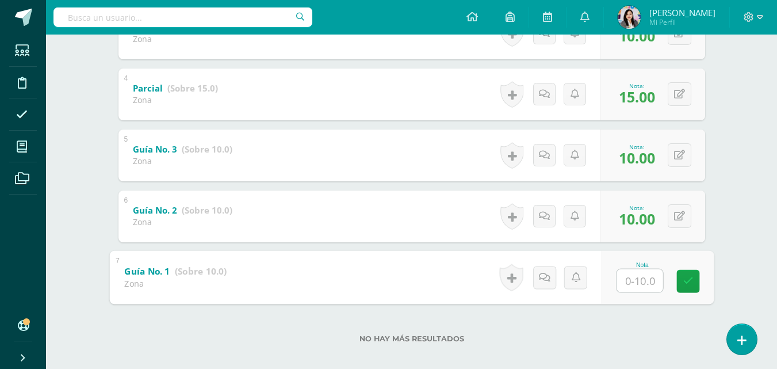
type input "8"
click at [693, 278] on icon at bounding box center [688, 281] width 10 height 10
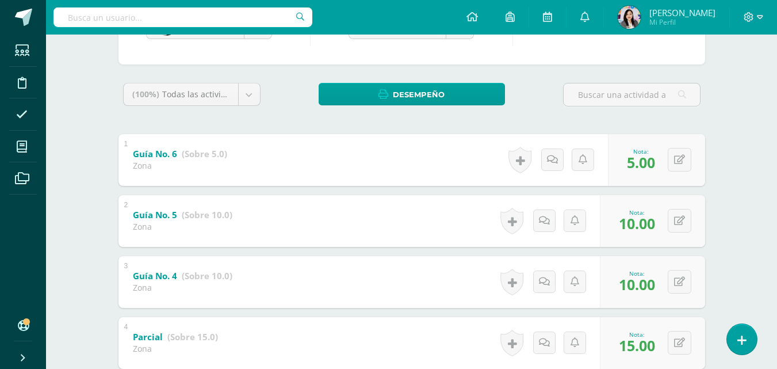
scroll to position [137, 0]
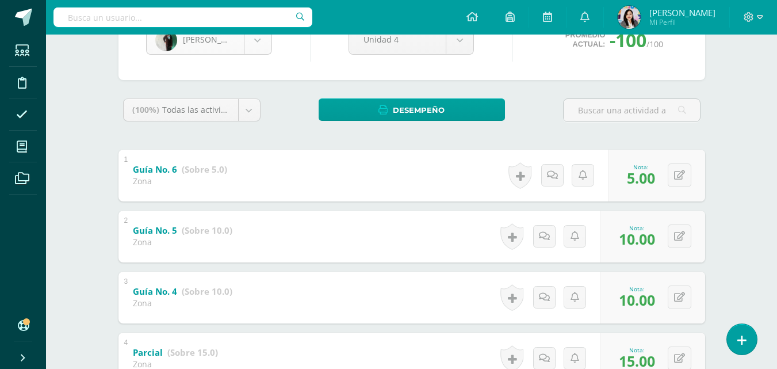
click at [266, 41] on body "Estudiantes Disciplina Asistencia Mis cursos Archivos Soporte Ayuda Reportar un…" at bounding box center [388, 253] width 777 height 781
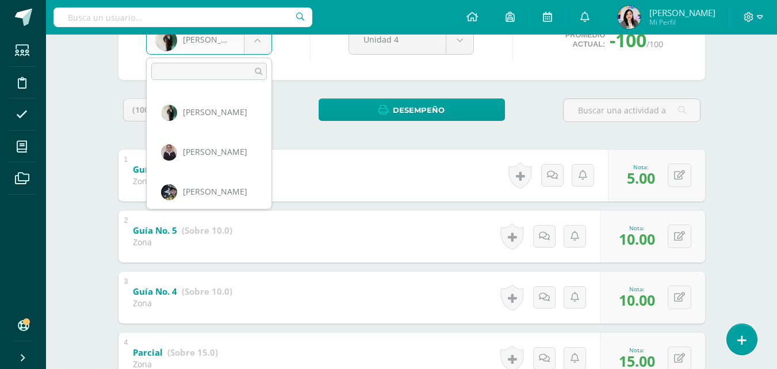
scroll to position [596, 0]
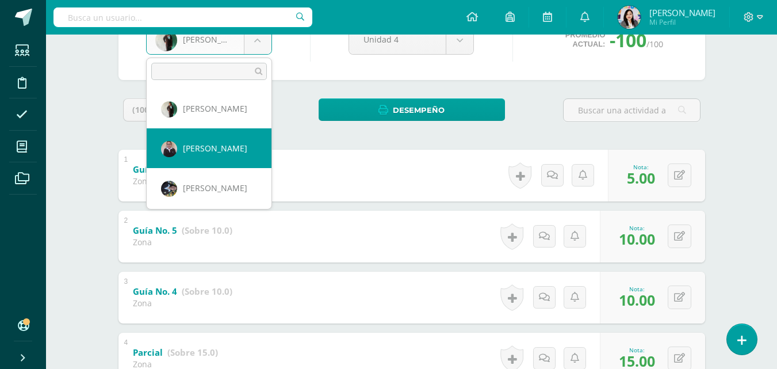
select select "225"
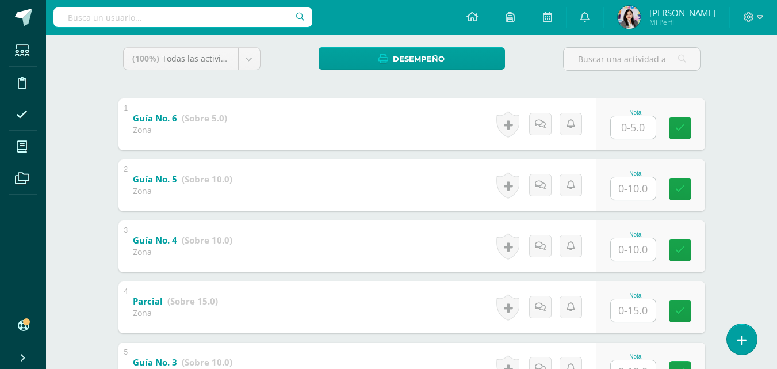
scroll to position [207, 0]
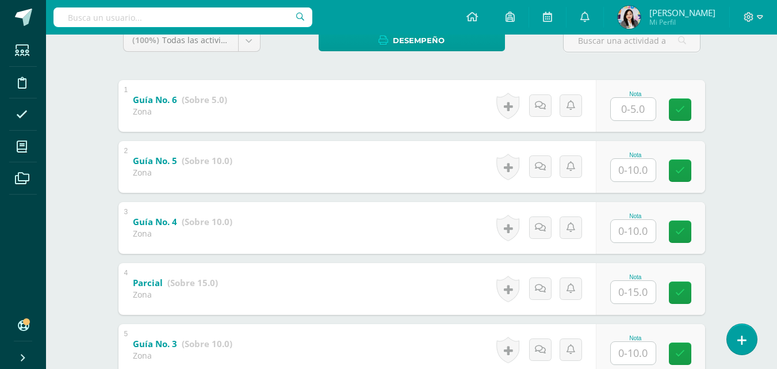
click at [621, 116] on input "text" at bounding box center [633, 109] width 45 height 22
type input "5"
click at [629, 168] on input "text" at bounding box center [640, 169] width 46 height 23
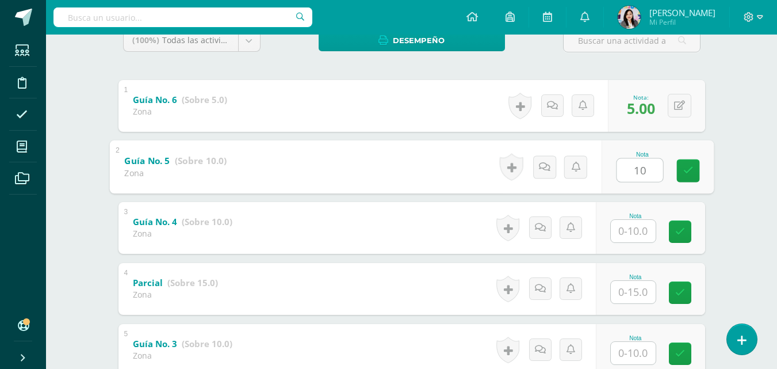
type input "10"
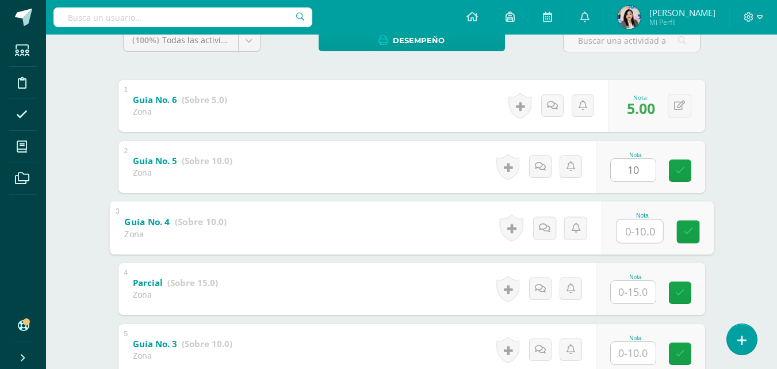
click at [636, 230] on input "text" at bounding box center [640, 230] width 46 height 23
type input "9"
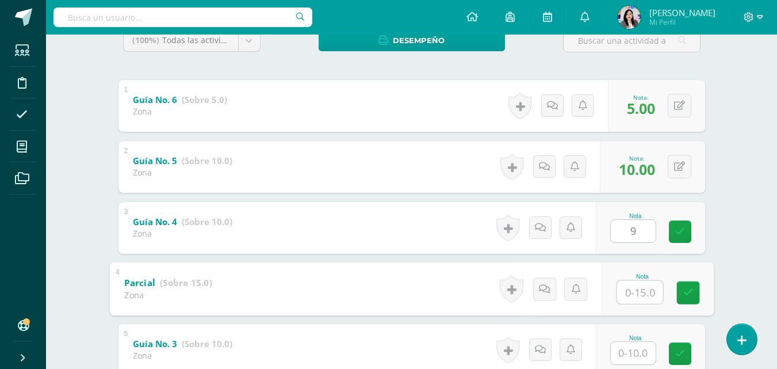
click at [629, 295] on input "text" at bounding box center [640, 291] width 46 height 23
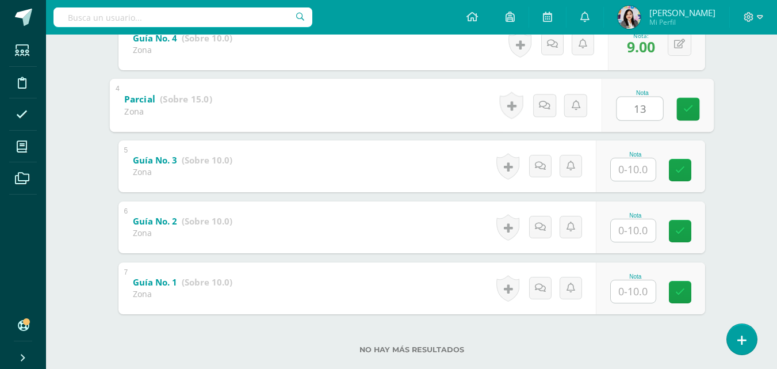
scroll to position [391, 0]
type input "13"
click at [633, 169] on input "text" at bounding box center [633, 169] width 45 height 22
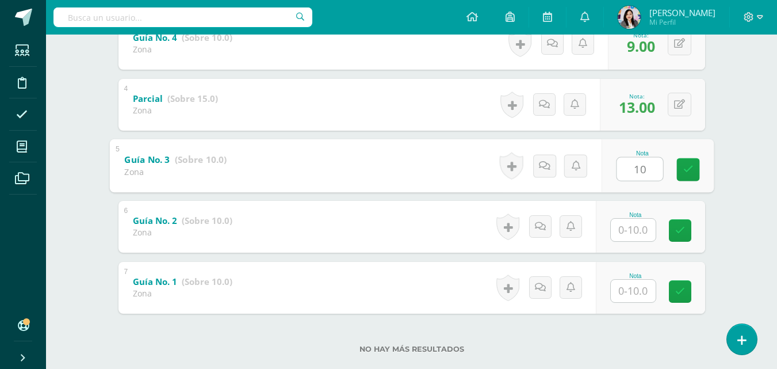
type input "10"
click at [640, 224] on input "text" at bounding box center [633, 230] width 45 height 22
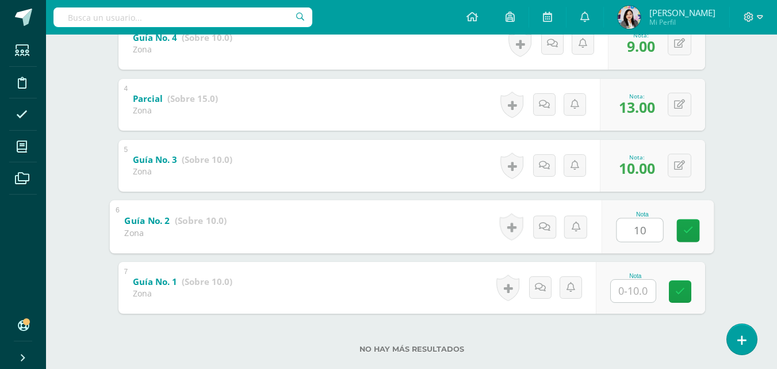
type input "10"
click at [638, 288] on input "text" at bounding box center [633, 291] width 45 height 22
type input "6"
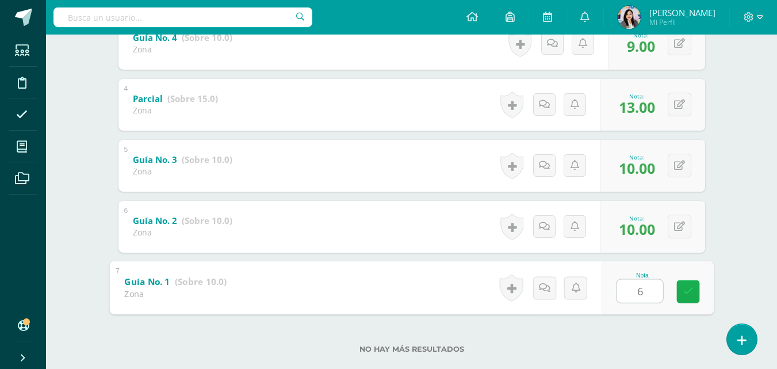
click at [683, 284] on link at bounding box center [687, 291] width 23 height 23
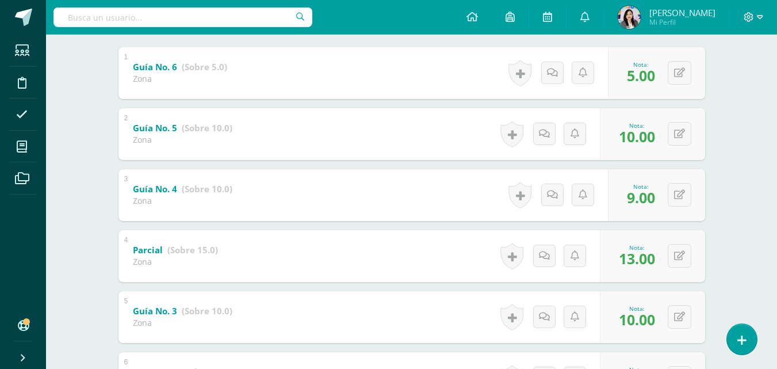
scroll to position [0, 0]
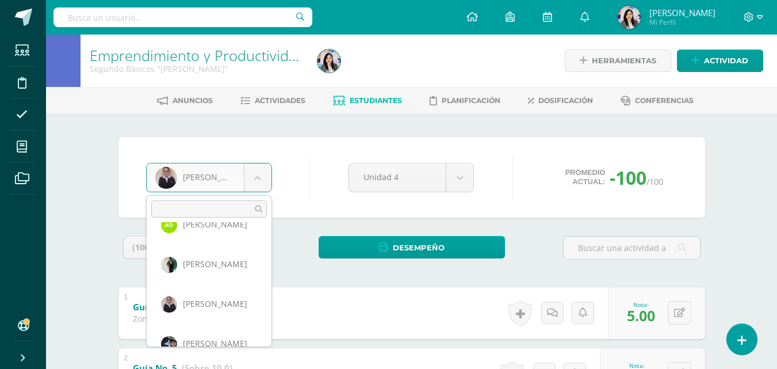
scroll to position [601, 0]
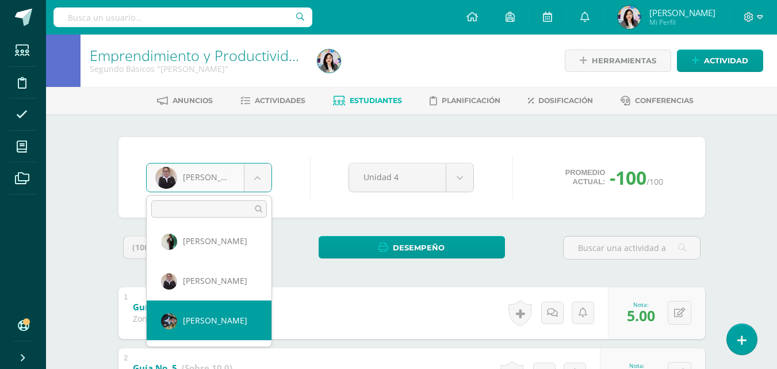
select select "1480"
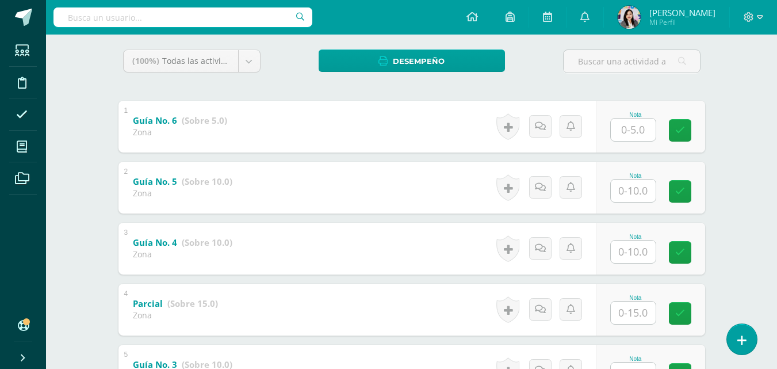
scroll to position [189, 0]
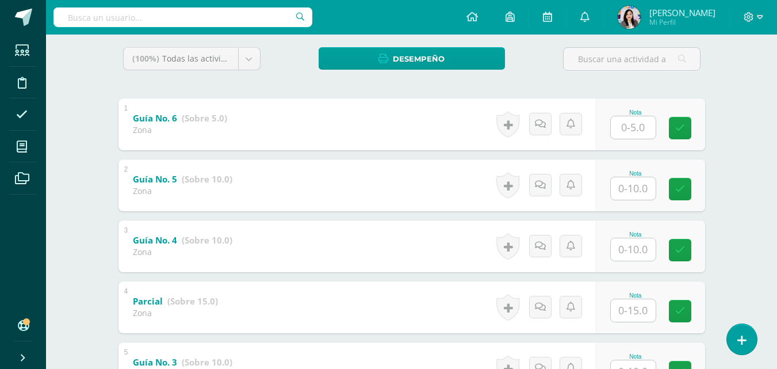
click at [644, 128] on input "text" at bounding box center [633, 127] width 45 height 22
type input "5"
click at [634, 187] on input "text" at bounding box center [633, 188] width 45 height 22
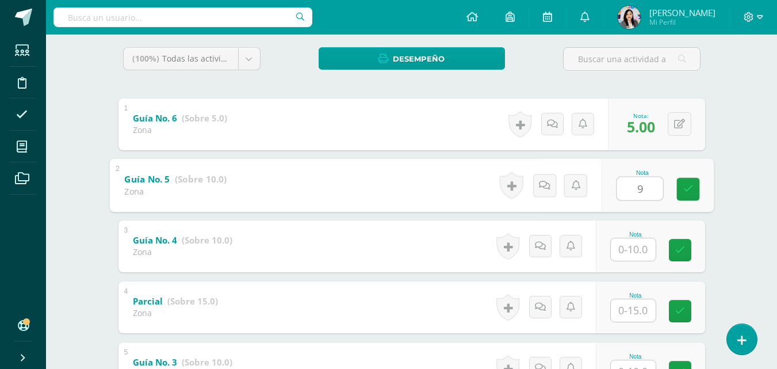
type input "9"
click at [634, 248] on input "text" at bounding box center [633, 249] width 45 height 22
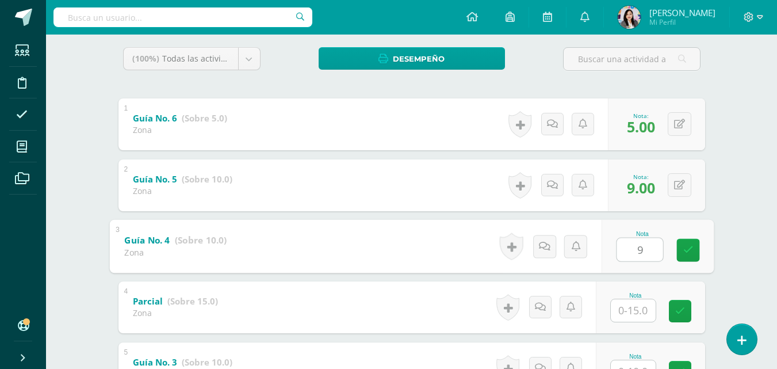
type input "9"
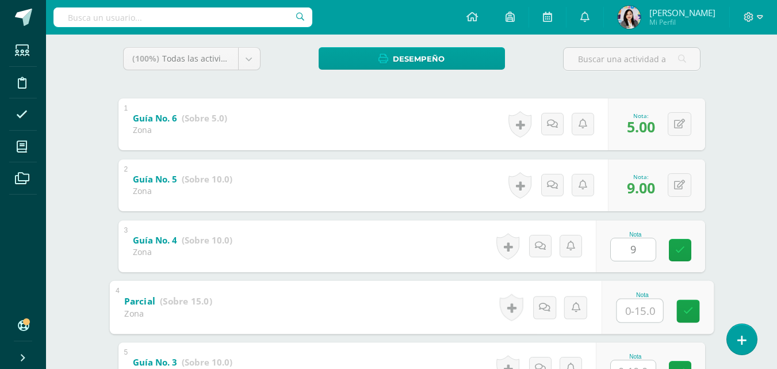
click at [633, 312] on input "text" at bounding box center [640, 310] width 46 height 23
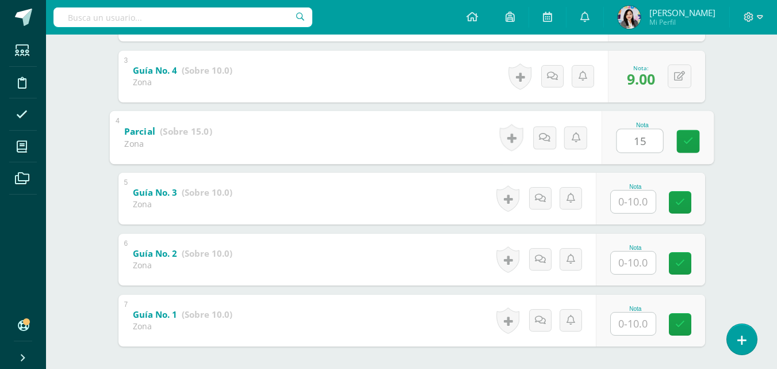
scroll to position [371, 0]
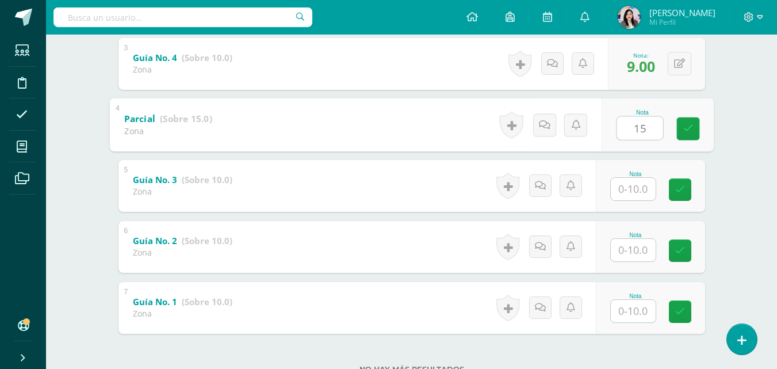
type input "15"
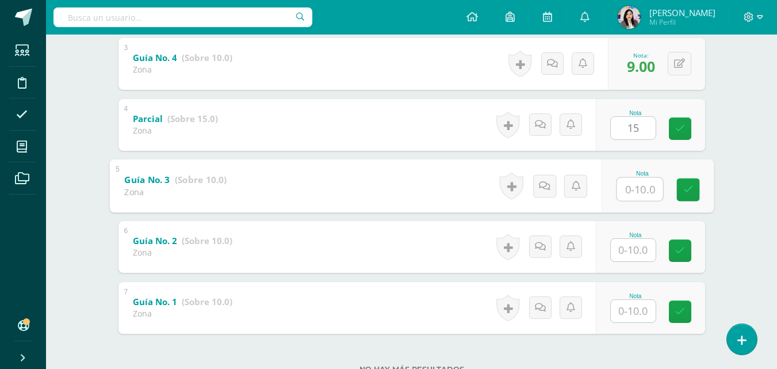
click at [641, 189] on input "text" at bounding box center [640, 188] width 46 height 23
type input "10"
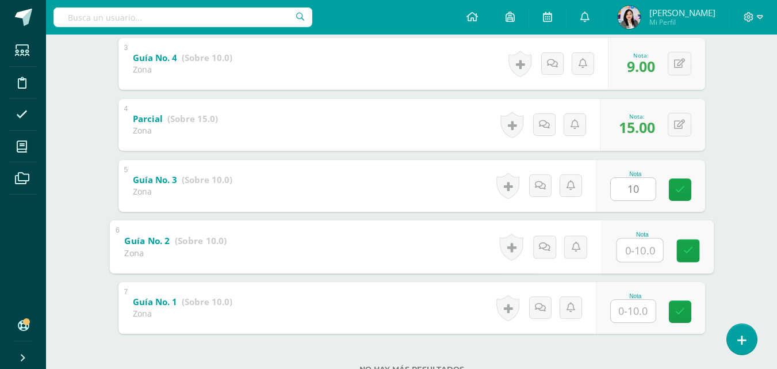
click at [632, 253] on input "text" at bounding box center [640, 249] width 46 height 23
type input "10"
click at [636, 305] on input "text" at bounding box center [633, 311] width 45 height 22
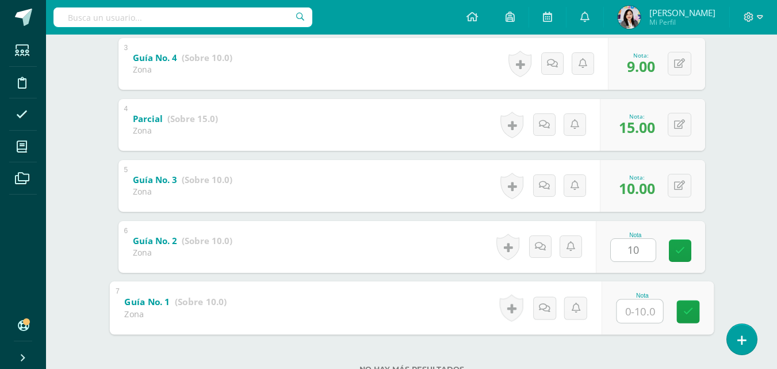
type input "9"
click at [693, 312] on icon at bounding box center [688, 312] width 10 height 10
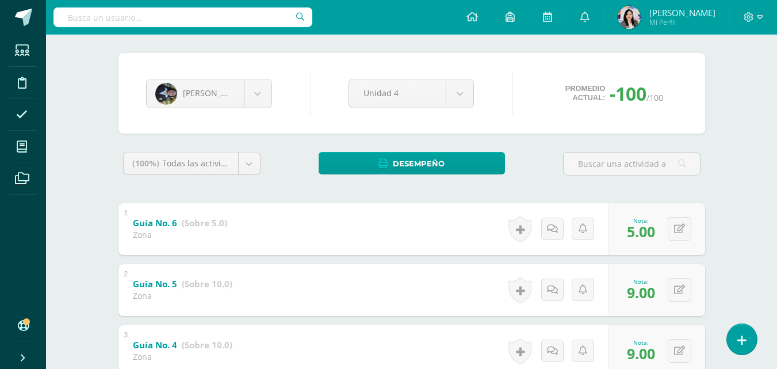
scroll to position [82, 0]
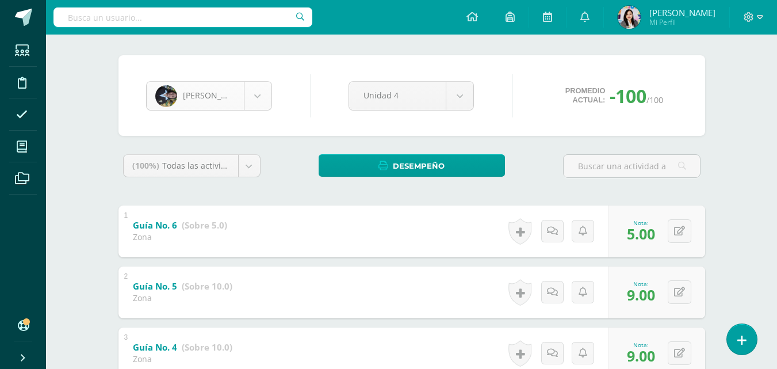
click at [268, 101] on body "Estudiantes Disciplina Asistencia Mis cursos Archivos Soporte Ayuda Reportar un…" at bounding box center [388, 308] width 777 height 781
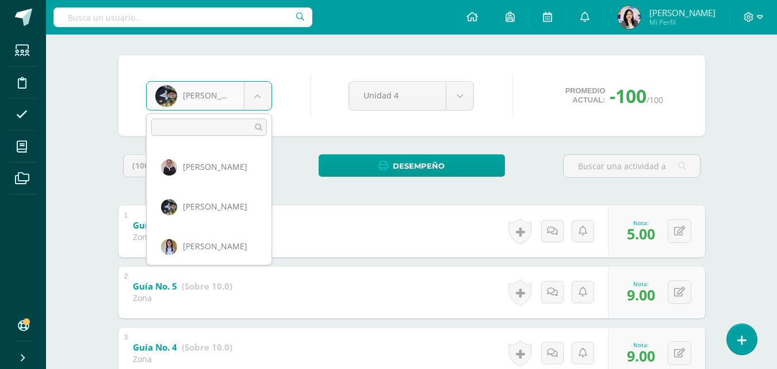
scroll to position [641, 0]
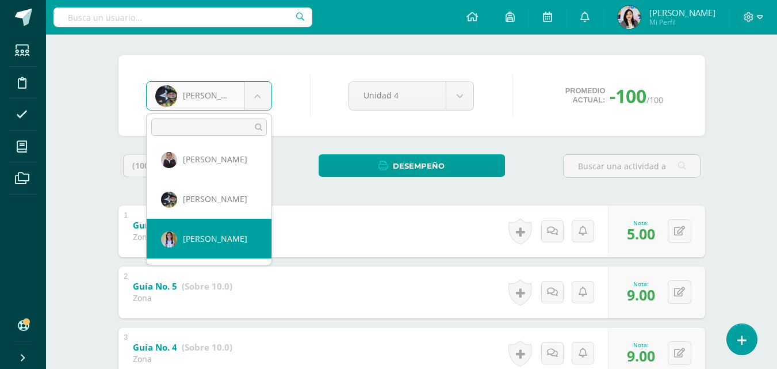
select select "1481"
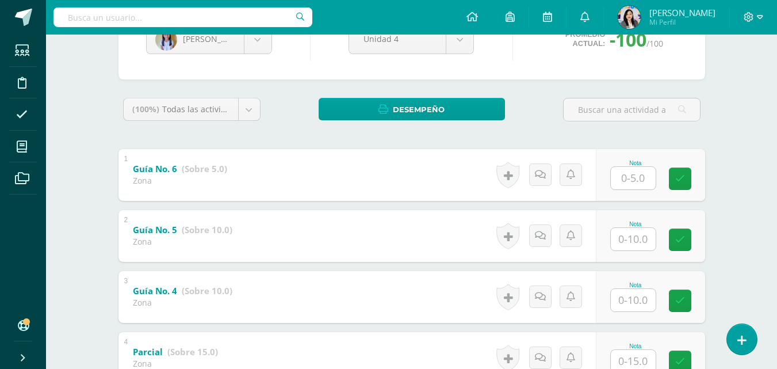
scroll to position [177, 0]
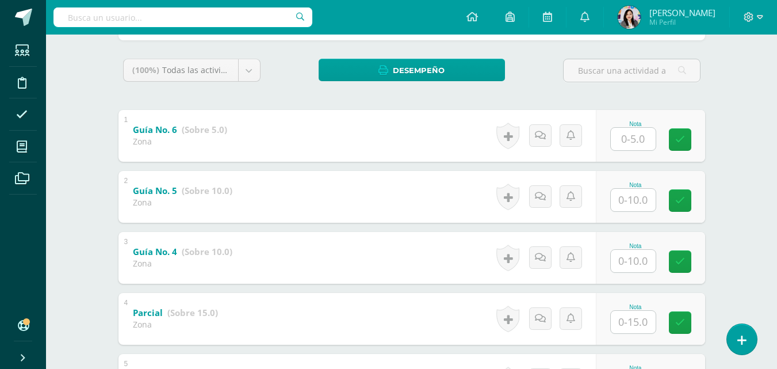
click at [642, 148] on input "text" at bounding box center [633, 139] width 45 height 22
type input "5"
click at [632, 198] on input "text" at bounding box center [633, 200] width 45 height 22
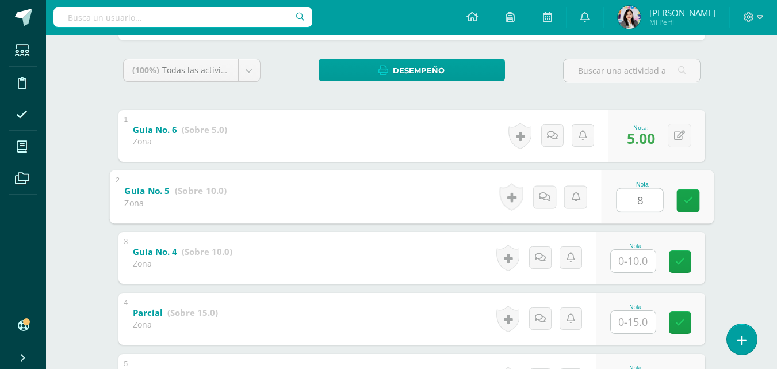
type input "8"
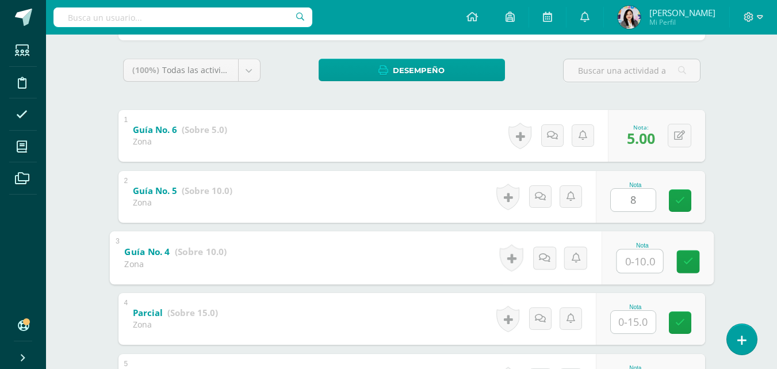
click at [646, 259] on input "text" at bounding box center [640, 260] width 46 height 23
type input "8"
click at [630, 321] on input "text" at bounding box center [633, 322] width 45 height 22
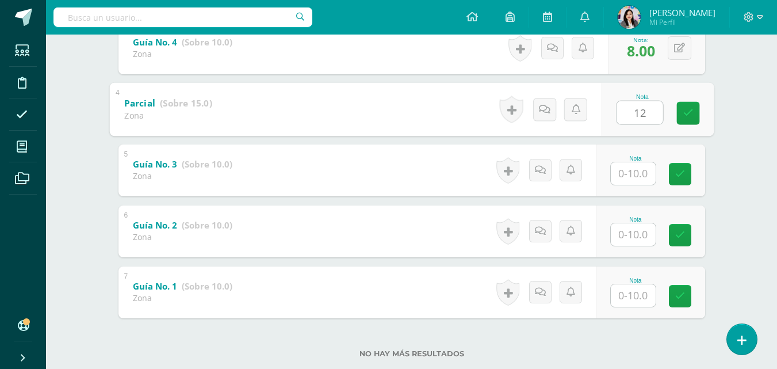
scroll to position [411, 0]
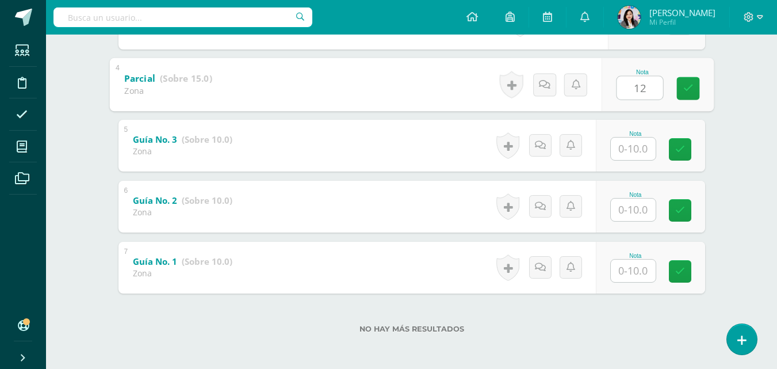
type input "12"
click at [632, 152] on input "text" at bounding box center [633, 148] width 45 height 22
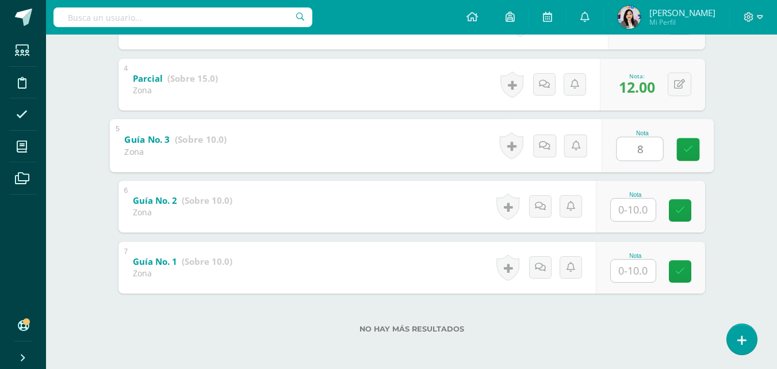
type input "8"
click at [636, 212] on input "text" at bounding box center [633, 209] width 45 height 22
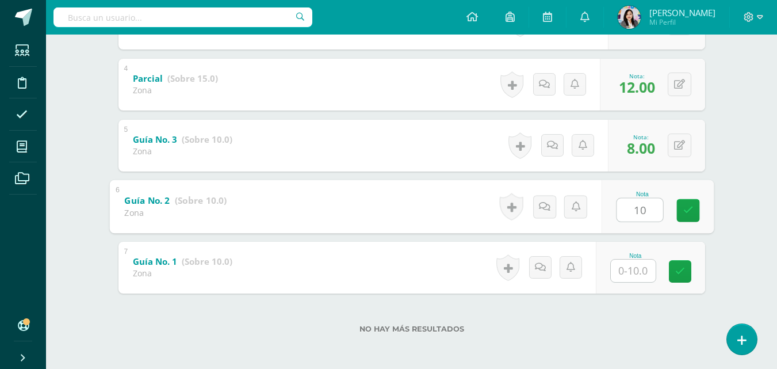
type input "10"
click at [632, 270] on input "text" at bounding box center [633, 270] width 45 height 22
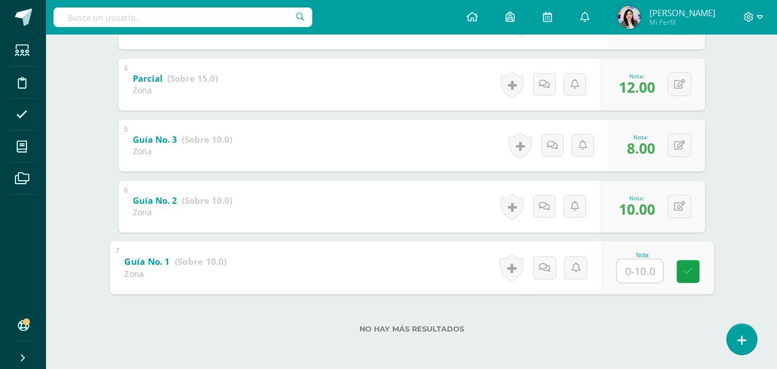
type input "8"
click at [684, 278] on link at bounding box center [687, 270] width 23 height 23
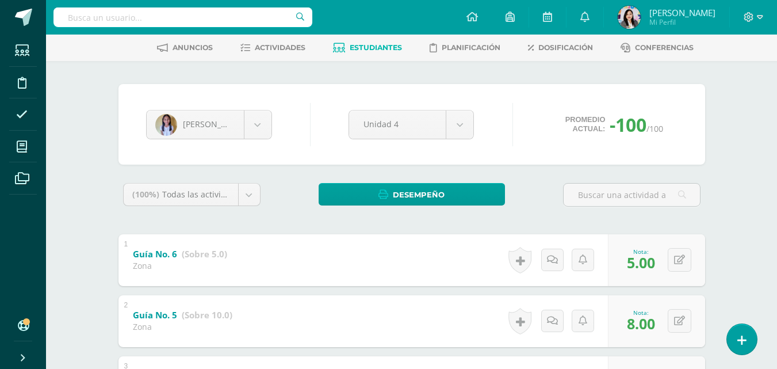
scroll to position [51, 0]
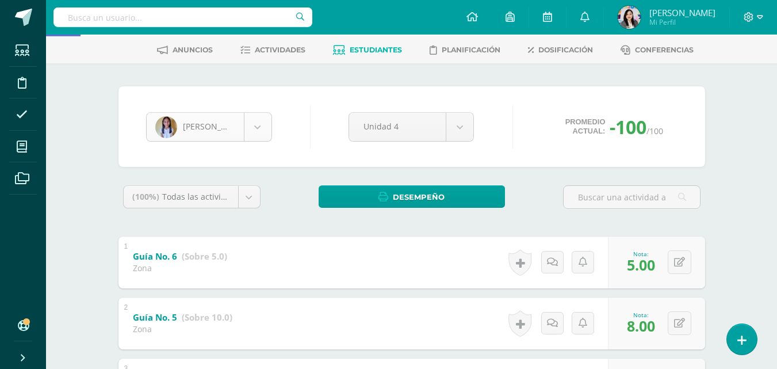
click at [267, 131] on body "Estudiantes Disciplina Asistencia Mis cursos Archivos Soporte Ayuda Reportar un…" at bounding box center [388, 339] width 777 height 781
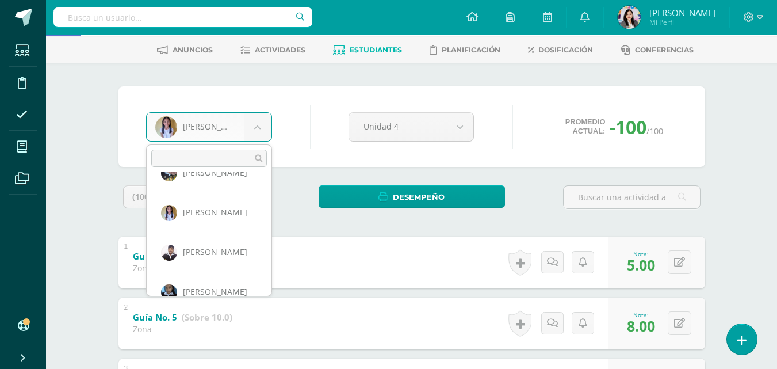
scroll to position [715, 0]
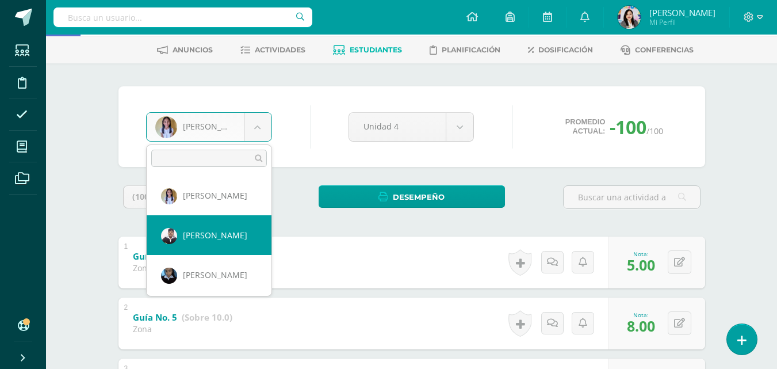
select select "1538"
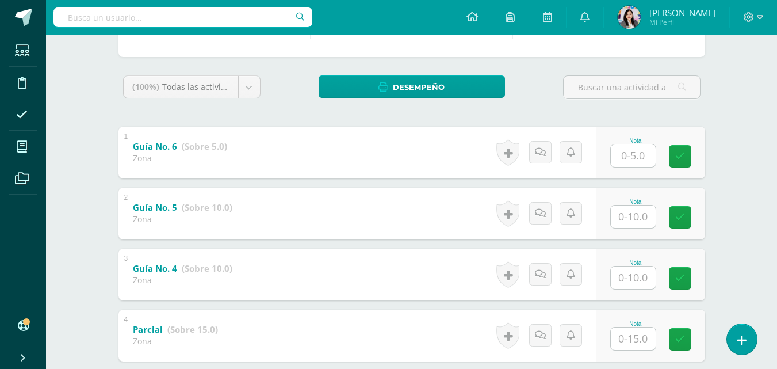
scroll to position [177, 0]
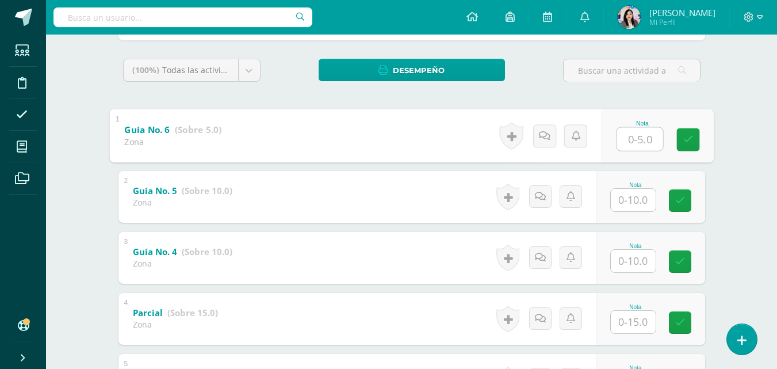
click at [621, 147] on input "text" at bounding box center [640, 138] width 46 height 23
type input "3"
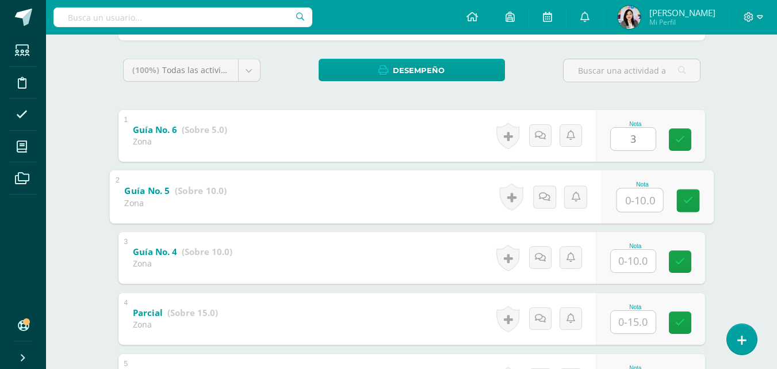
click at [635, 198] on input "text" at bounding box center [640, 199] width 46 height 23
type input "9"
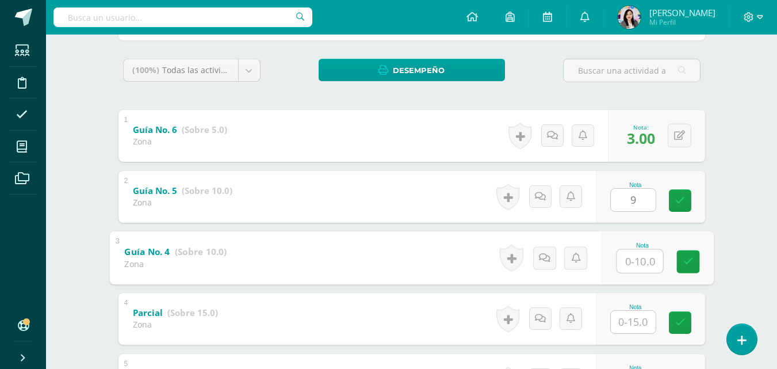
click at [628, 257] on input "text" at bounding box center [640, 260] width 46 height 23
type input "10"
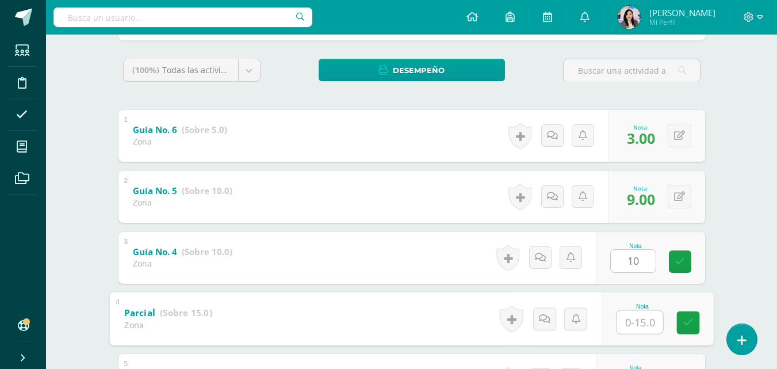
click at [640, 322] on input "text" at bounding box center [640, 321] width 46 height 23
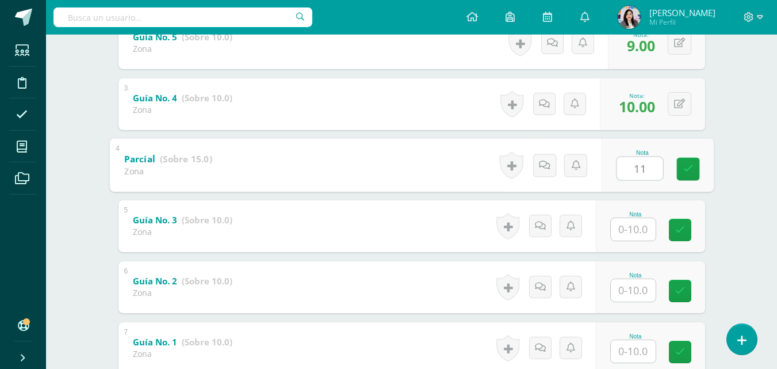
scroll to position [412, 0]
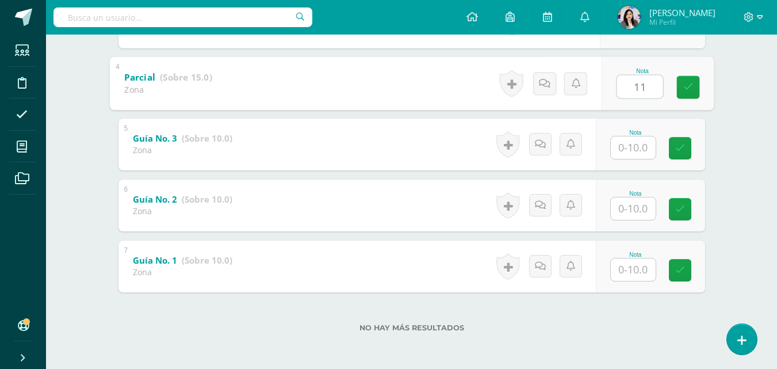
type input "11"
click at [646, 147] on input "text" at bounding box center [633, 147] width 45 height 22
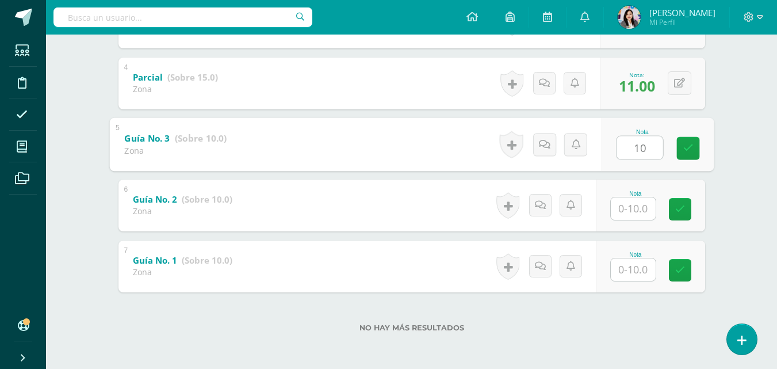
type input "10"
click at [627, 210] on input "text" at bounding box center [633, 208] width 45 height 22
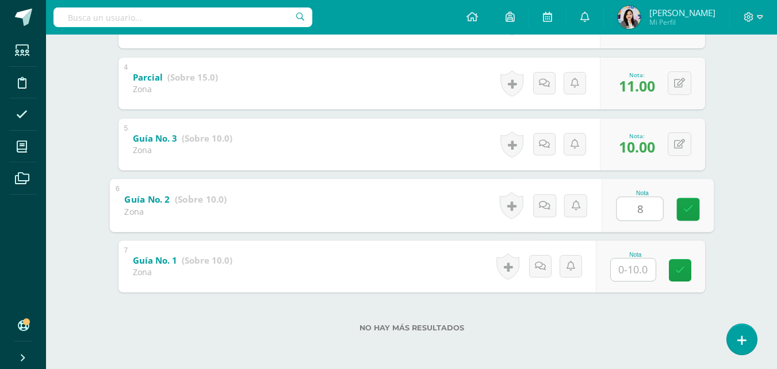
type input "8"
click at [636, 270] on input "text" at bounding box center [633, 269] width 45 height 22
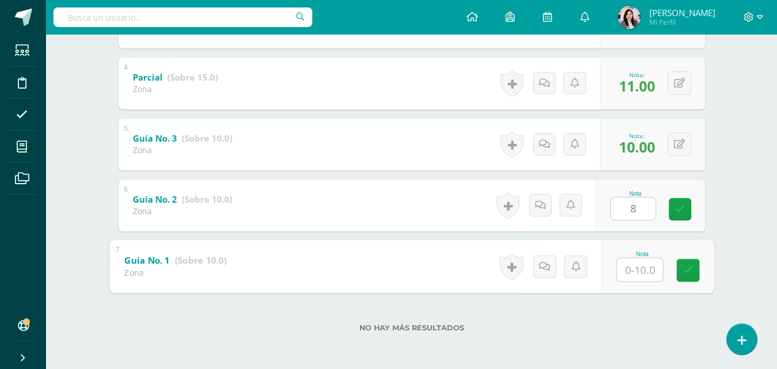
type input "7"
click at [683, 270] on icon at bounding box center [688, 270] width 10 height 10
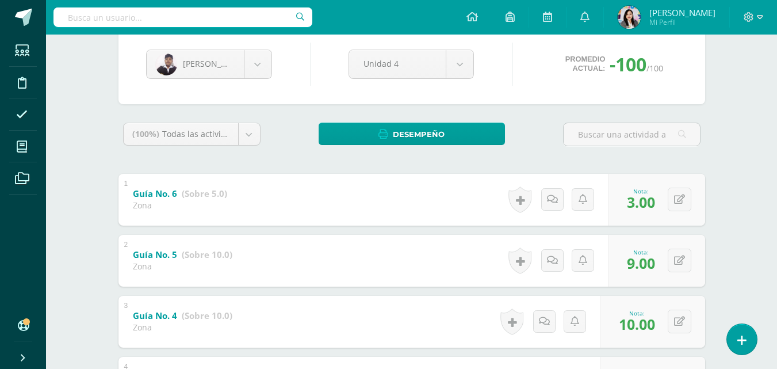
scroll to position [106, 0]
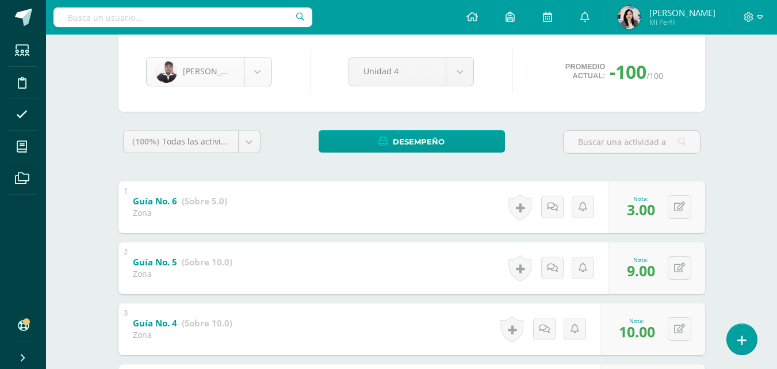
click at [259, 76] on body "Estudiantes Disciplina Asistencia Mis cursos Archivos Soporte Ayuda Reportar un…" at bounding box center [388, 284] width 777 height 781
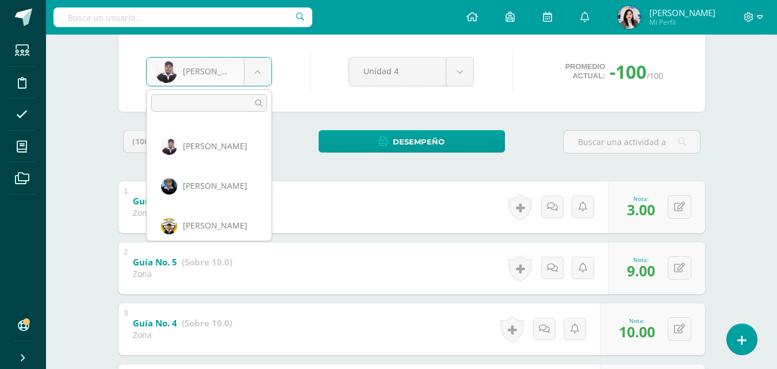
scroll to position [766, 0]
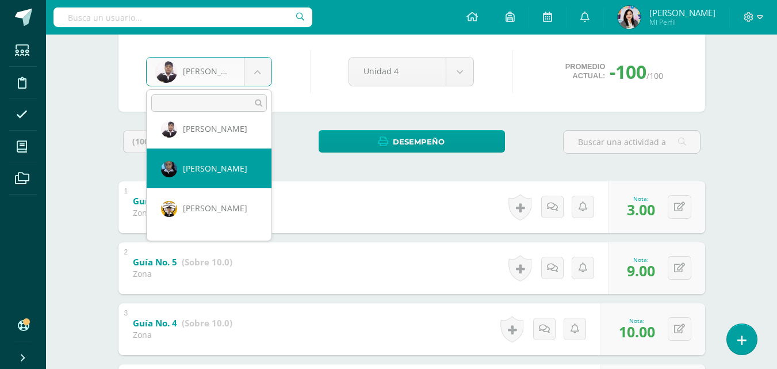
select select "1340"
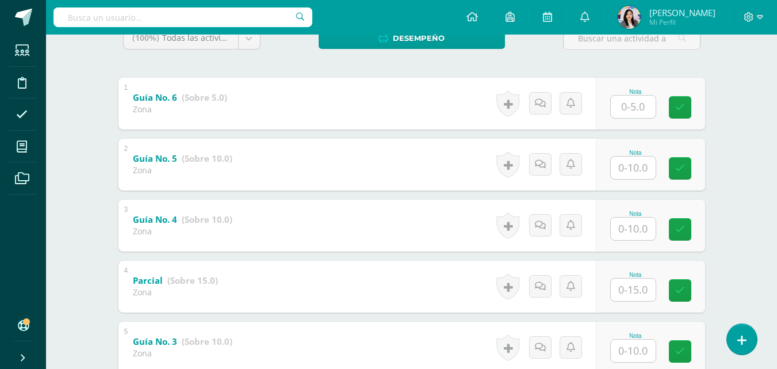
scroll to position [215, 0]
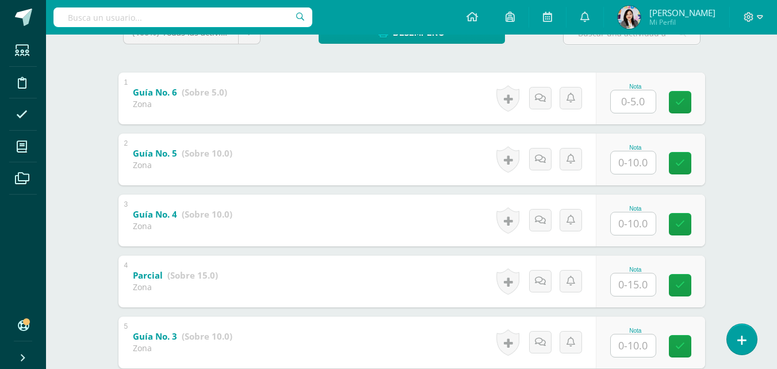
click at [635, 100] on input "text" at bounding box center [633, 101] width 45 height 22
type input "3"
click at [637, 166] on input "text" at bounding box center [640, 162] width 46 height 23
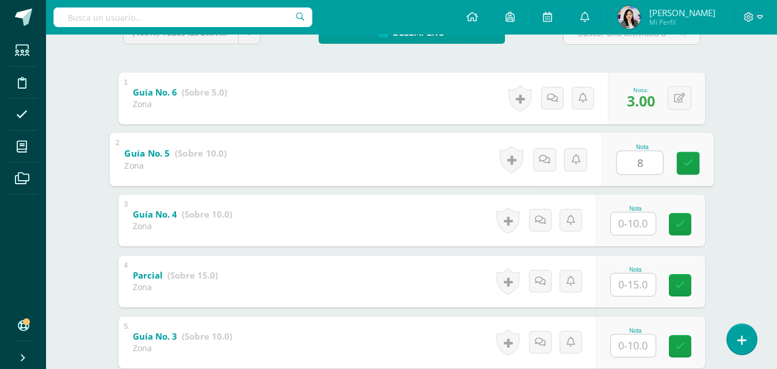
type input "8"
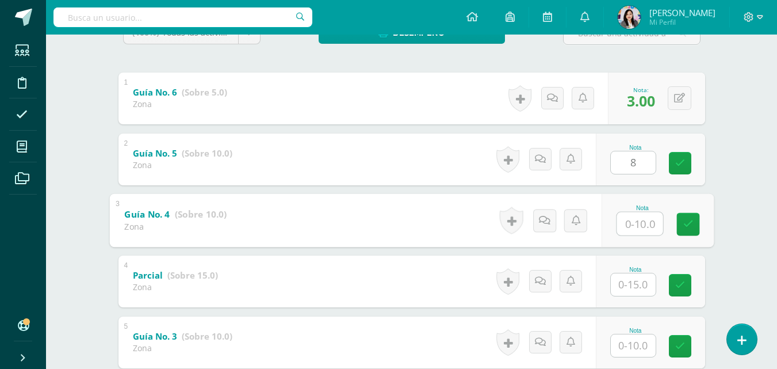
click at [632, 231] on input "text" at bounding box center [640, 223] width 46 height 23
type input "8"
click at [630, 281] on input "text" at bounding box center [633, 284] width 45 height 22
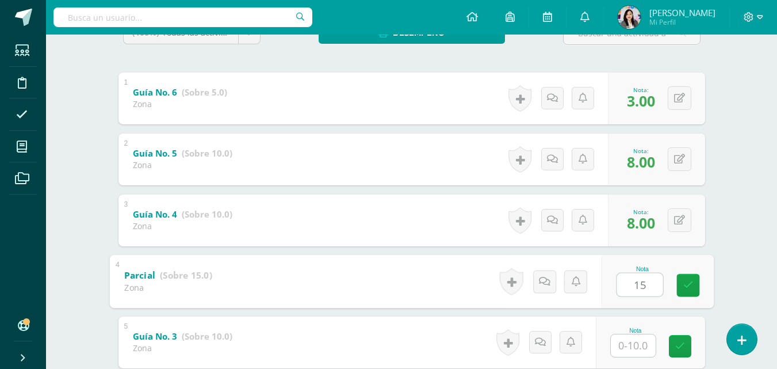
type input "15"
click at [630, 338] on input "text" at bounding box center [633, 345] width 45 height 22
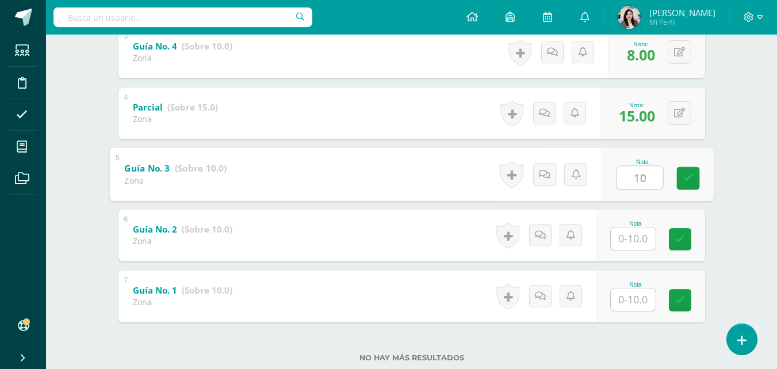
scroll to position [412, 0]
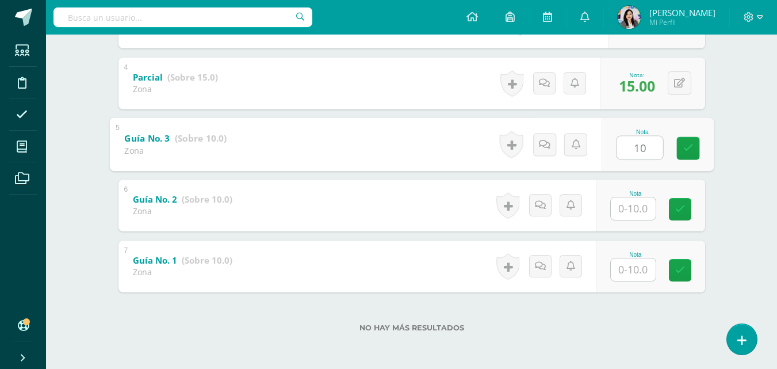
type input "10"
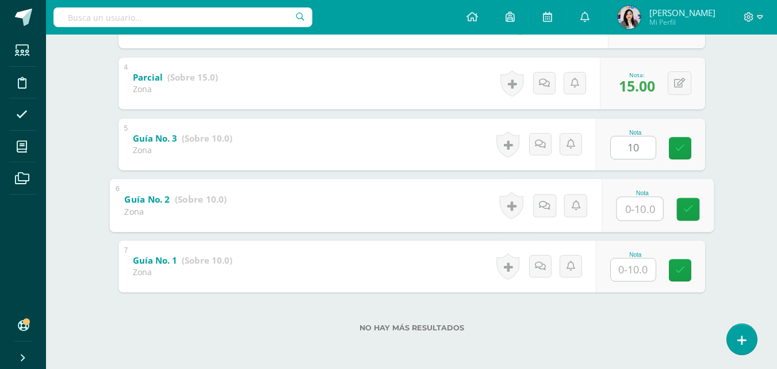
click at [647, 208] on input "text" at bounding box center [640, 208] width 46 height 23
type input "8"
click at [626, 269] on input "text" at bounding box center [633, 269] width 45 height 22
type input "8"
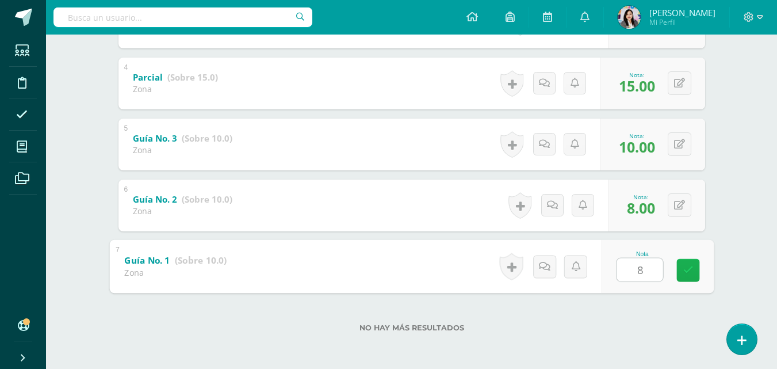
click at [678, 274] on link at bounding box center [687, 269] width 23 height 23
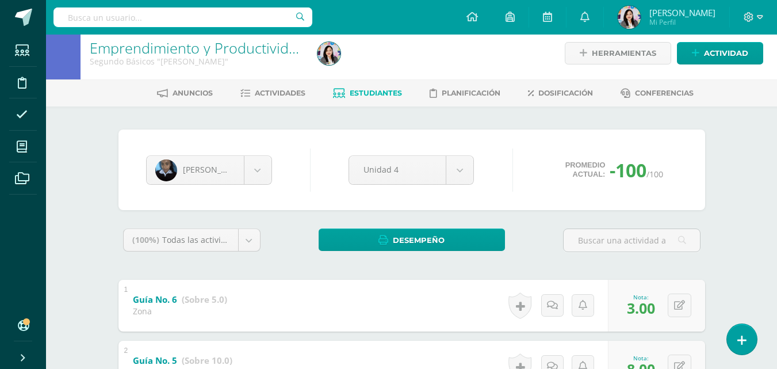
scroll to position [6, 0]
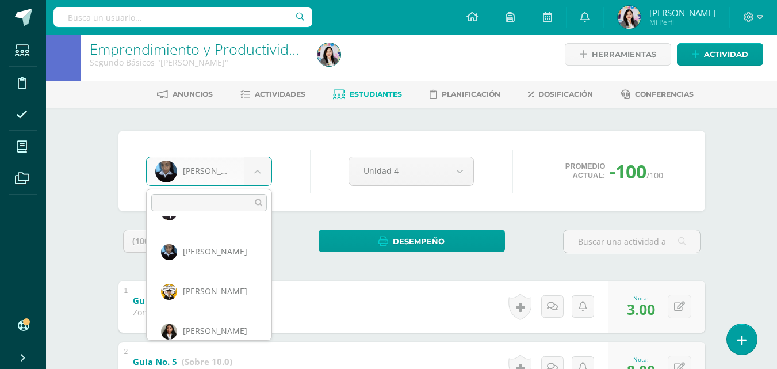
scroll to position [793, 0]
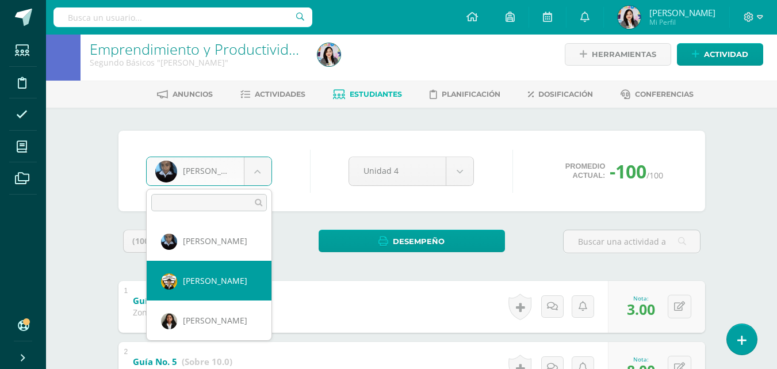
select select "1472"
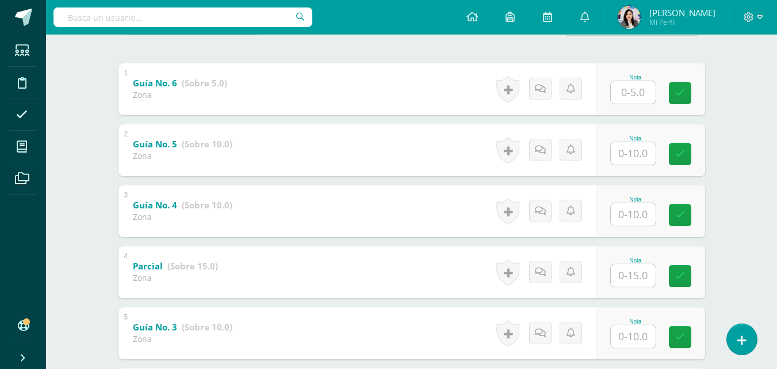
scroll to position [225, 0]
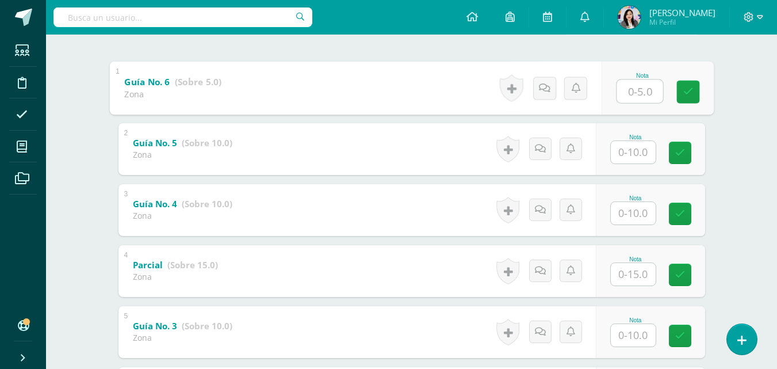
click at [637, 94] on input "text" at bounding box center [640, 90] width 46 height 23
type input "3"
click at [641, 158] on input "text" at bounding box center [633, 152] width 45 height 22
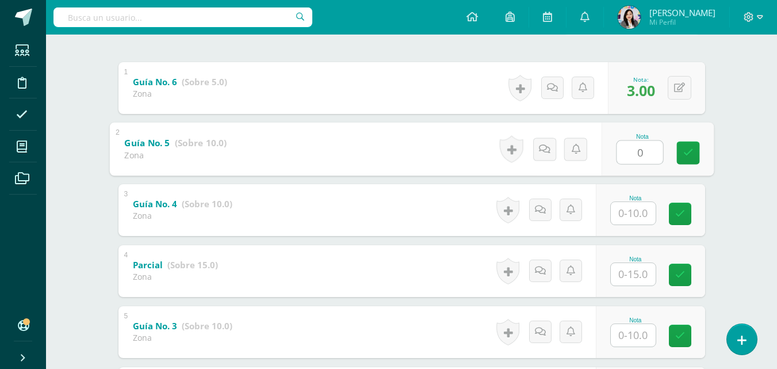
type input "0"
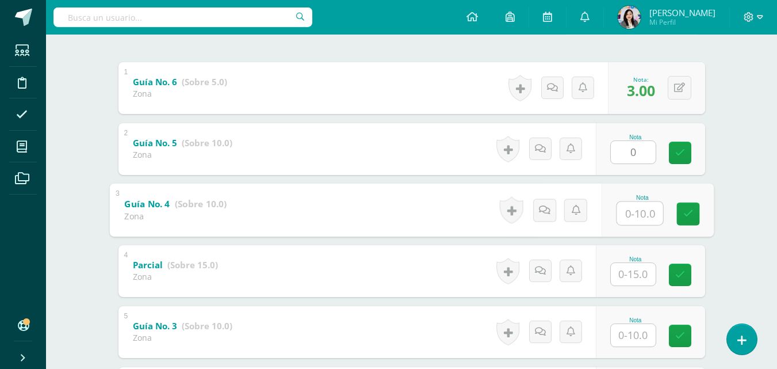
click at [630, 208] on input "text" at bounding box center [640, 212] width 46 height 23
type input "2"
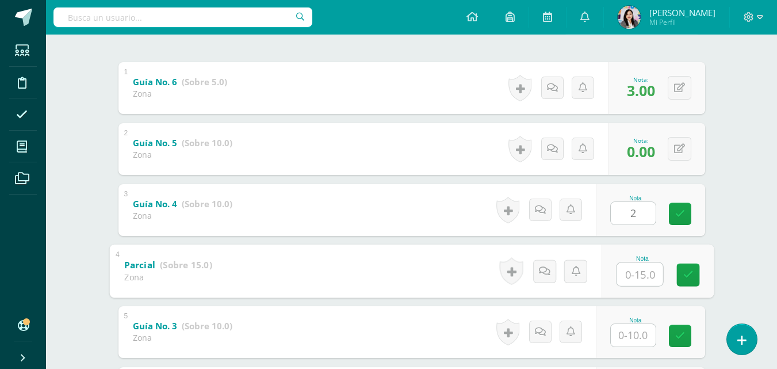
click at [634, 279] on input "text" at bounding box center [640, 273] width 46 height 23
type input "11"
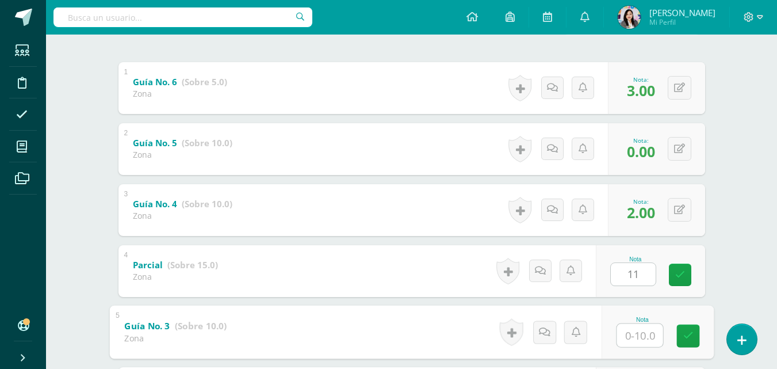
click at [638, 332] on input "text" at bounding box center [640, 334] width 46 height 23
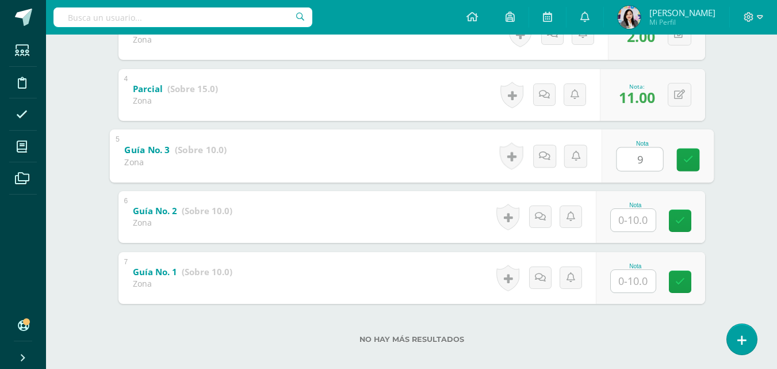
scroll to position [407, 0]
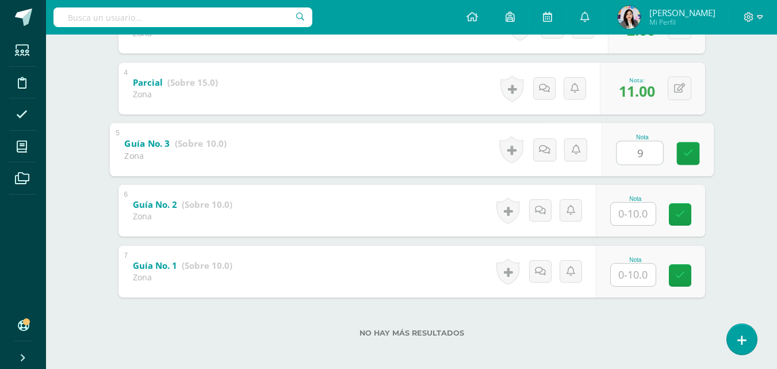
type input "9"
click at [632, 209] on input "text" at bounding box center [633, 213] width 45 height 22
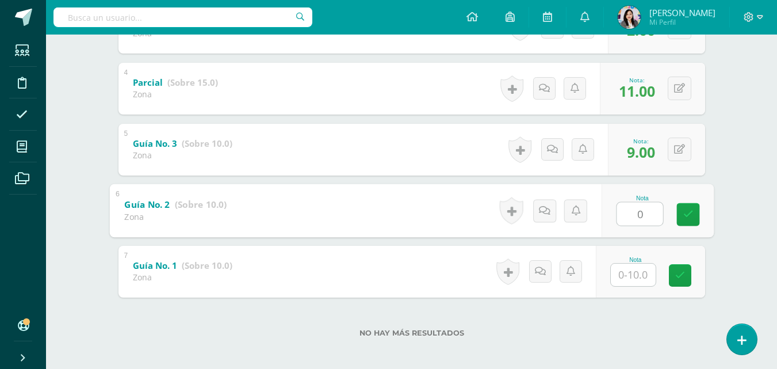
type input "0"
click at [634, 272] on input "text" at bounding box center [633, 274] width 45 height 22
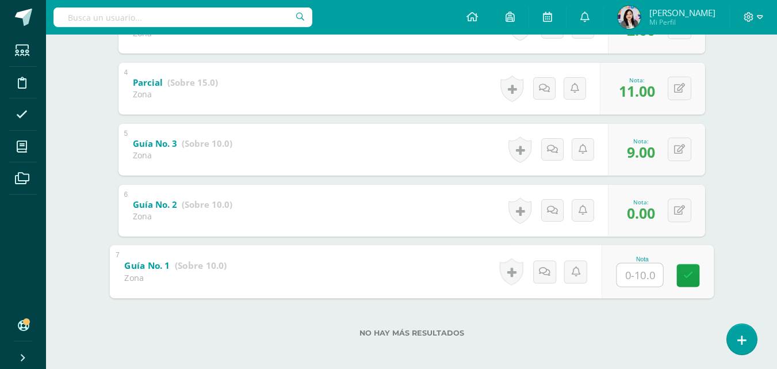
type input "9"
click at [683, 280] on icon at bounding box center [688, 275] width 10 height 10
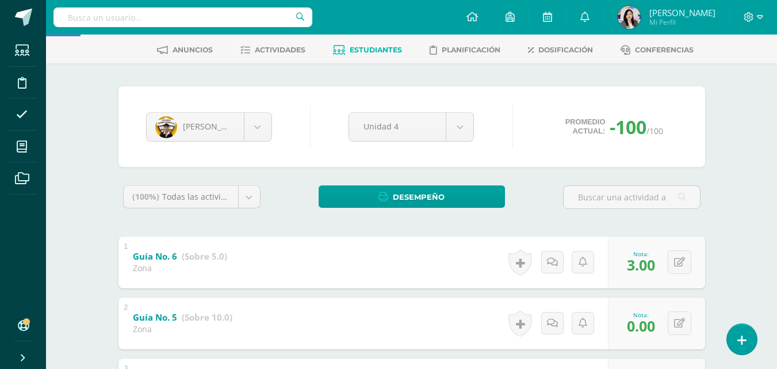
scroll to position [44, 0]
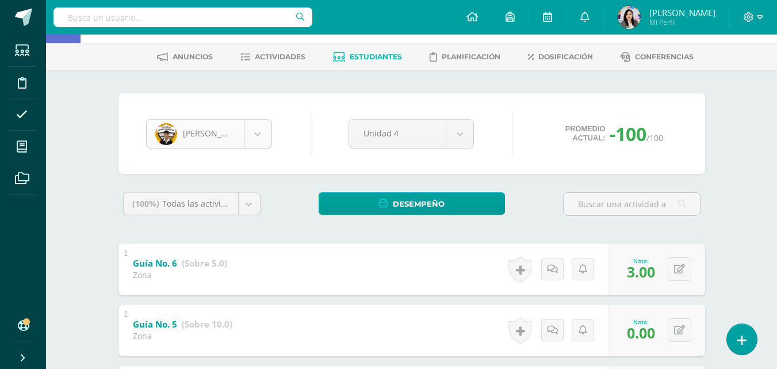
click at [260, 146] on body "Estudiantes Disciplina Asistencia Mis cursos Archivos Soporte Ayuda Reportar un…" at bounding box center [388, 346] width 777 height 781
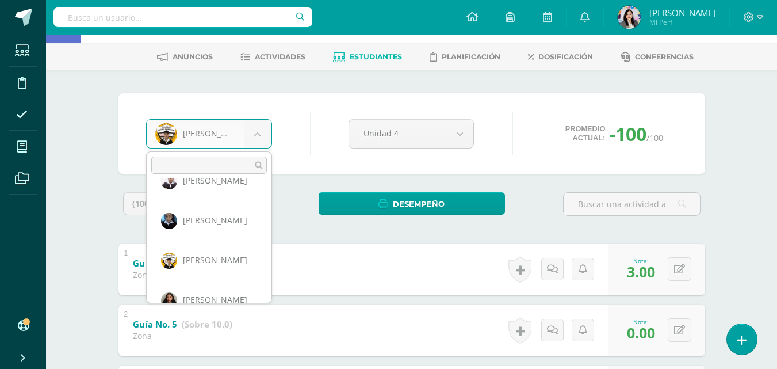
scroll to position [800, 0]
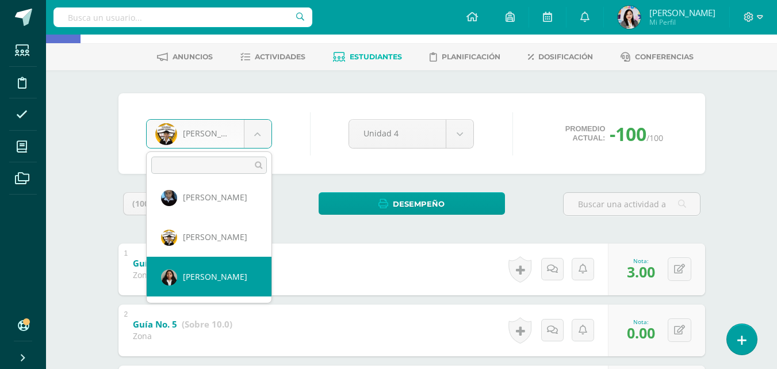
select select "1482"
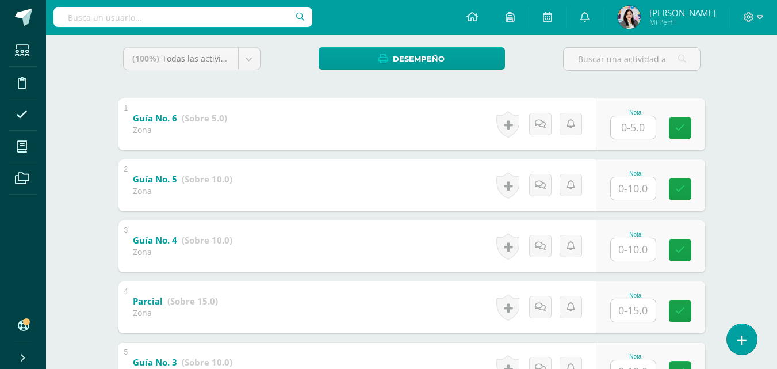
scroll to position [216, 0]
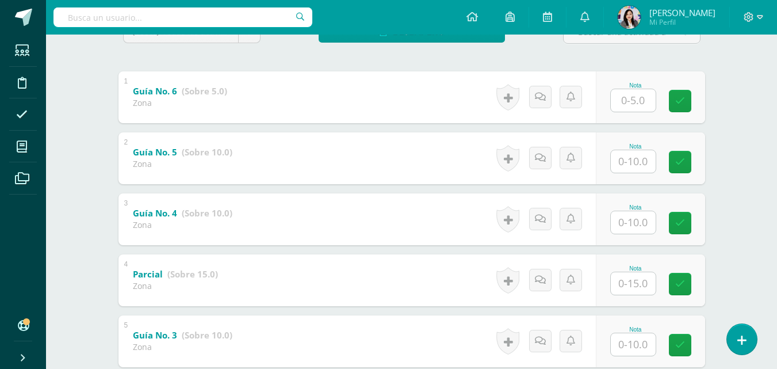
click at [628, 105] on input "text" at bounding box center [633, 100] width 45 height 22
click at [628, 105] on input "text" at bounding box center [640, 100] width 46 height 23
type input "5"
click at [624, 167] on input "text" at bounding box center [633, 161] width 45 height 22
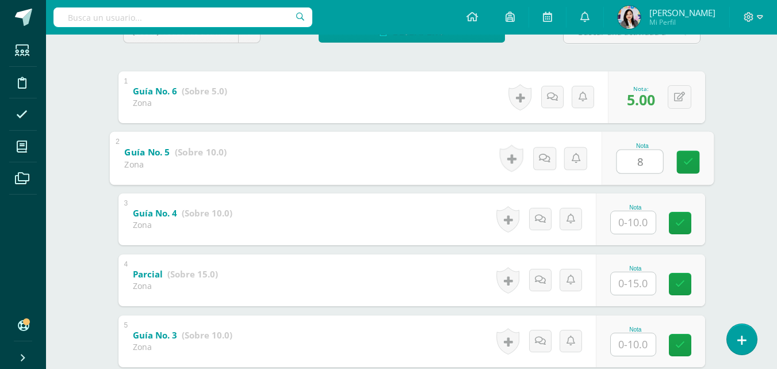
type input "8"
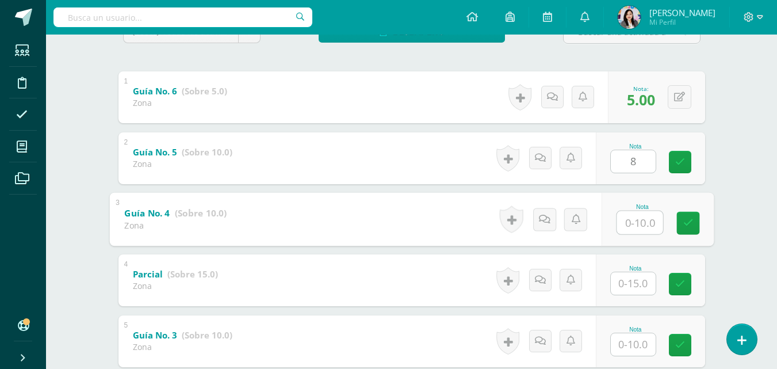
click at [628, 213] on input "text" at bounding box center [640, 222] width 46 height 23
type input "8"
click at [636, 288] on input "text" at bounding box center [633, 283] width 45 height 22
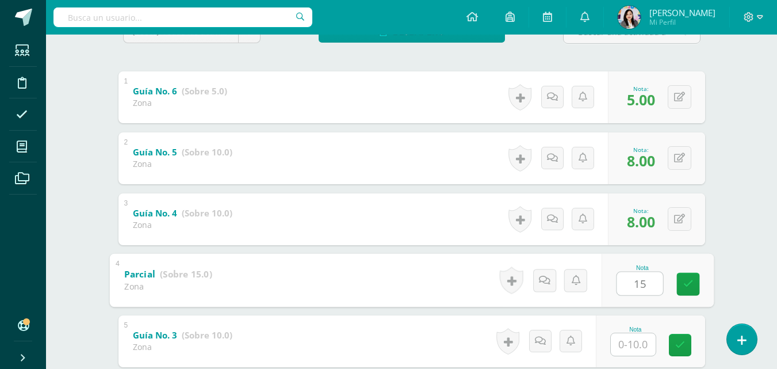
type input "15"
click at [636, 342] on input "text" at bounding box center [633, 344] width 45 height 22
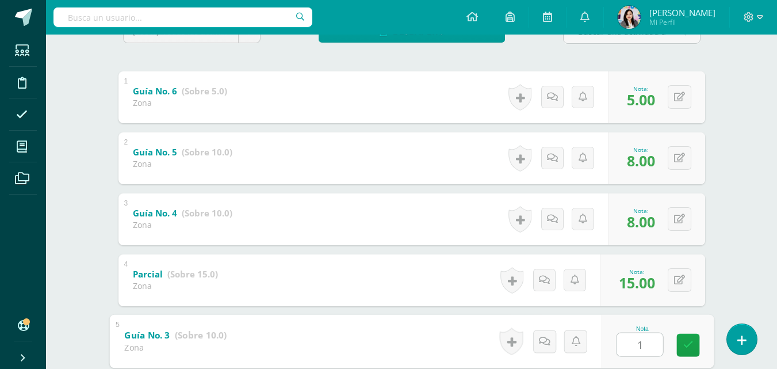
type input "10"
click at [682, 347] on link at bounding box center [687, 344] width 23 height 23
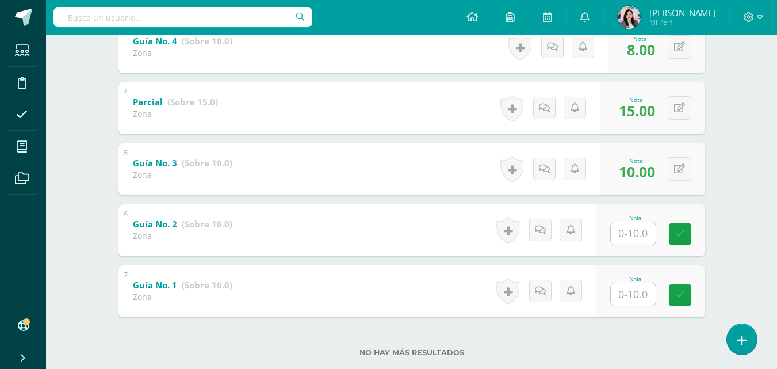
scroll to position [389, 0]
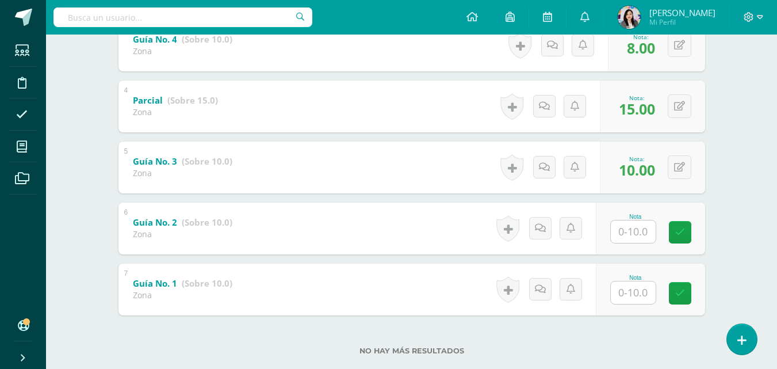
click at [636, 234] on input "text" at bounding box center [633, 231] width 45 height 22
type input "10"
click at [627, 291] on input "text" at bounding box center [633, 292] width 45 height 22
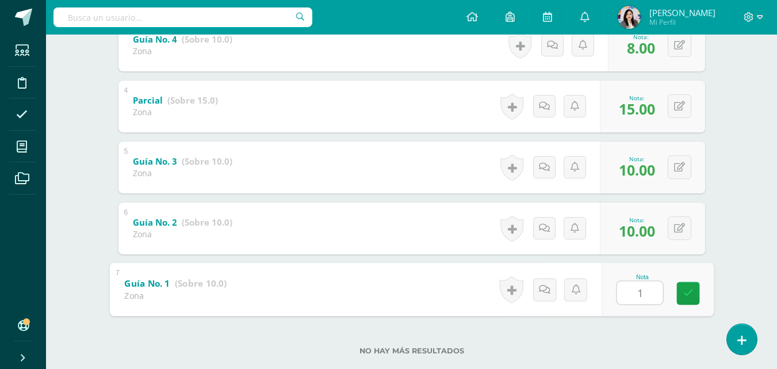
type input "10"
click at [679, 296] on link at bounding box center [687, 292] width 23 height 23
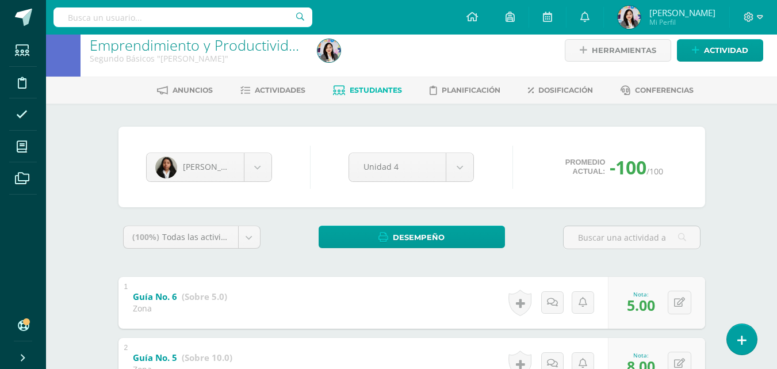
scroll to position [0, 0]
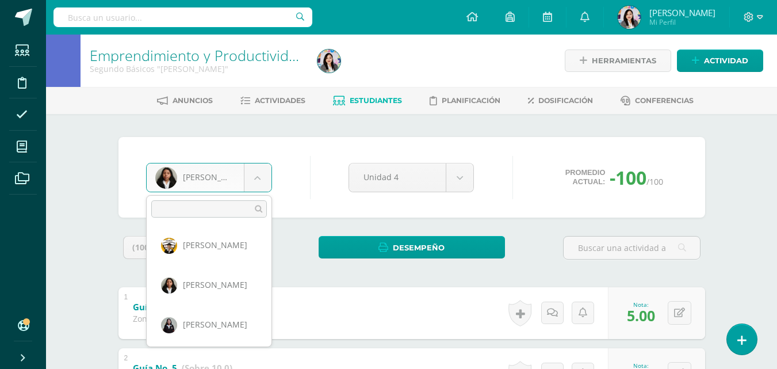
scroll to position [838, 0]
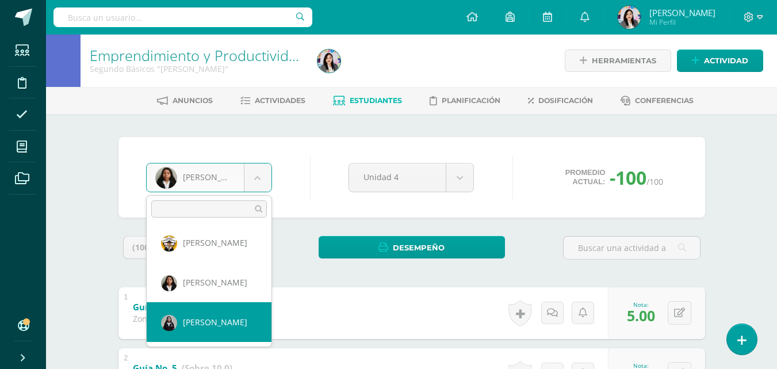
select select "1473"
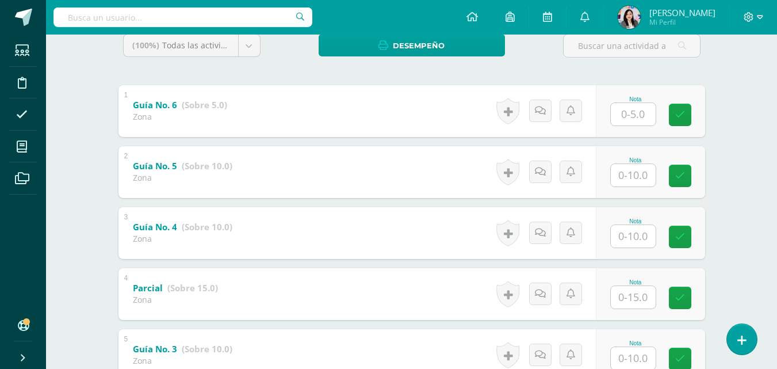
scroll to position [207, 0]
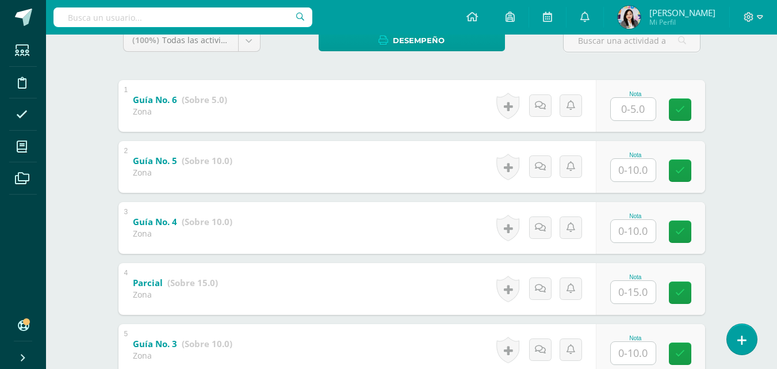
click at [640, 99] on input "text" at bounding box center [633, 109] width 45 height 22
type input "5"
click at [633, 168] on input "text" at bounding box center [633, 170] width 45 height 22
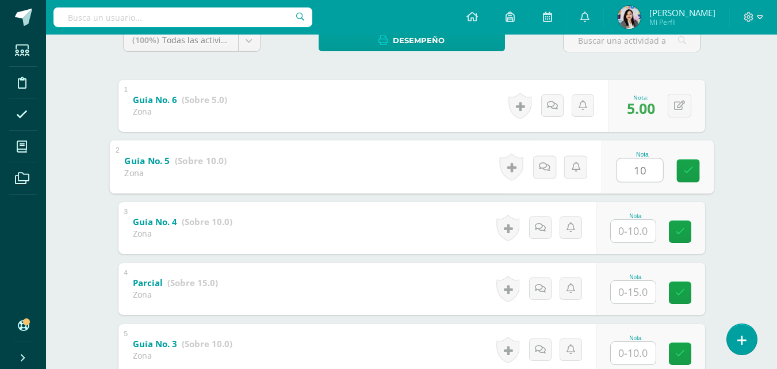
type input "10"
click at [634, 226] on input "text" at bounding box center [633, 231] width 45 height 22
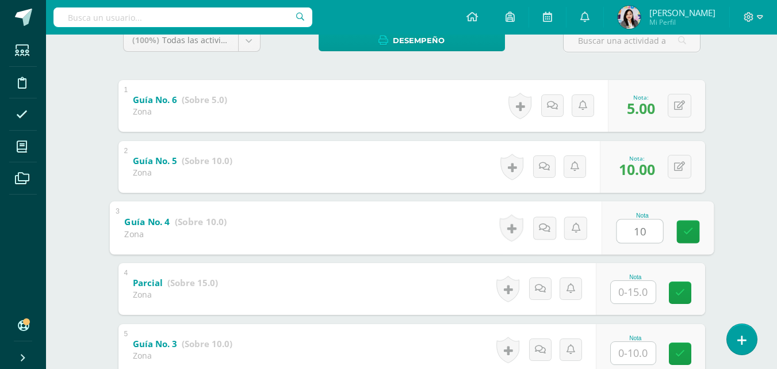
type input "10"
click at [640, 297] on input "text" at bounding box center [633, 292] width 45 height 22
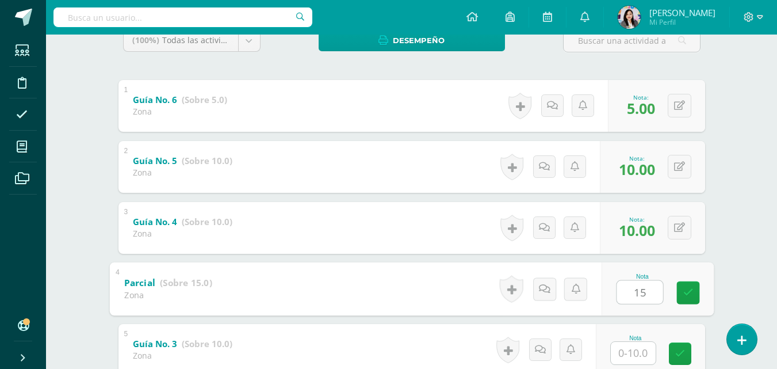
type input "15"
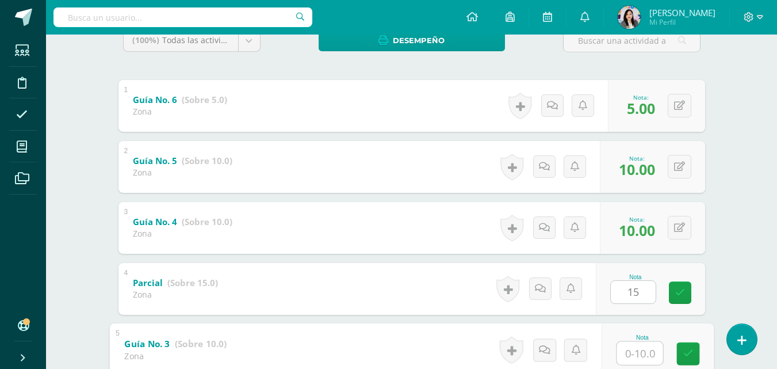
click at [643, 349] on input "text" at bounding box center [640, 352] width 46 height 23
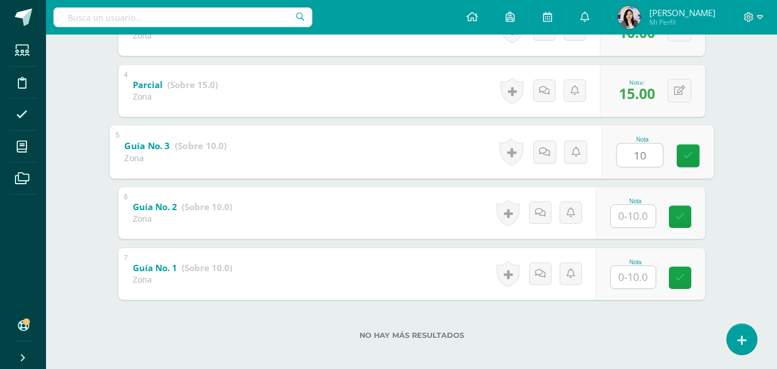
scroll to position [412, 0]
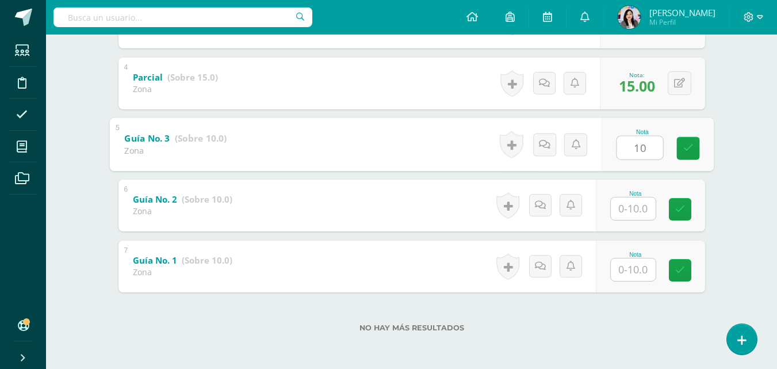
type input "10"
click at [629, 214] on input "text" at bounding box center [633, 208] width 45 height 22
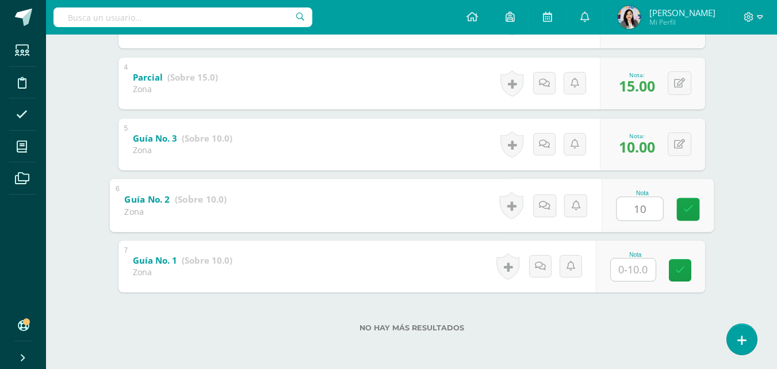
type input "10"
click at [638, 262] on input "text" at bounding box center [633, 269] width 45 height 22
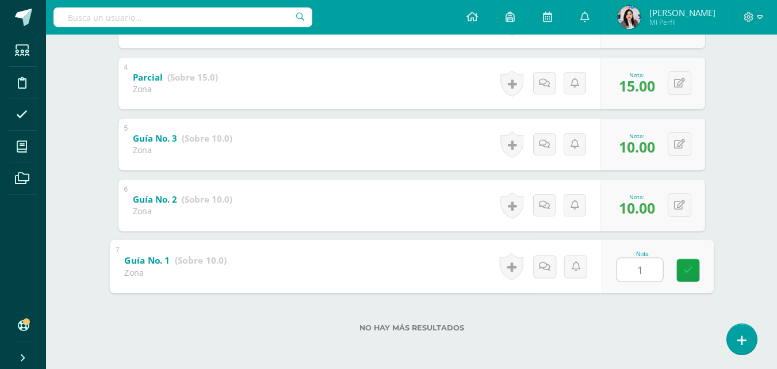
type input "10"
click at [679, 269] on link at bounding box center [687, 269] width 23 height 23
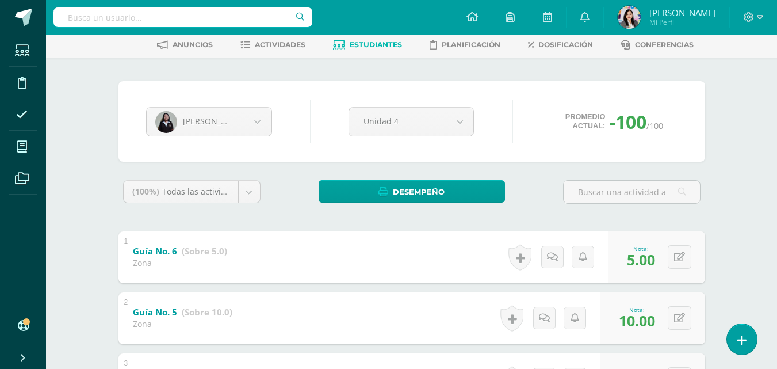
scroll to position [0, 0]
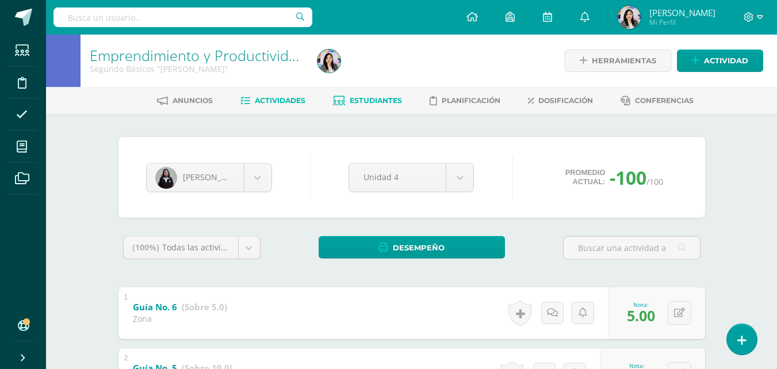
click at [297, 103] on span "Actividades" at bounding box center [280, 100] width 51 height 9
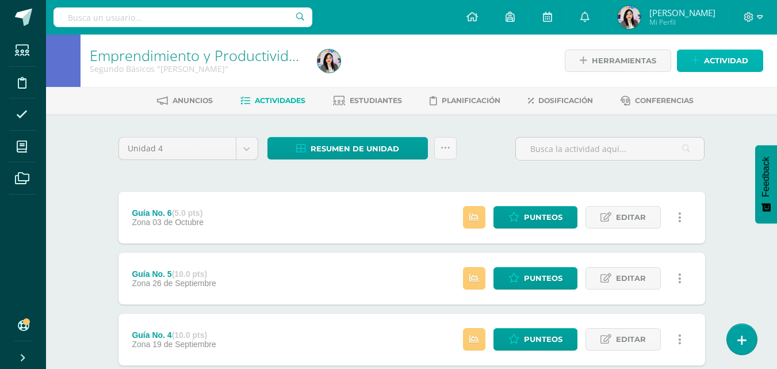
click at [720, 62] on span "Actividad" at bounding box center [726, 60] width 44 height 21
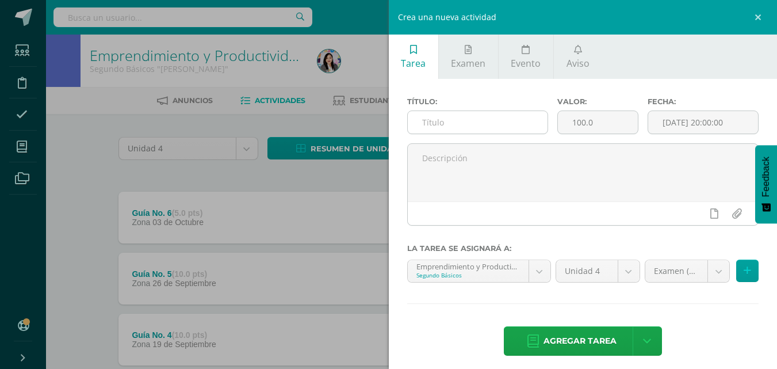
click at [517, 132] on input "text" at bounding box center [478, 122] width 140 height 22
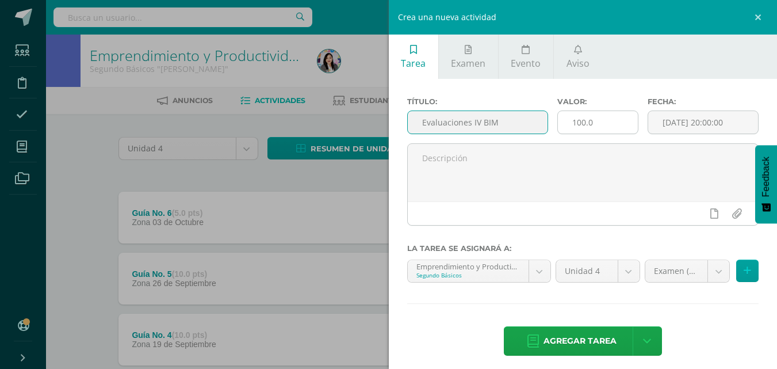
type input "Evaluaciones IV BIM"
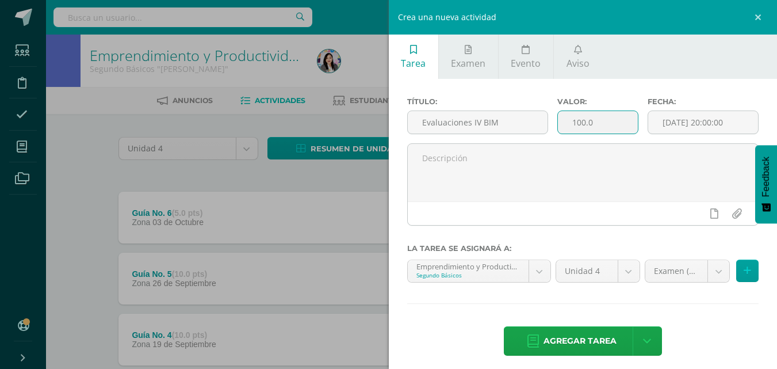
click at [602, 129] on input "100.0" at bounding box center [598, 122] width 80 height 22
type input "1"
type input "30"
click at [672, 127] on input "[DATE] 20:00:00" at bounding box center [703, 122] width 110 height 22
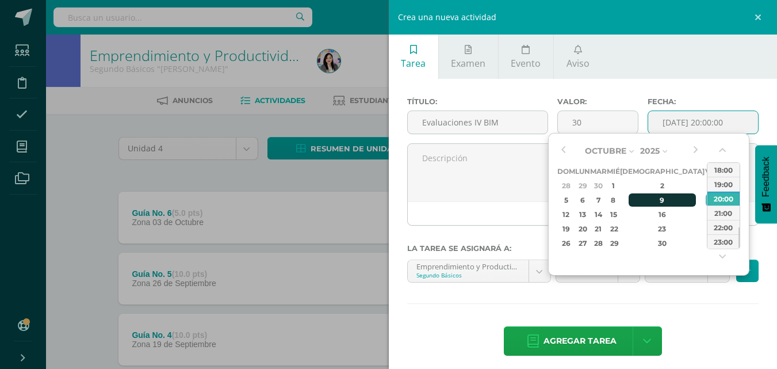
click at [652, 199] on div "9" at bounding box center [663, 199] width 68 height 13
click at [724, 152] on button "button" at bounding box center [724, 152] width 12 height 17
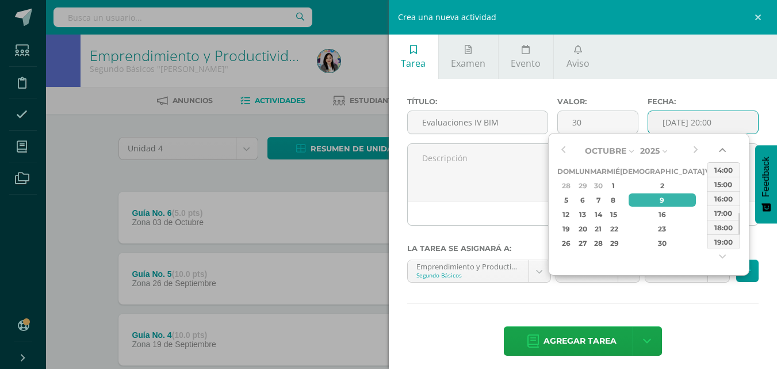
click at [721, 152] on button "button" at bounding box center [724, 152] width 12 height 17
click at [720, 174] on div "13:00" at bounding box center [724, 169] width 32 height 14
type input "2025-10-09 13:00"
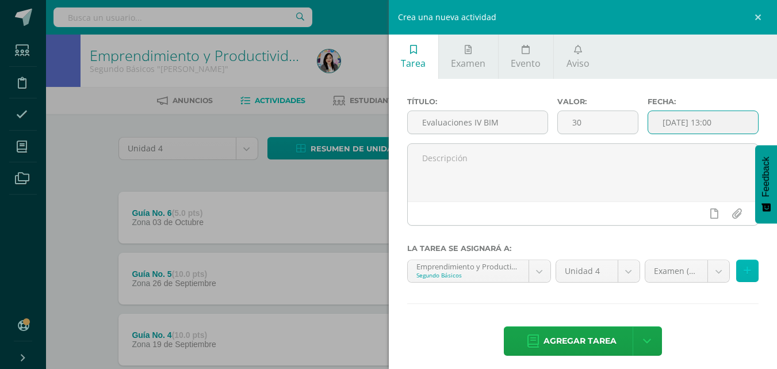
click at [736, 271] on button at bounding box center [747, 270] width 22 height 22
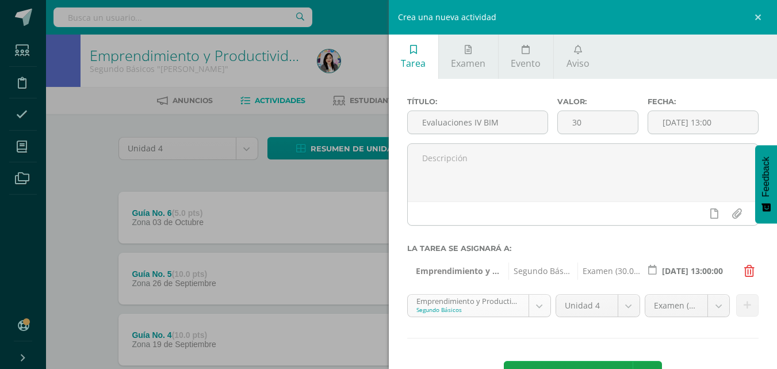
click at [534, 311] on body "Estudiantes Disciplina Asistencia Mis cursos Archivos Soporte Ayuda Reportar un…" at bounding box center [388, 343] width 777 height 686
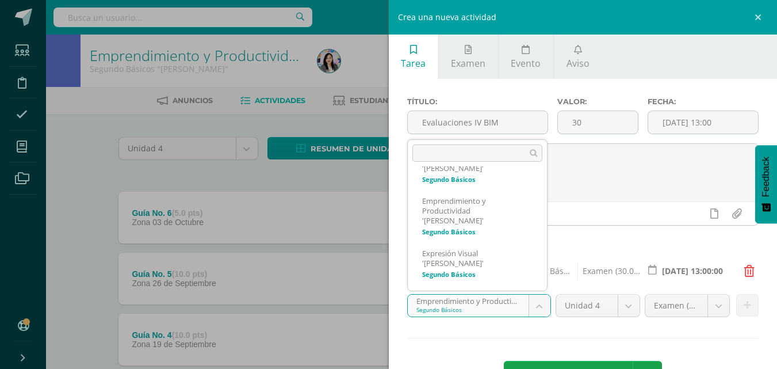
scroll to position [185, 0]
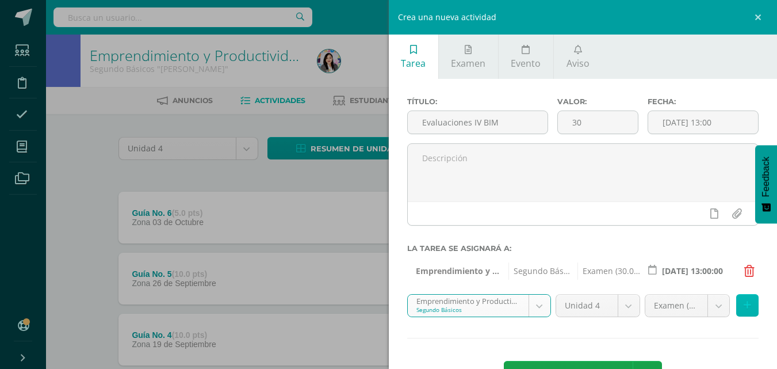
click at [745, 310] on button at bounding box center [747, 305] width 22 height 22
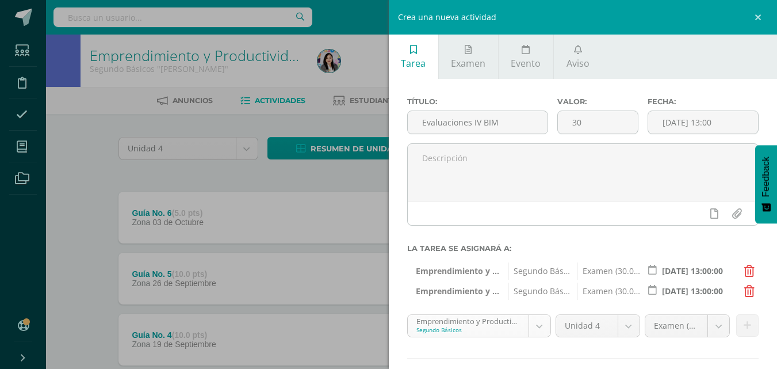
click at [538, 332] on body "Estudiantes Disciplina Asistencia Mis cursos Archivos Soporte Ayuda Reportar un…" at bounding box center [388, 343] width 777 height 686
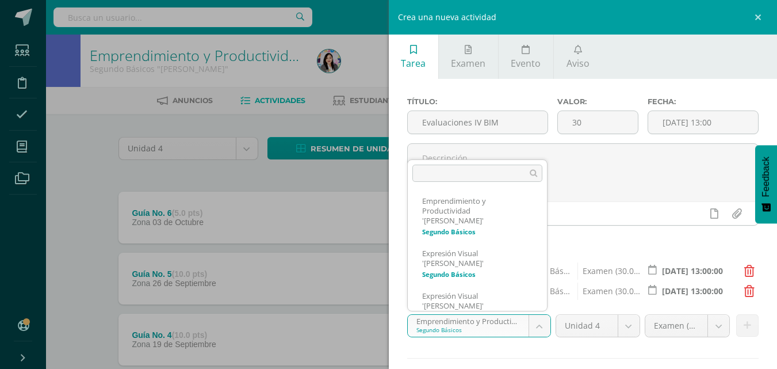
scroll to position [211, 0]
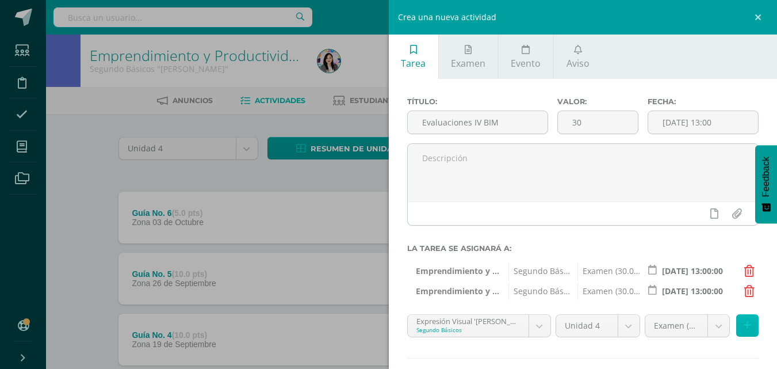
click at [736, 323] on button at bounding box center [747, 325] width 22 height 22
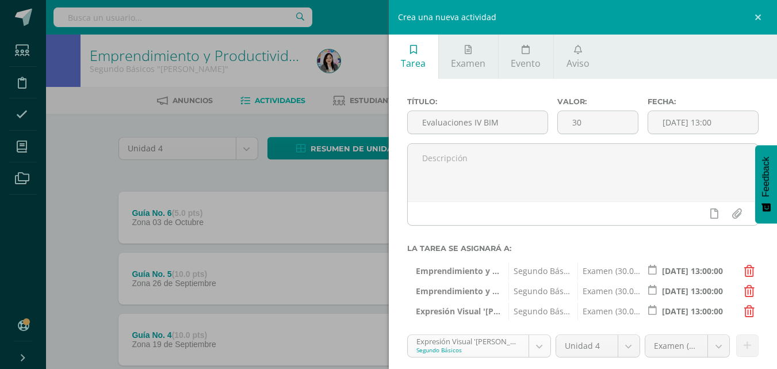
click at [536, 346] on body "Estudiantes Disciplina Asistencia Mis cursos Archivos Soporte Ayuda Reportar un…" at bounding box center [388, 343] width 777 height 686
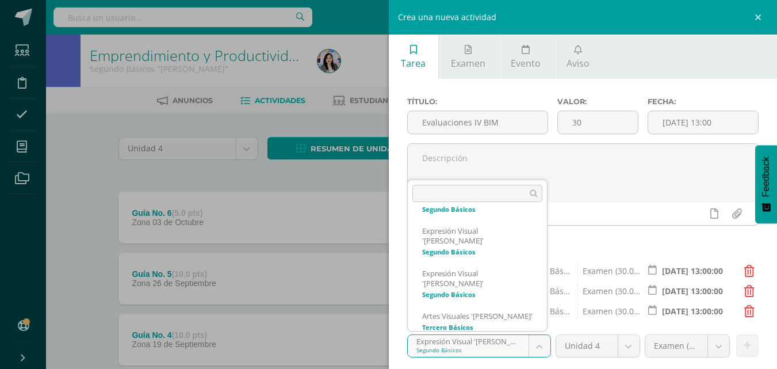
scroll to position [257, 0]
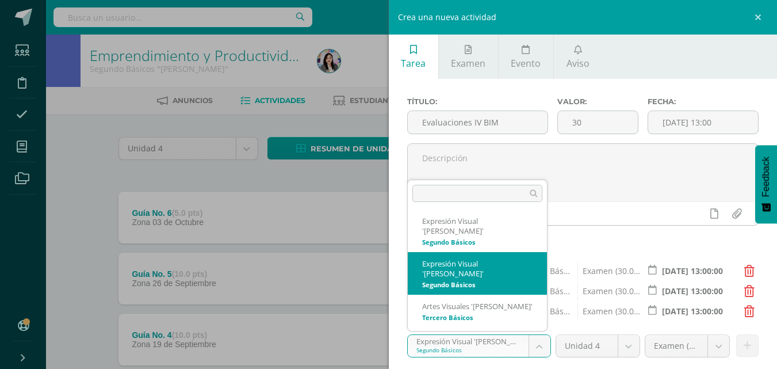
select select "113381"
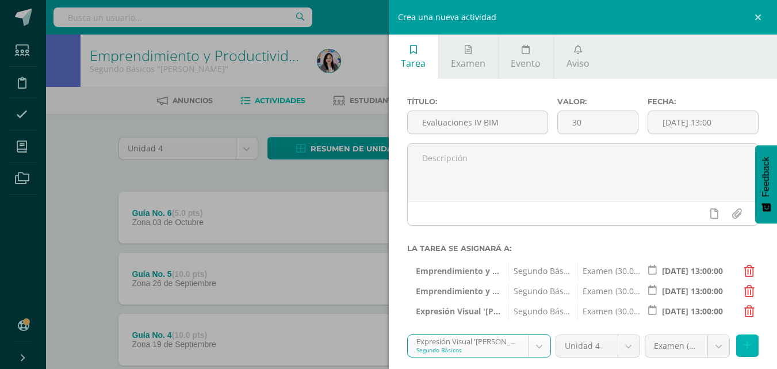
click at [736, 345] on button at bounding box center [747, 345] width 22 height 22
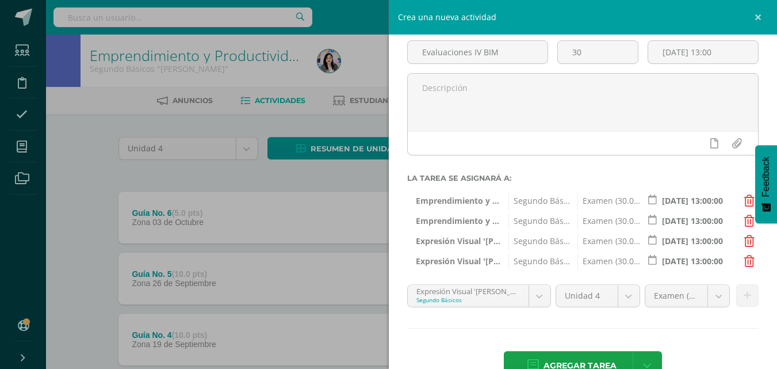
scroll to position [72, 0]
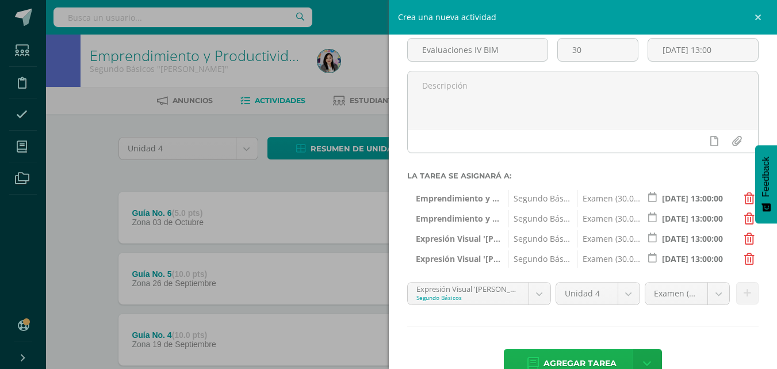
click at [567, 361] on span "Agregar tarea" at bounding box center [580, 363] width 73 height 28
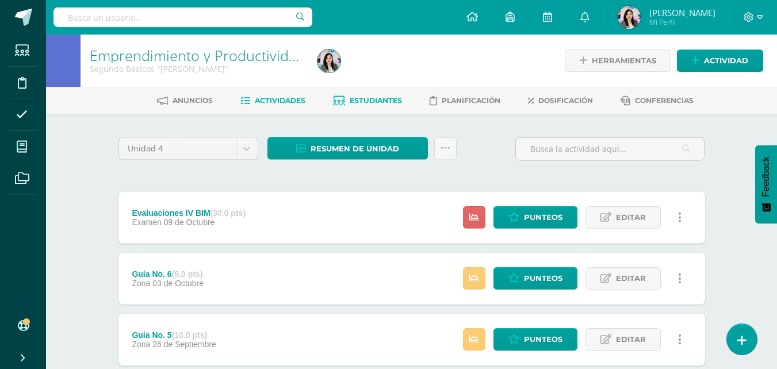
click at [386, 98] on span "Estudiantes" at bounding box center [376, 100] width 52 height 9
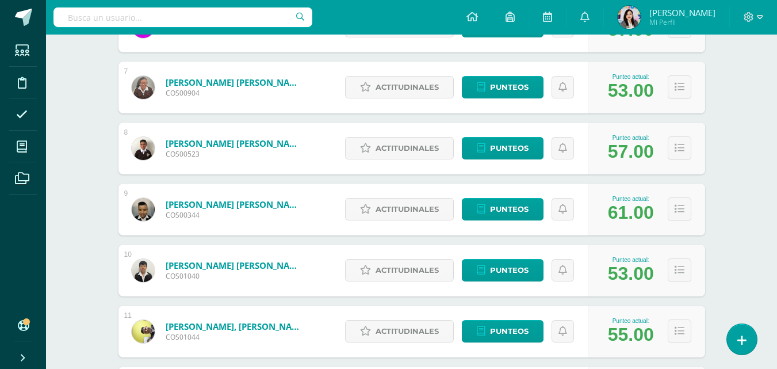
scroll to position [560, 0]
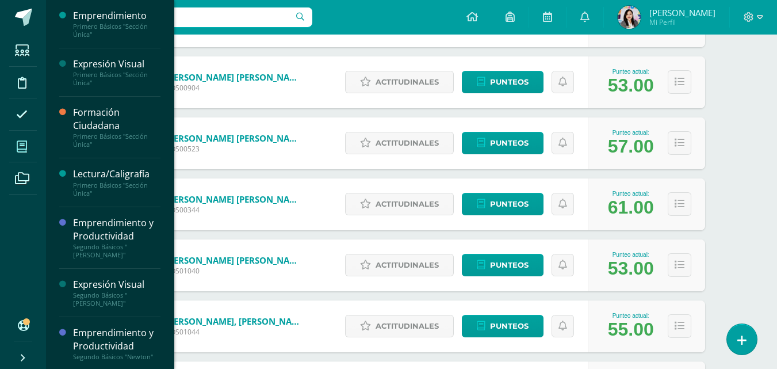
click at [25, 146] on icon at bounding box center [22, 147] width 10 height 12
click at [113, 321] on span "Actividades" at bounding box center [108, 323] width 44 height 11
